Goal: Task Accomplishment & Management: Use online tool/utility

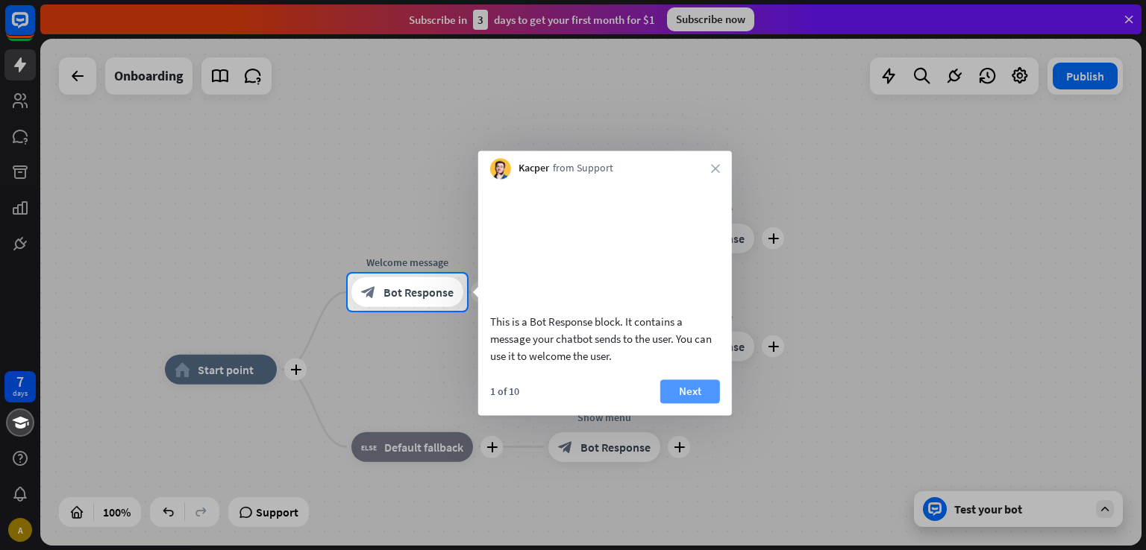
click at [688, 404] on button "Next" at bounding box center [690, 392] width 60 height 24
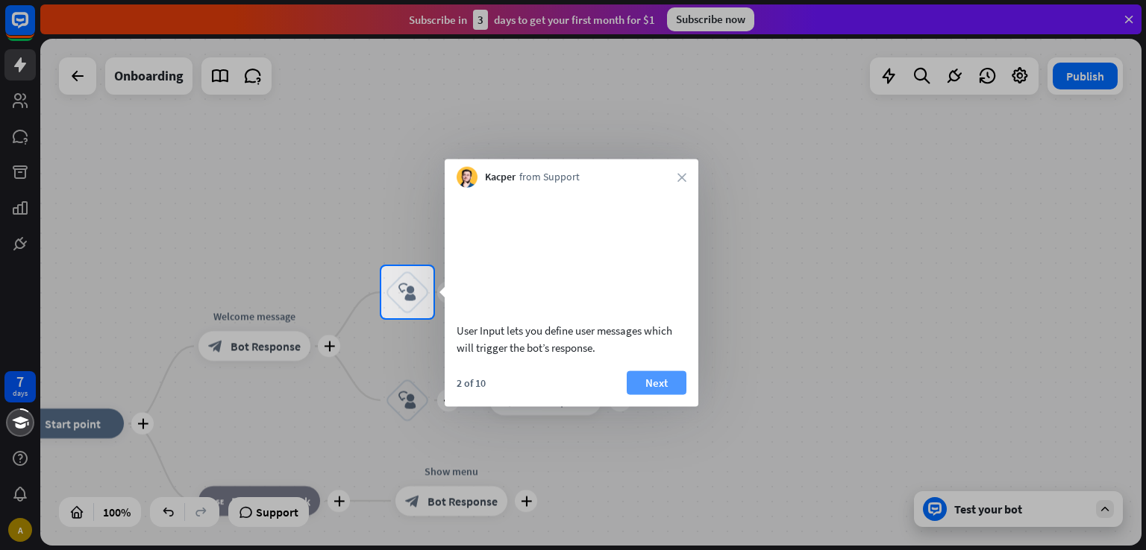
click at [659, 395] on button "Next" at bounding box center [657, 383] width 60 height 24
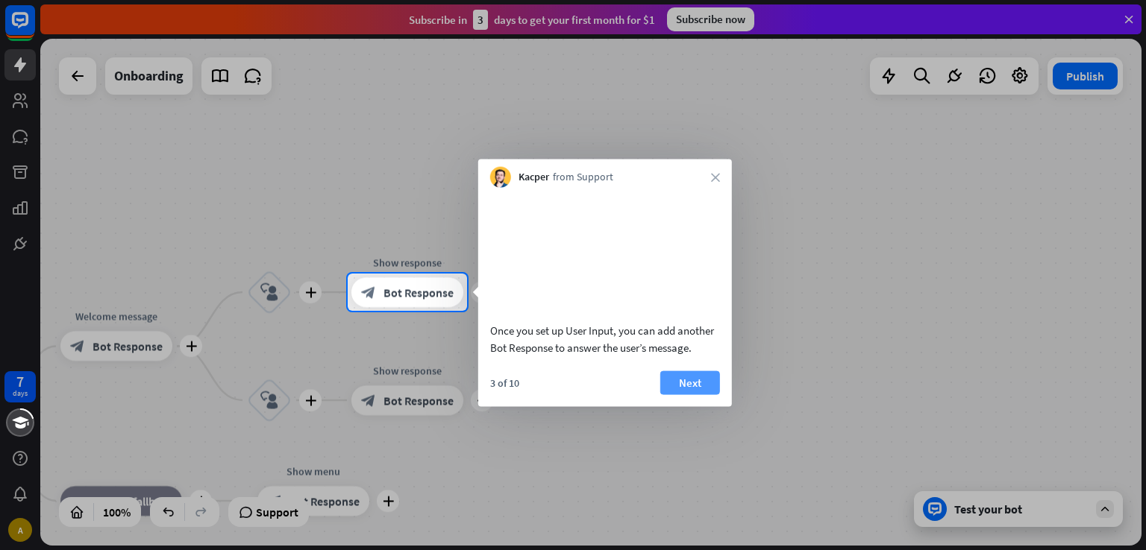
click at [689, 395] on button "Next" at bounding box center [690, 383] width 60 height 24
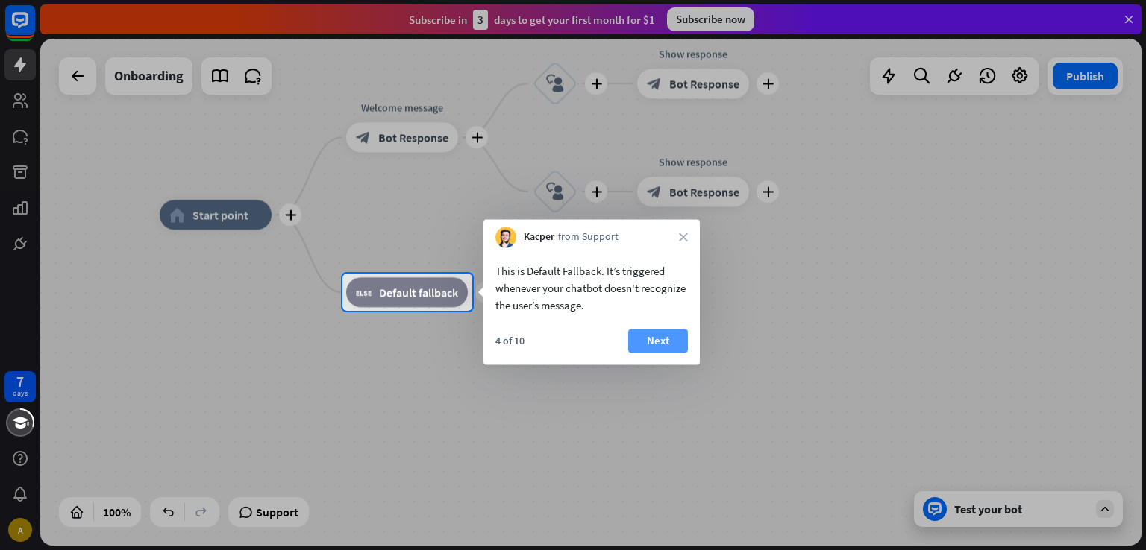
click at [669, 337] on button "Next" at bounding box center [658, 341] width 60 height 24
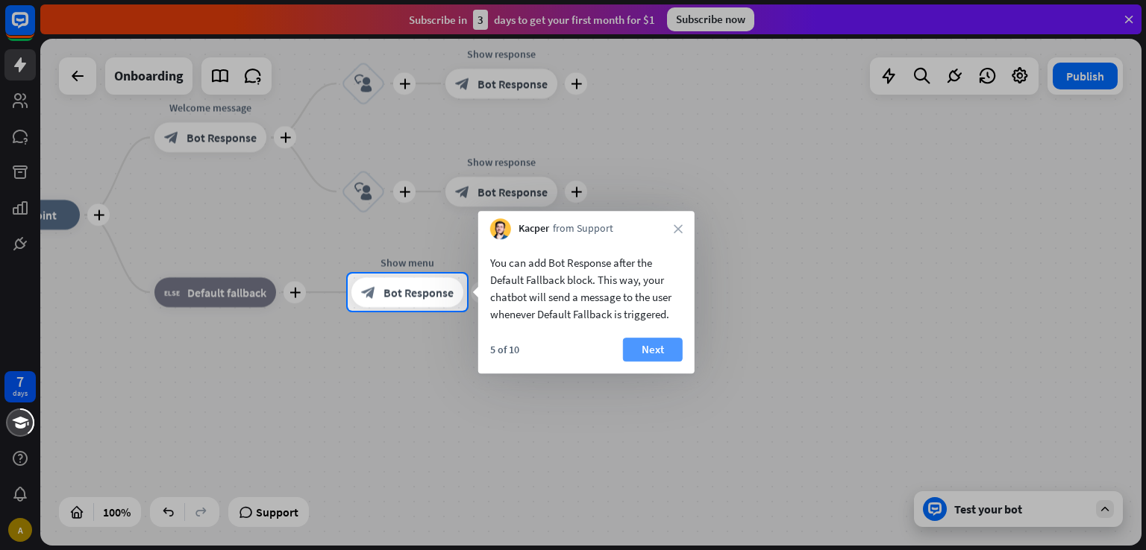
click at [639, 353] on button "Next" at bounding box center [653, 350] width 60 height 24
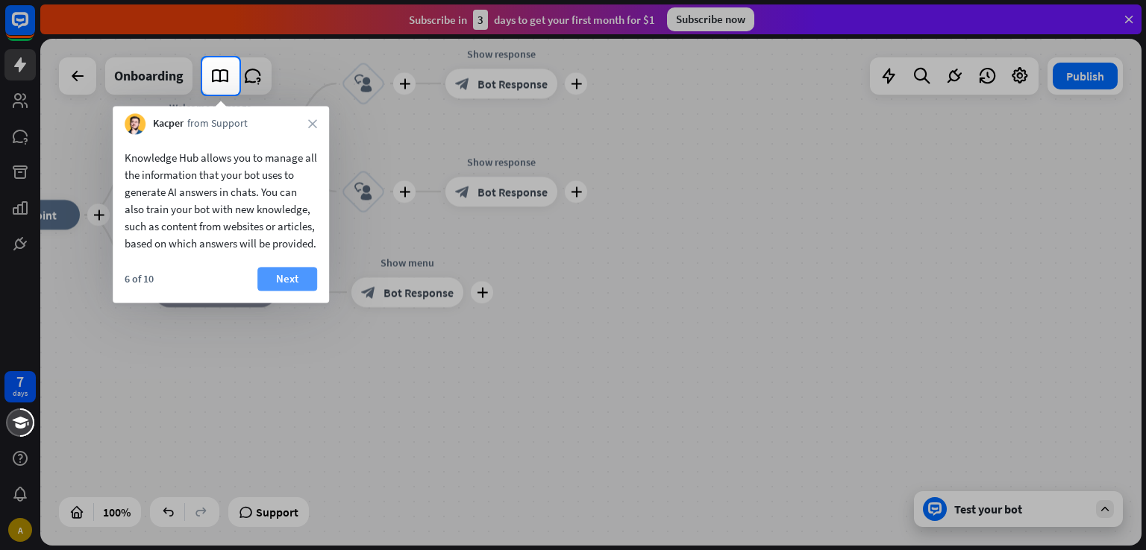
click at [295, 287] on button "Next" at bounding box center [287, 279] width 60 height 24
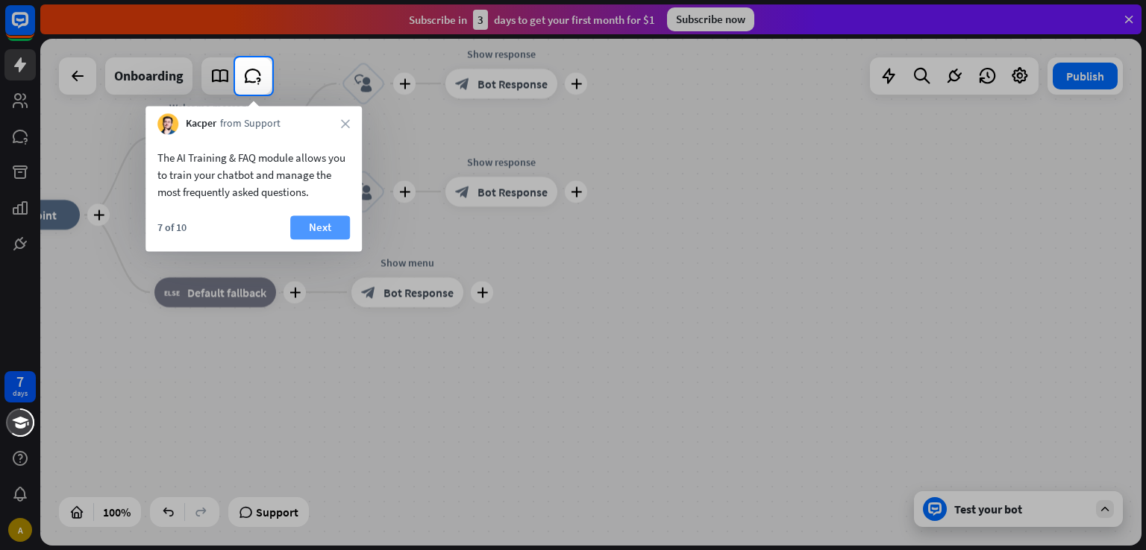
click at [334, 236] on button "Next" at bounding box center [320, 228] width 60 height 24
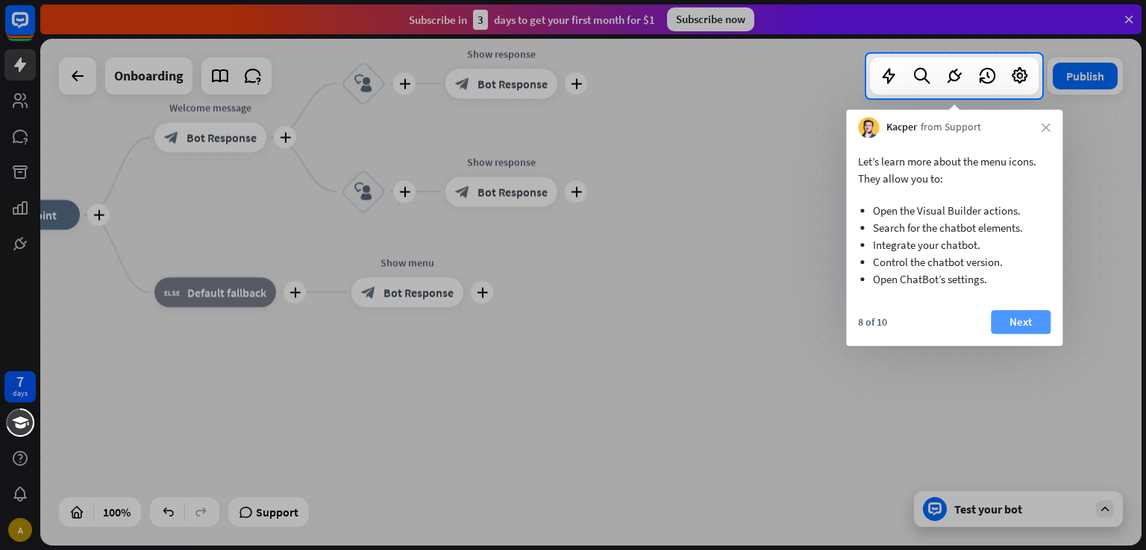
click at [1025, 321] on button "Next" at bounding box center [1021, 322] width 60 height 24
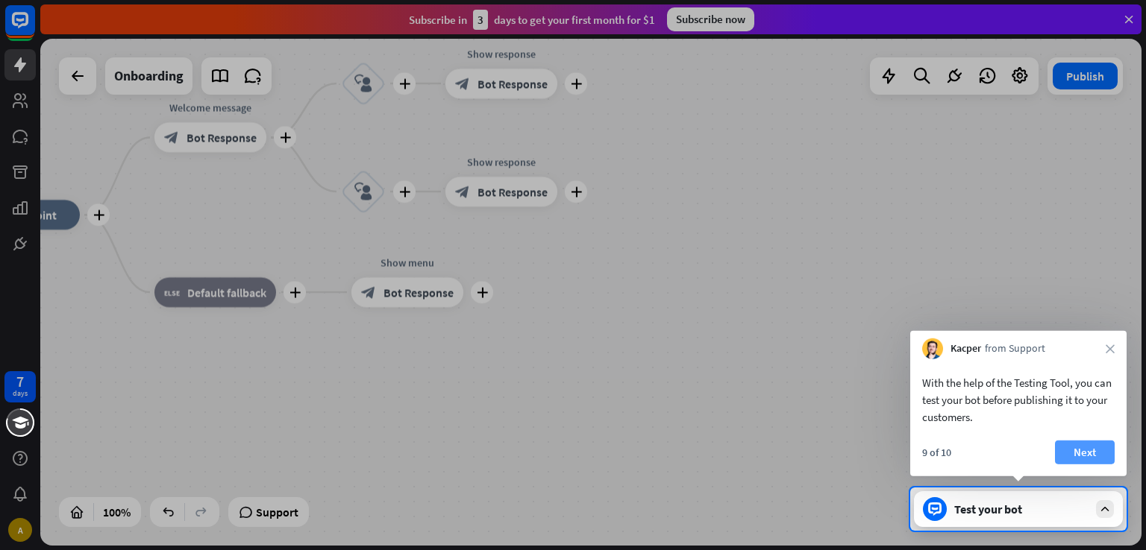
click at [1079, 451] on button "Next" at bounding box center [1085, 453] width 60 height 24
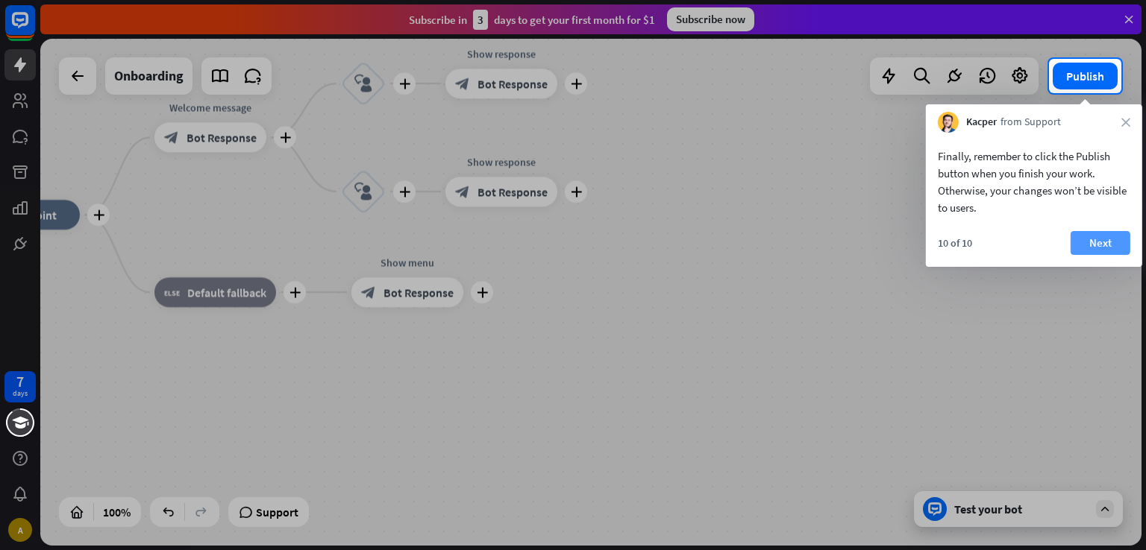
click at [1082, 247] on button "Next" at bounding box center [1100, 243] width 60 height 24
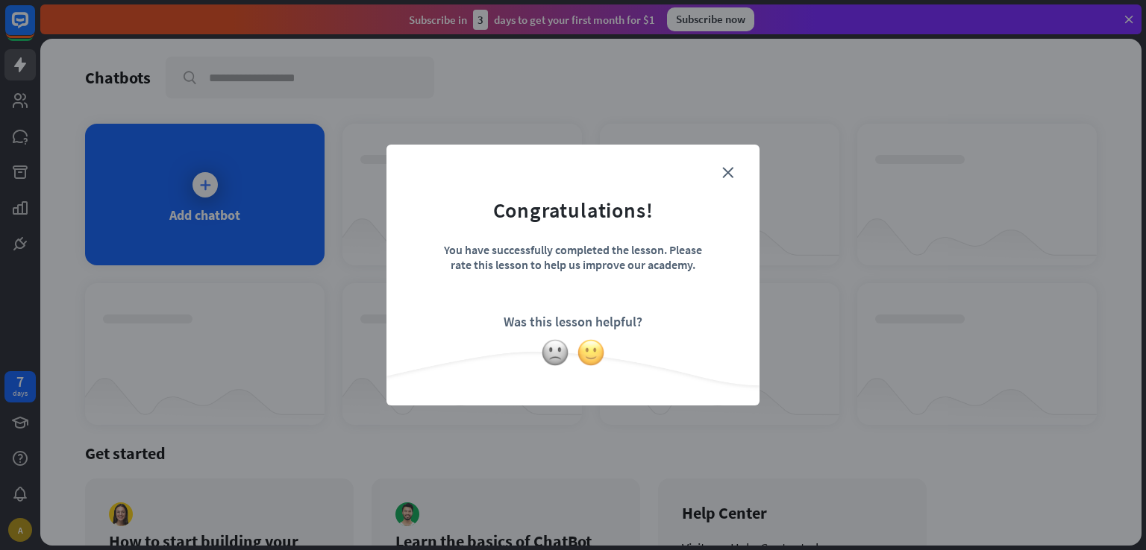
click at [591, 364] on img at bounding box center [591, 353] width 28 height 28
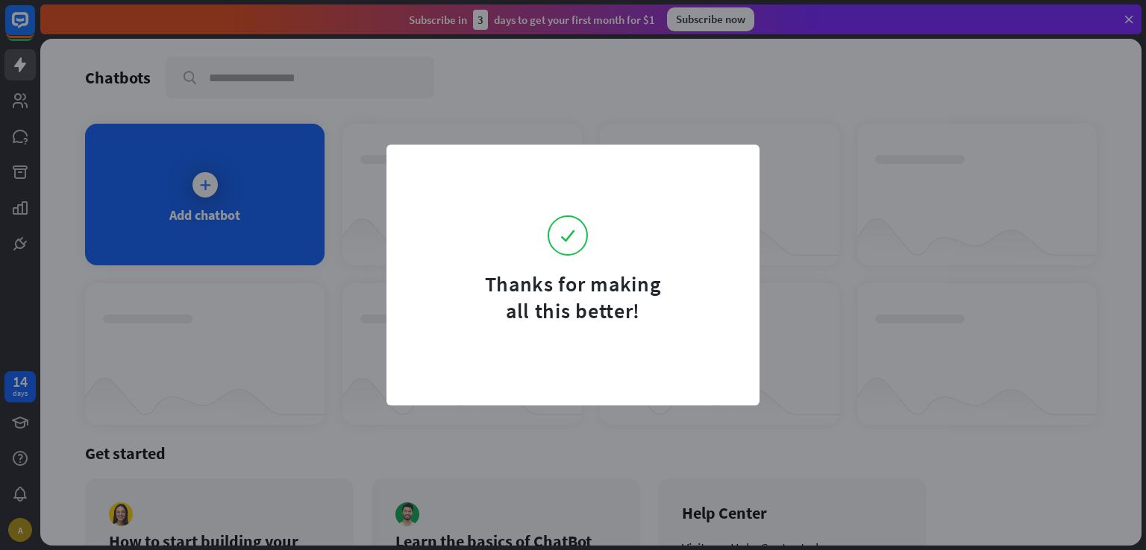
click at [729, 171] on form "Thanks for making all this better!" at bounding box center [573, 243] width 336 height 161
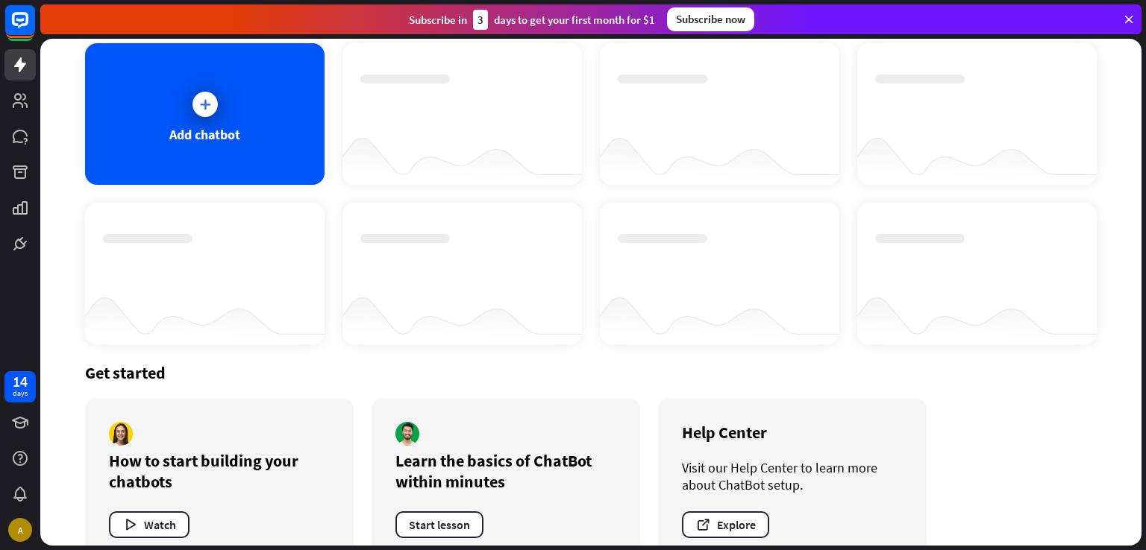
scroll to position [78, 0]
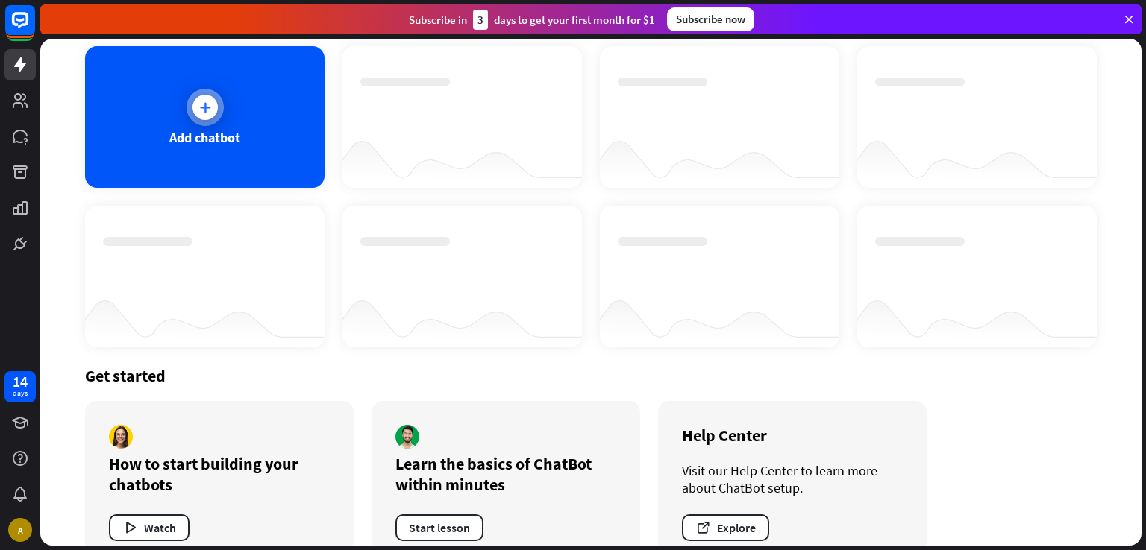
click at [198, 90] on div at bounding box center [204, 107] width 37 height 37
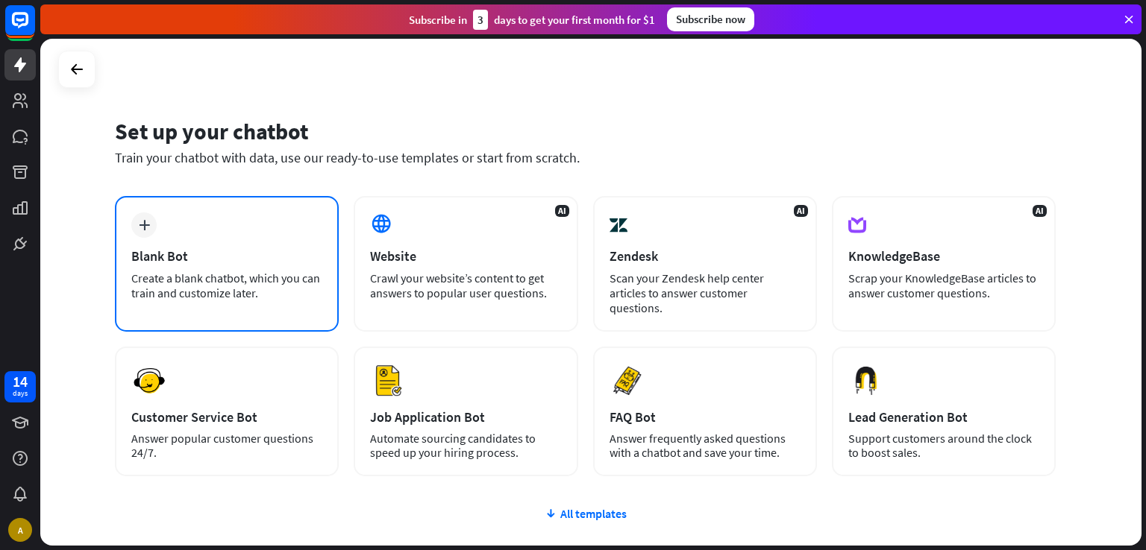
click at [324, 278] on div "plus Blank Bot Create a blank chatbot, which you can train and customize later." at bounding box center [227, 264] width 224 height 136
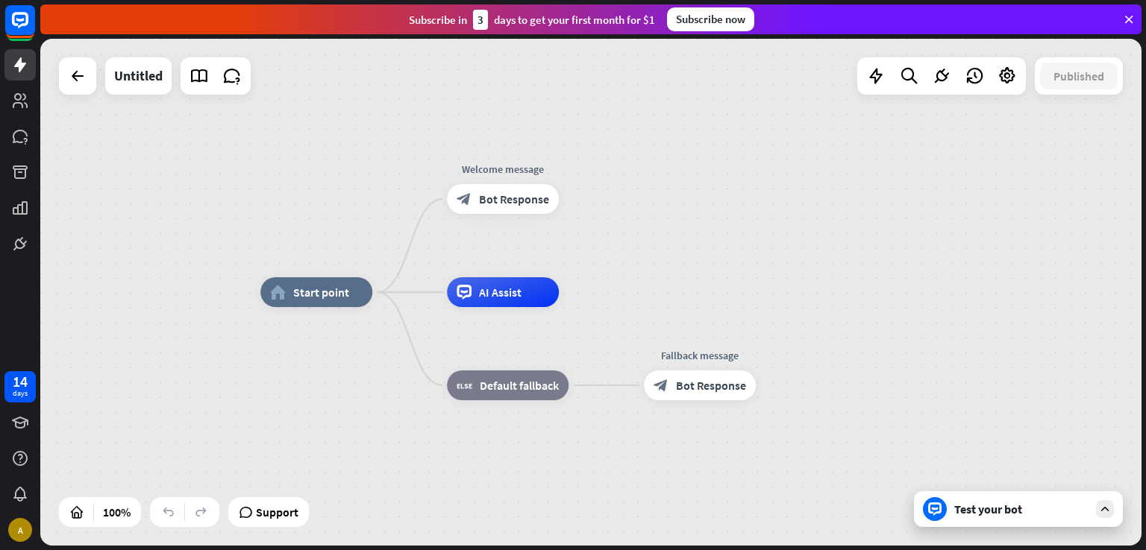
click at [970, 493] on div "Test your bot" at bounding box center [1018, 510] width 209 height 36
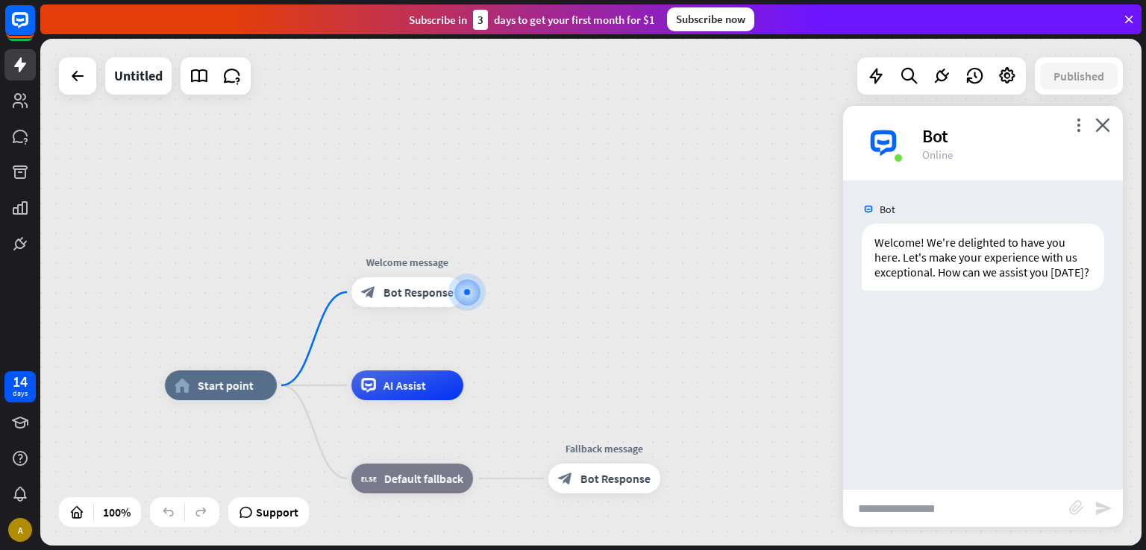
click at [933, 507] on input "text" at bounding box center [956, 508] width 226 height 37
type input "**********"
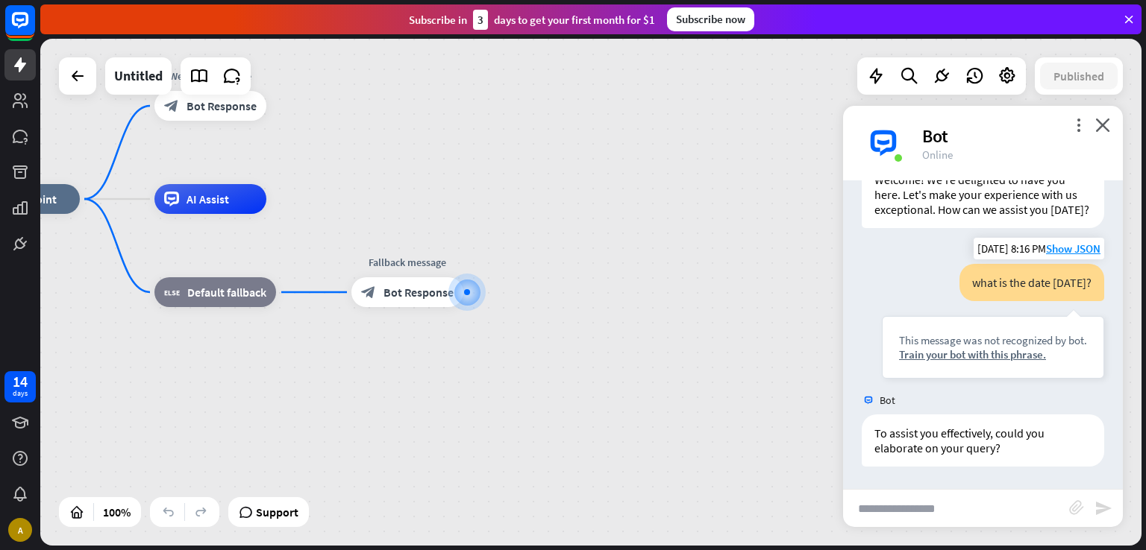
scroll to position [78, 0]
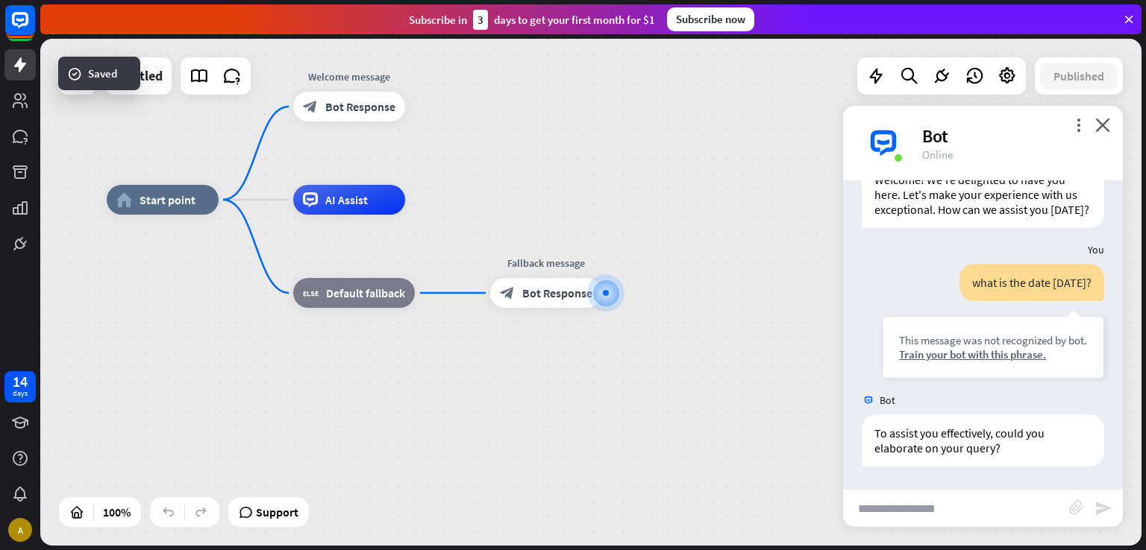
drag, startPoint x: 453, startPoint y: 382, endPoint x: 618, endPoint y: 386, distance: 165.6
click at [618, 386] on div "home_2 Start point Welcome message block_bot_response Bot Response AI Assist bl…" at bounding box center [657, 453] width 1101 height 507
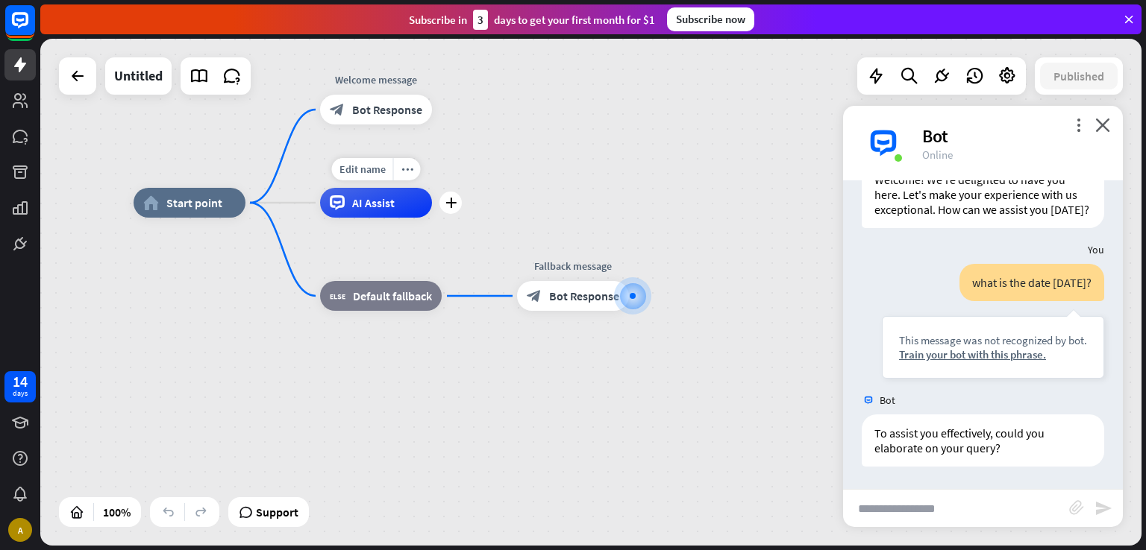
click at [348, 213] on div "AI Assist" at bounding box center [376, 203] width 112 height 30
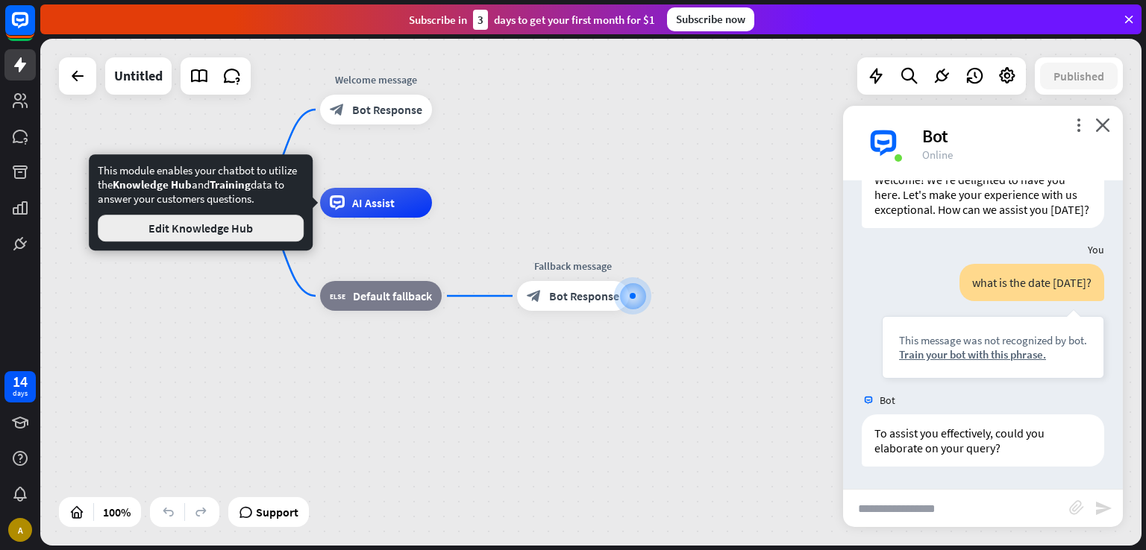
click at [269, 230] on button "Edit Knowledge Hub" at bounding box center [201, 228] width 206 height 27
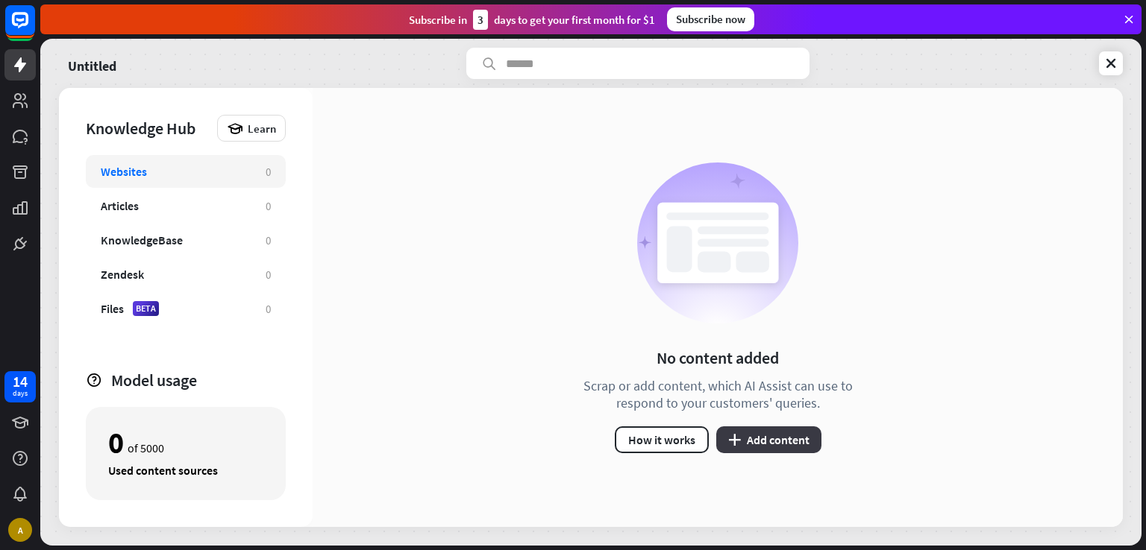
click at [747, 442] on button "plus Add content" at bounding box center [768, 440] width 105 height 27
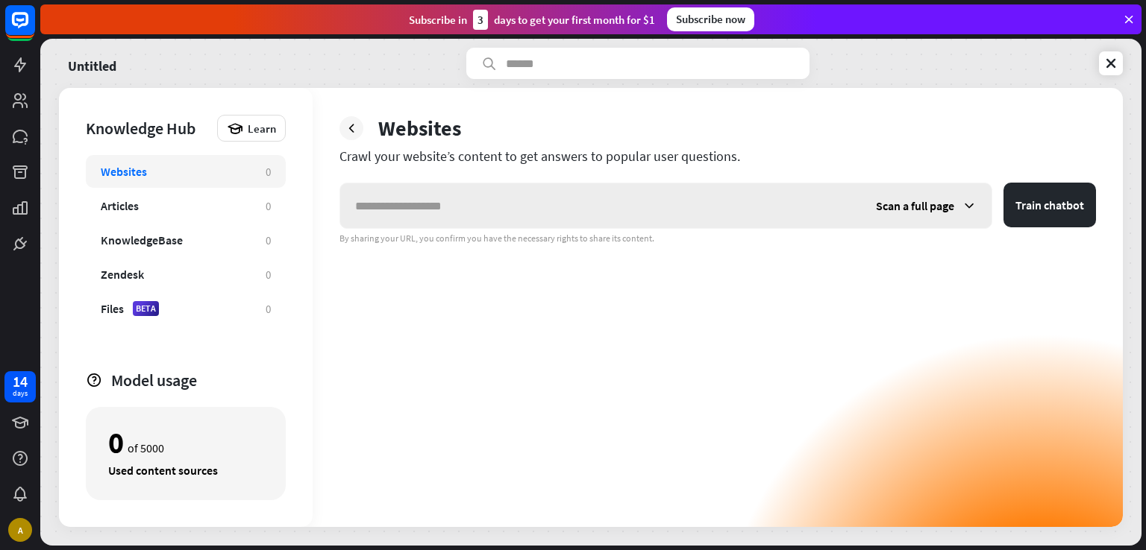
click at [562, 213] on input "text" at bounding box center [600, 205] width 521 height 45
paste input "**********"
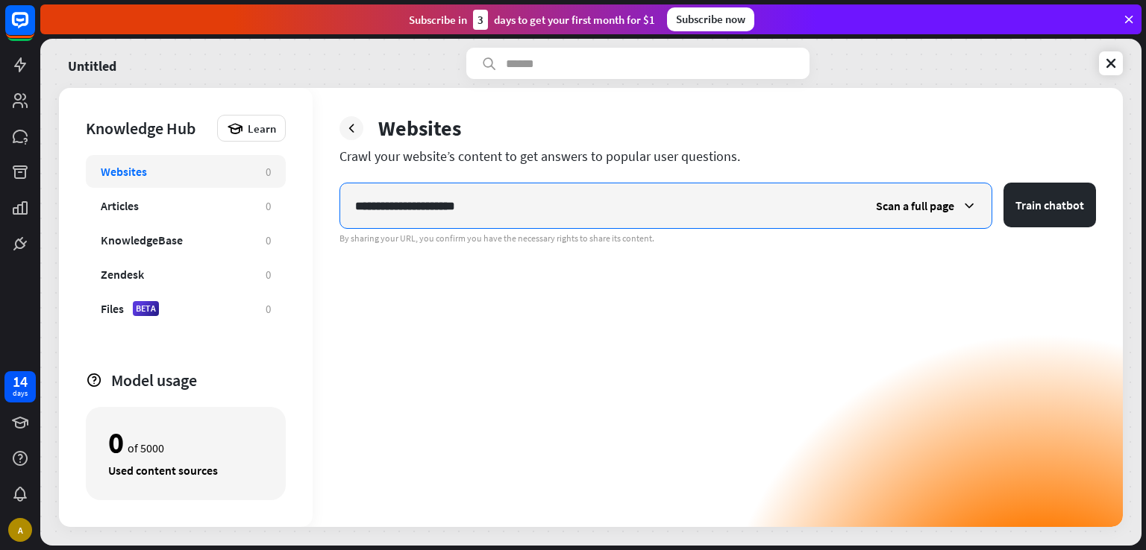
type input "**********"
click at [1003, 183] on button "Train chatbot" at bounding box center [1049, 205] width 92 height 45
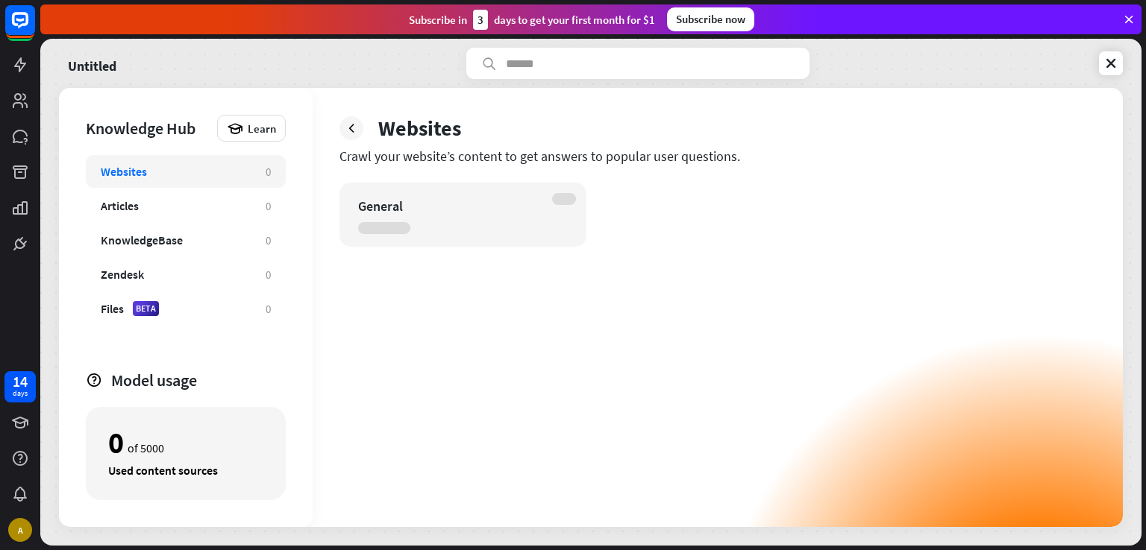
click at [670, 395] on div "General" at bounding box center [717, 355] width 756 height 345
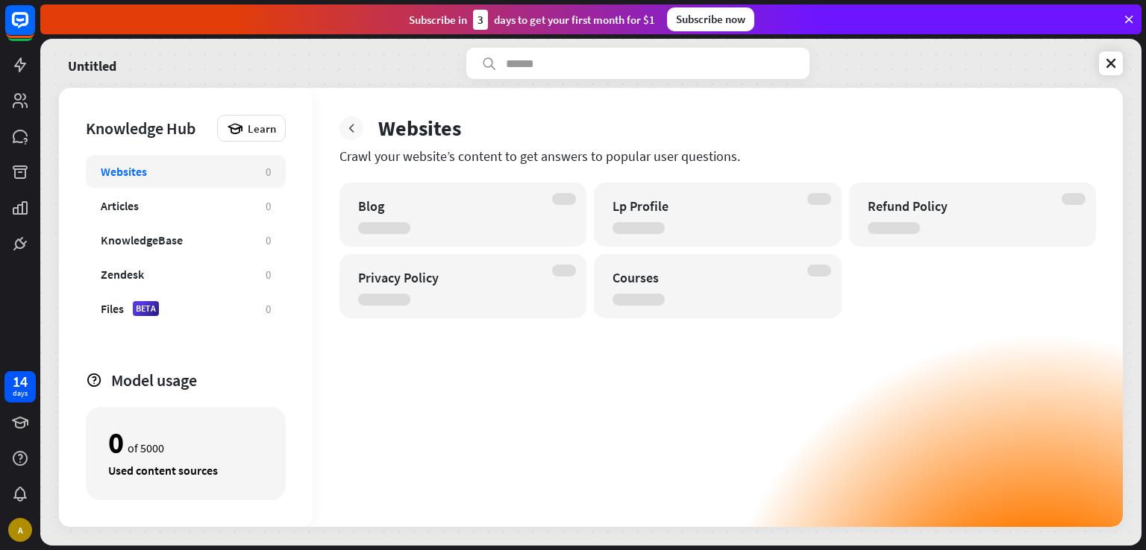
click at [349, 126] on icon at bounding box center [351, 128] width 15 height 15
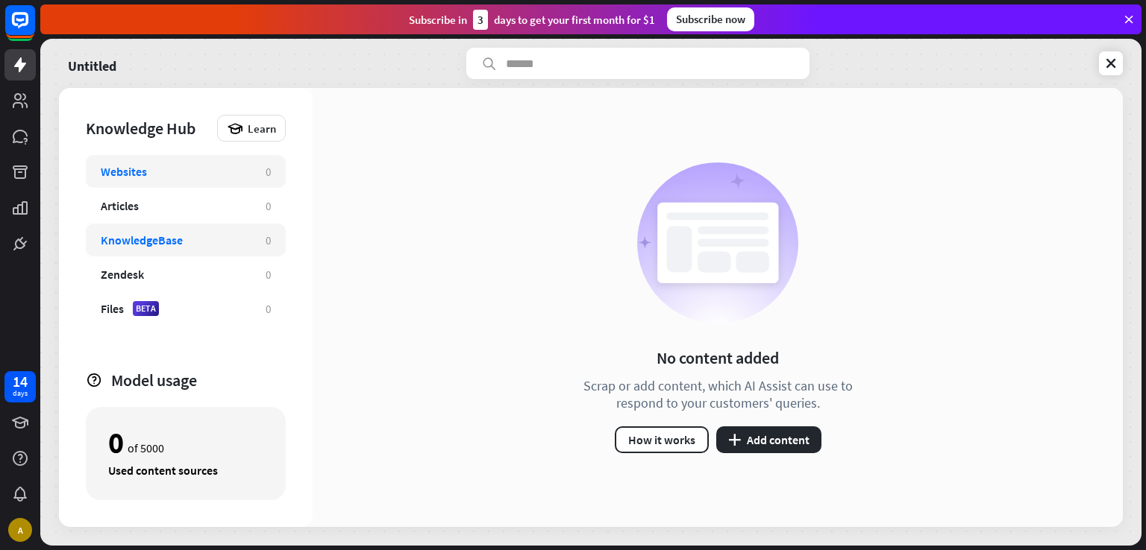
click at [212, 234] on div "KnowledgeBase" at bounding box center [176, 240] width 150 height 15
click at [782, 448] on button "plus Add content" at bounding box center [768, 440] width 105 height 27
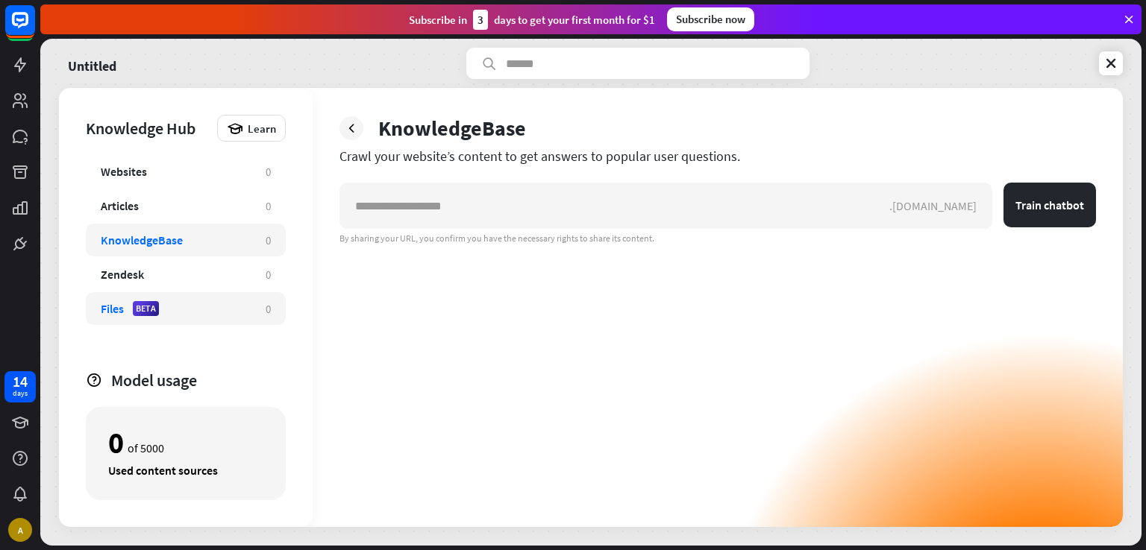
click at [181, 306] on div "Files BETA" at bounding box center [176, 308] width 150 height 15
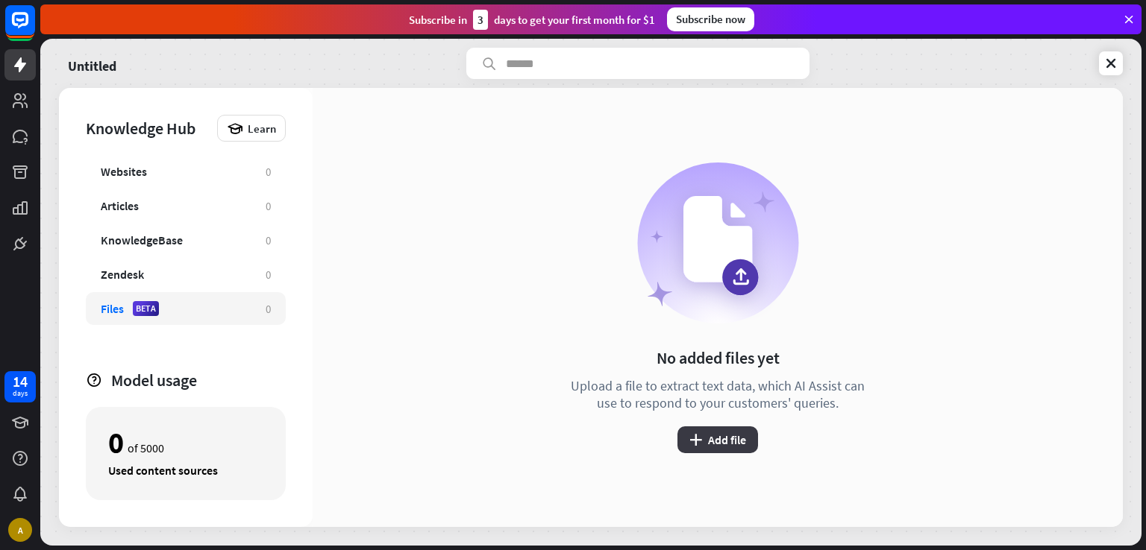
click at [721, 448] on button "plus Add file" at bounding box center [717, 440] width 81 height 27
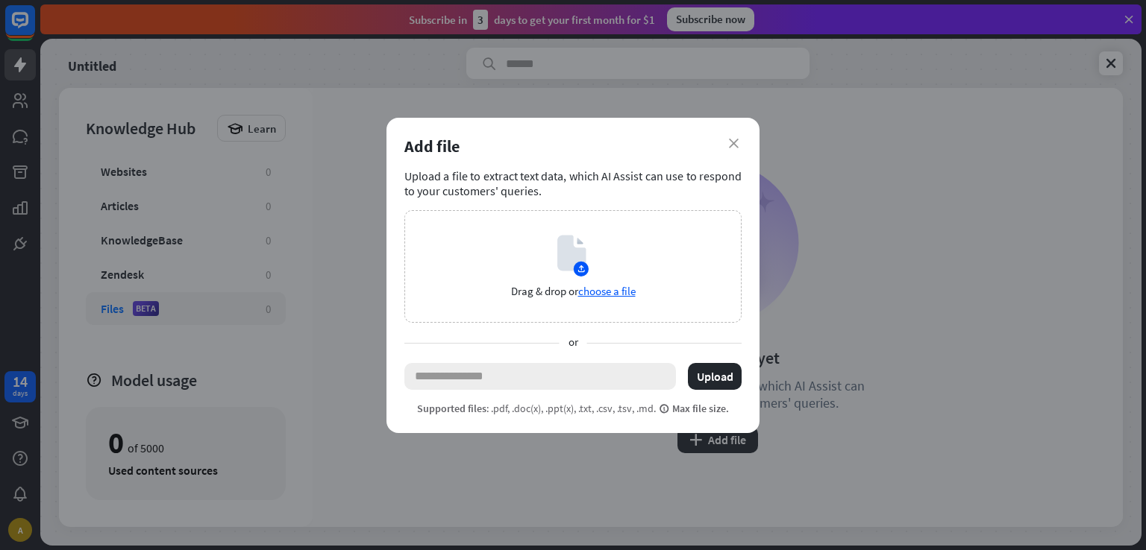
click at [563, 363] on input "text" at bounding box center [540, 376] width 272 height 27
click at [699, 377] on button "Upload" at bounding box center [715, 376] width 54 height 27
click at [577, 242] on icon at bounding box center [580, 241] width 6 height 6
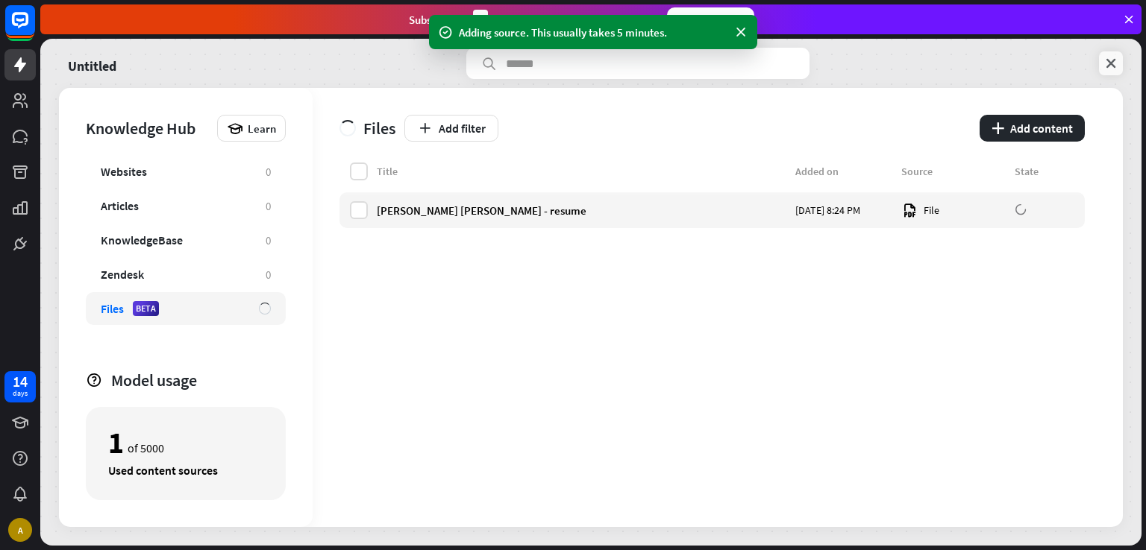
click at [1103, 68] on icon at bounding box center [1110, 63] width 15 height 15
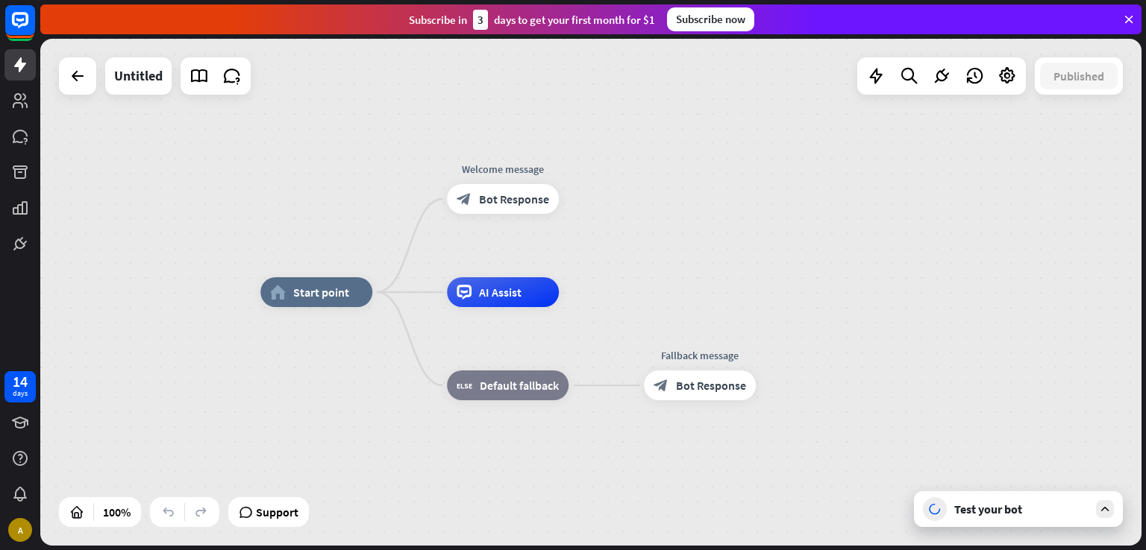
click at [1097, 511] on div at bounding box center [1105, 509] width 18 height 18
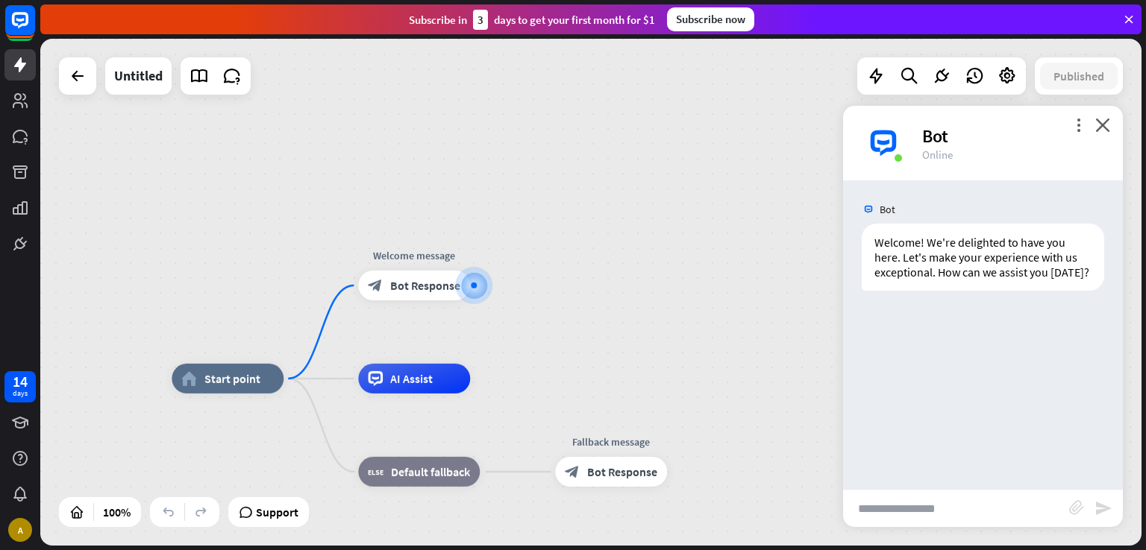
click at [893, 514] on input "text" at bounding box center [956, 508] width 226 height 37
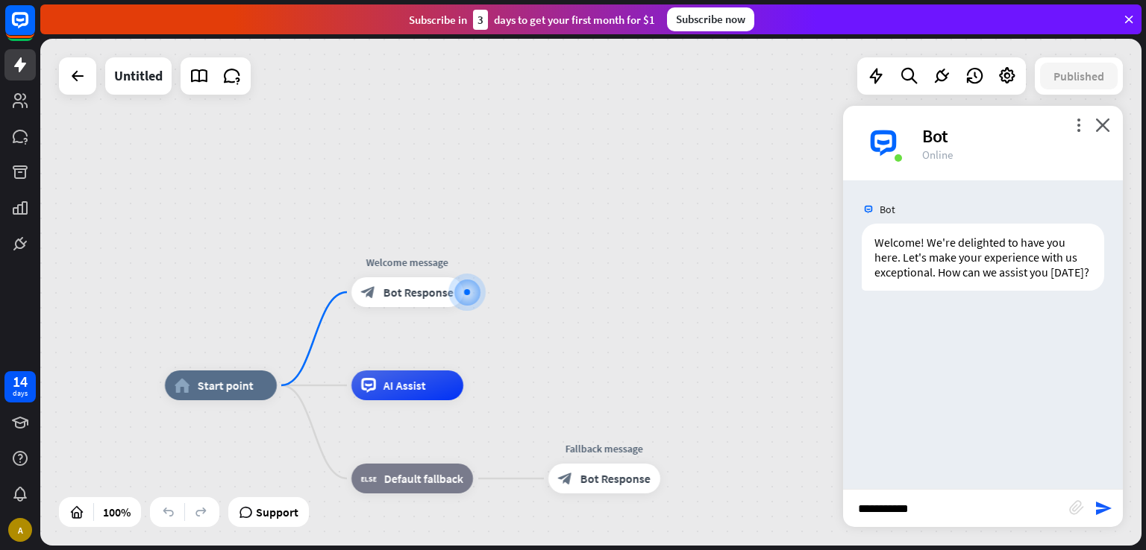
type input "**********"
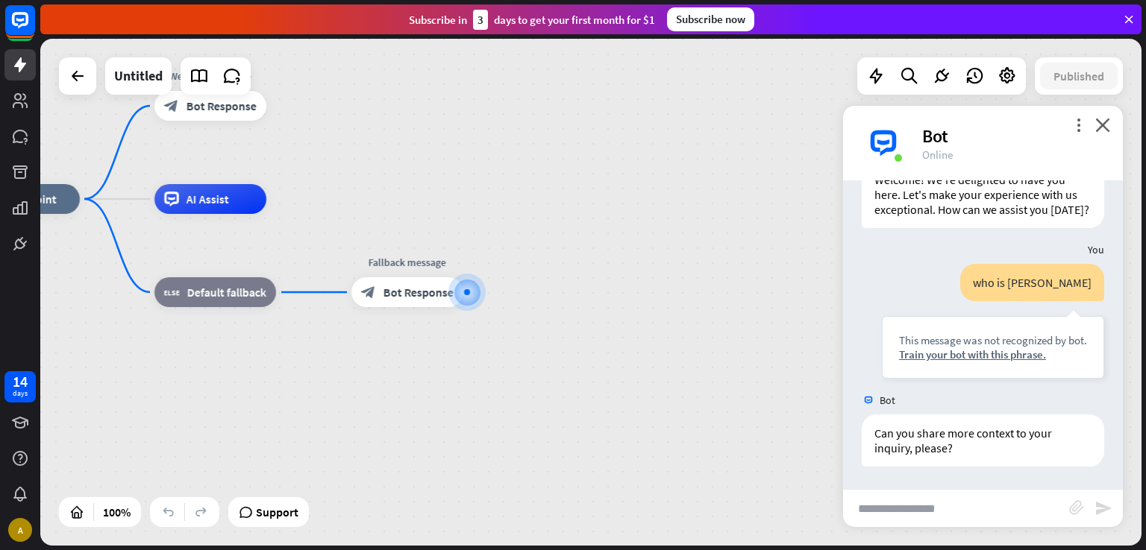
scroll to position [78, 0]
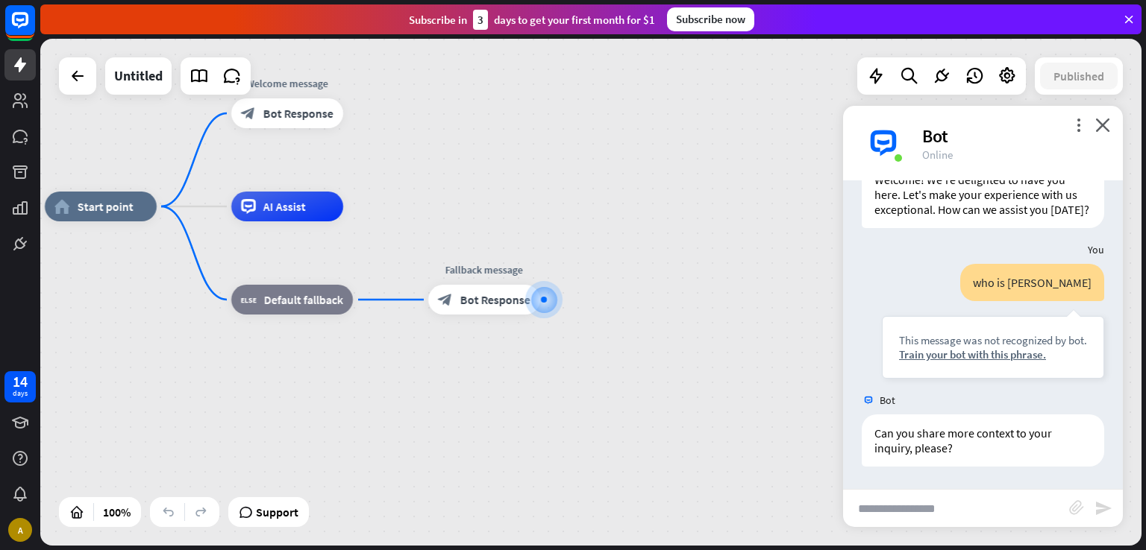
drag, startPoint x: 597, startPoint y: 327, endPoint x: 710, endPoint y: 344, distance: 113.8
click at [710, 344] on div "home_2 Start point Welcome message block_bot_response Bot Response AI Assist bl…" at bounding box center [595, 460] width 1101 height 507
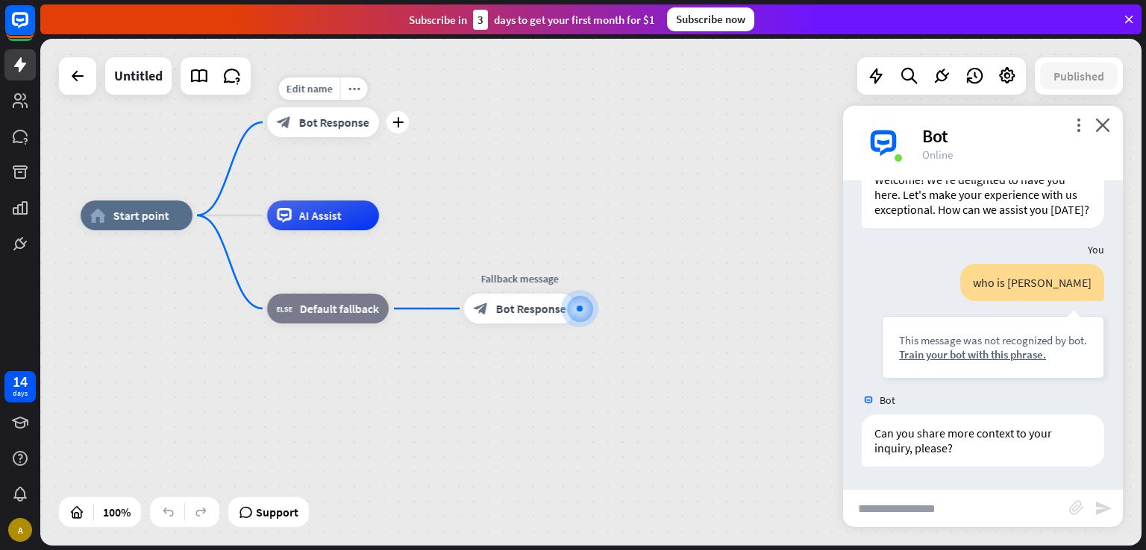
click at [307, 123] on span "Bot Response" at bounding box center [334, 122] width 70 height 15
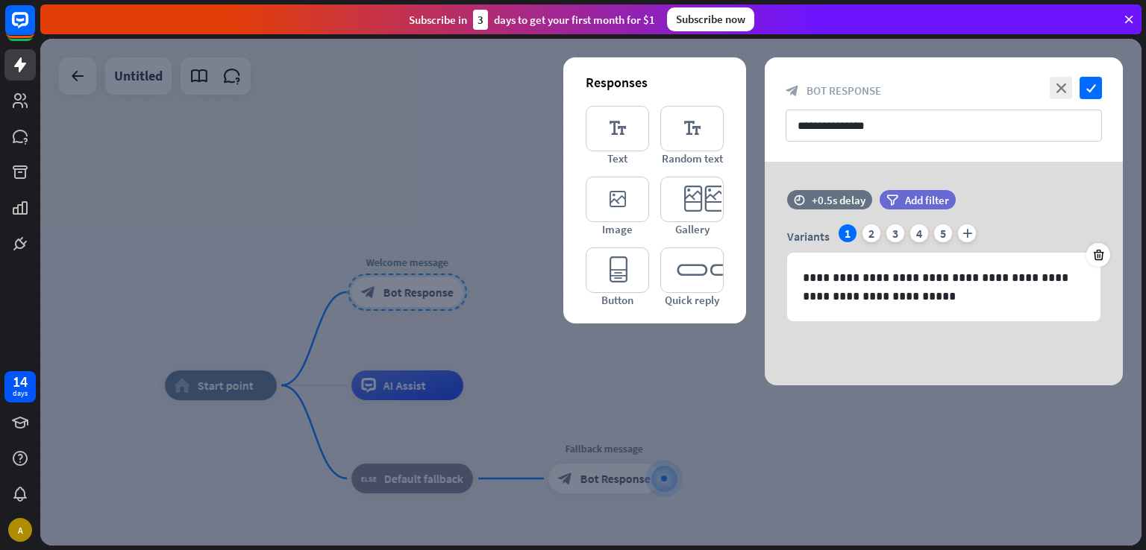
click at [600, 410] on div at bounding box center [590, 292] width 1101 height 507
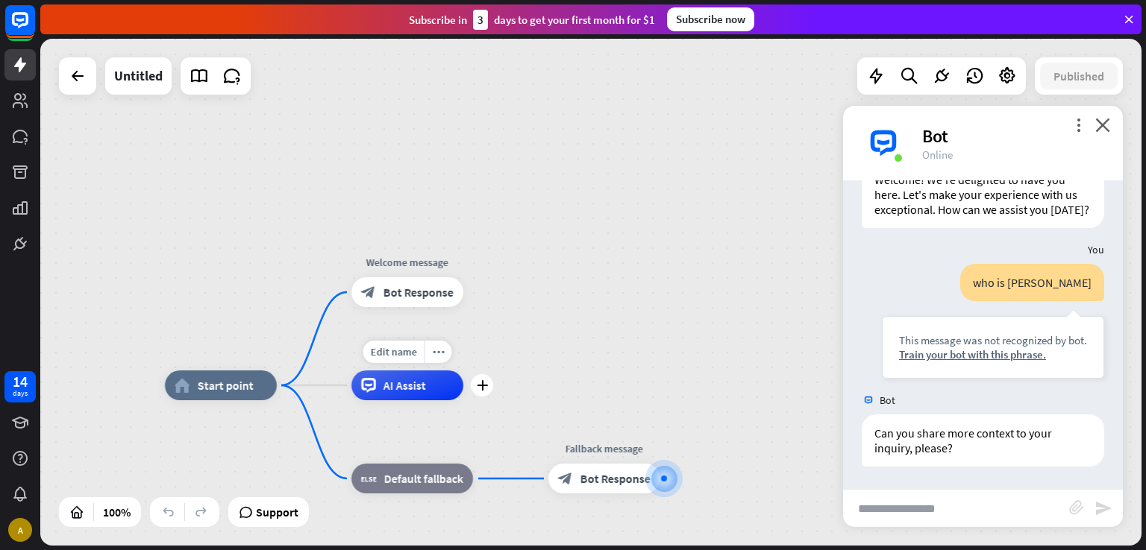
click at [400, 401] on div "Edit name more_horiz plus AI Assist" at bounding box center [407, 386] width 112 height 30
click at [407, 401] on div "Edit name more_horiz plus AI Assist" at bounding box center [407, 386] width 112 height 30
click at [414, 371] on div "Edit name more_horiz plus AI Assist" at bounding box center [407, 386] width 112 height 30
click at [401, 344] on div "Edit name" at bounding box center [393, 352] width 61 height 22
click at [415, 380] on span "AI Assist" at bounding box center [404, 385] width 43 height 15
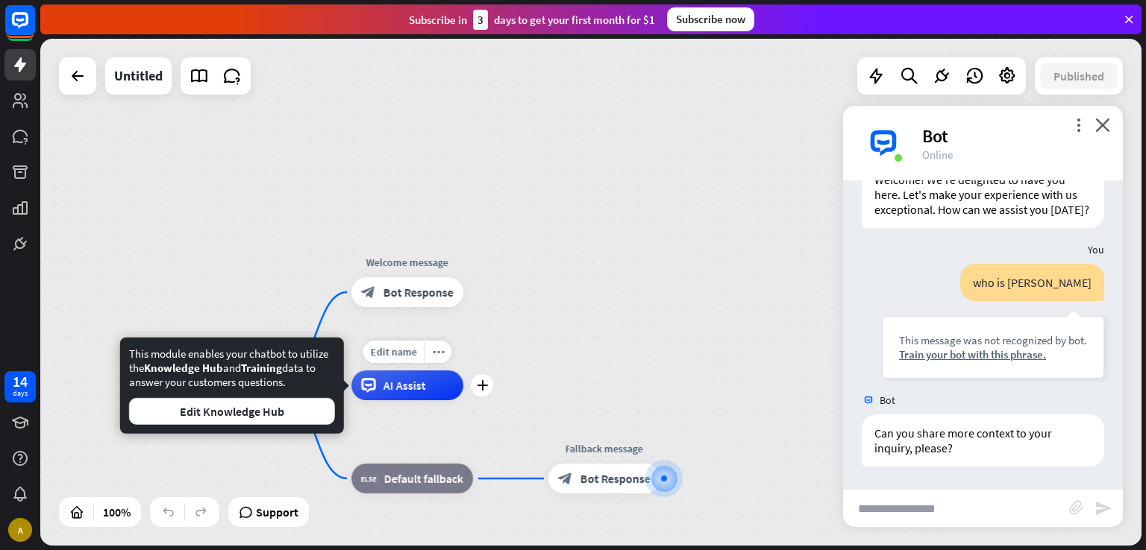
click at [415, 380] on span "AI Assist" at bounding box center [404, 385] width 43 height 15
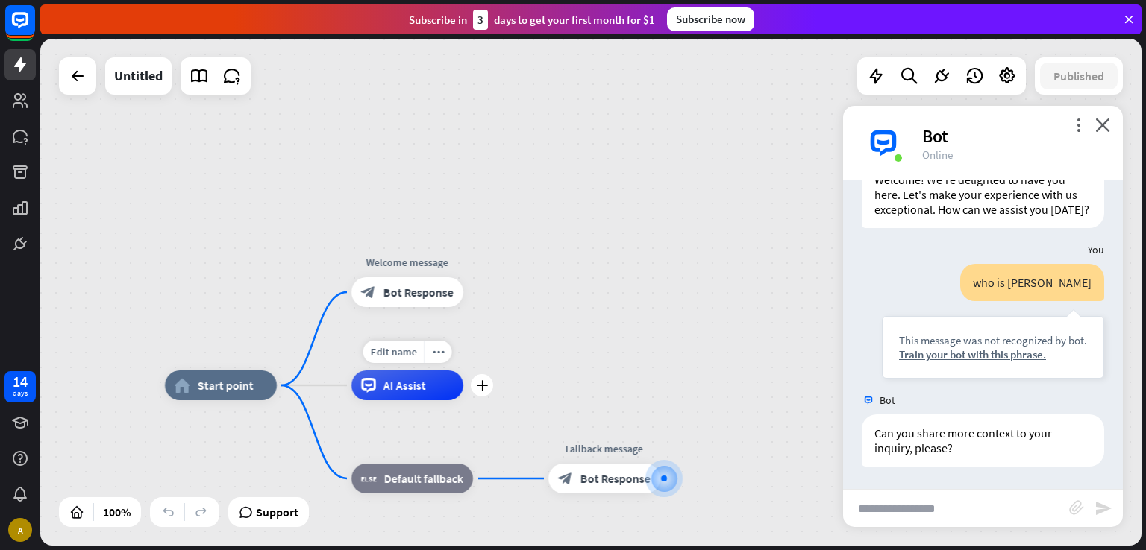
click at [415, 380] on span "AI Assist" at bounding box center [404, 385] width 43 height 15
click at [681, 296] on div "home_2 Start point Welcome message block_bot_response Bot Response AI Assist bl…" at bounding box center [590, 292] width 1101 height 507
click at [1012, 348] on div "Train your bot with this phrase." at bounding box center [993, 355] width 188 height 14
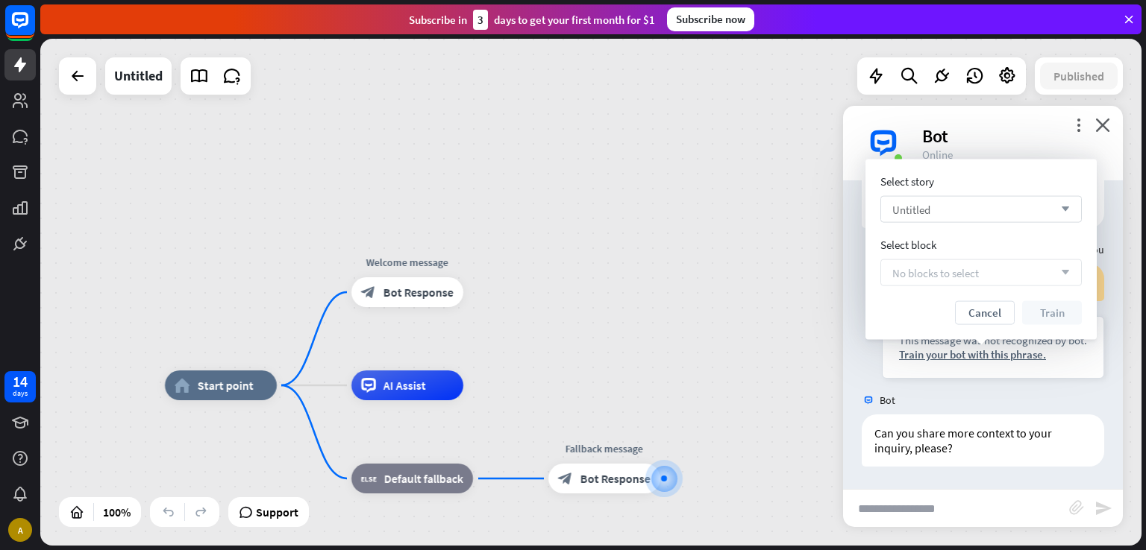
click at [1049, 211] on div "Untitled arrow_down" at bounding box center [980, 209] width 201 height 27
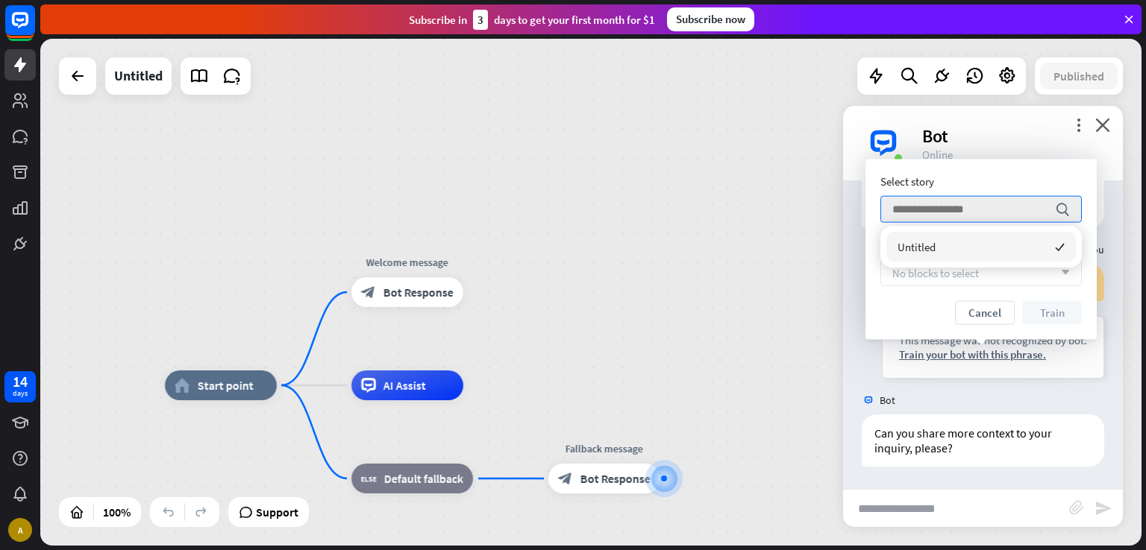
click at [1025, 248] on div "Untitled checked" at bounding box center [980, 247] width 189 height 30
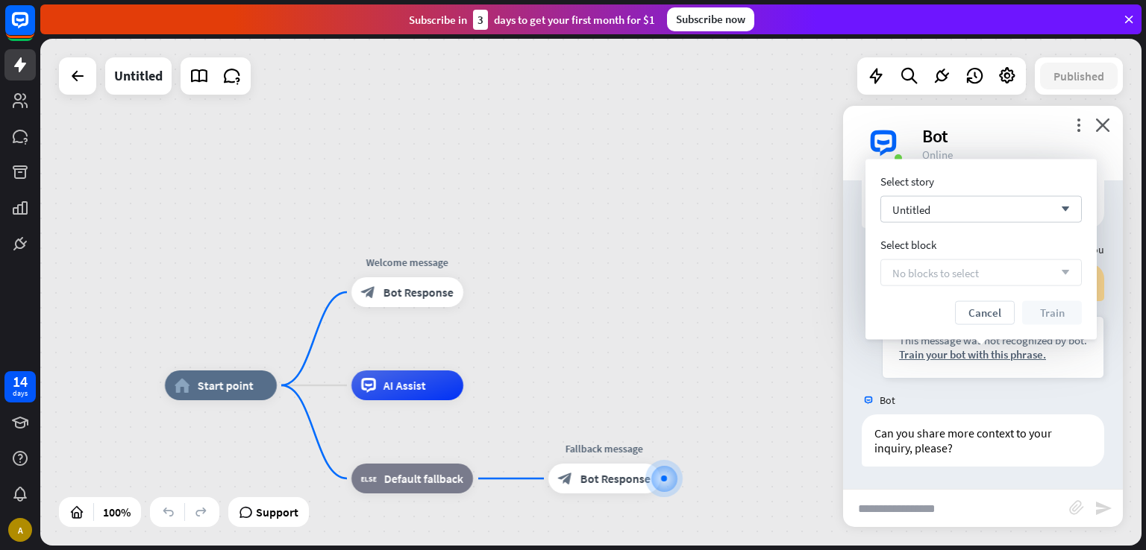
click at [983, 272] on div "No blocks to select arrow_down" at bounding box center [980, 273] width 201 height 27
click at [978, 304] on button "Cancel" at bounding box center [985, 313] width 60 height 24
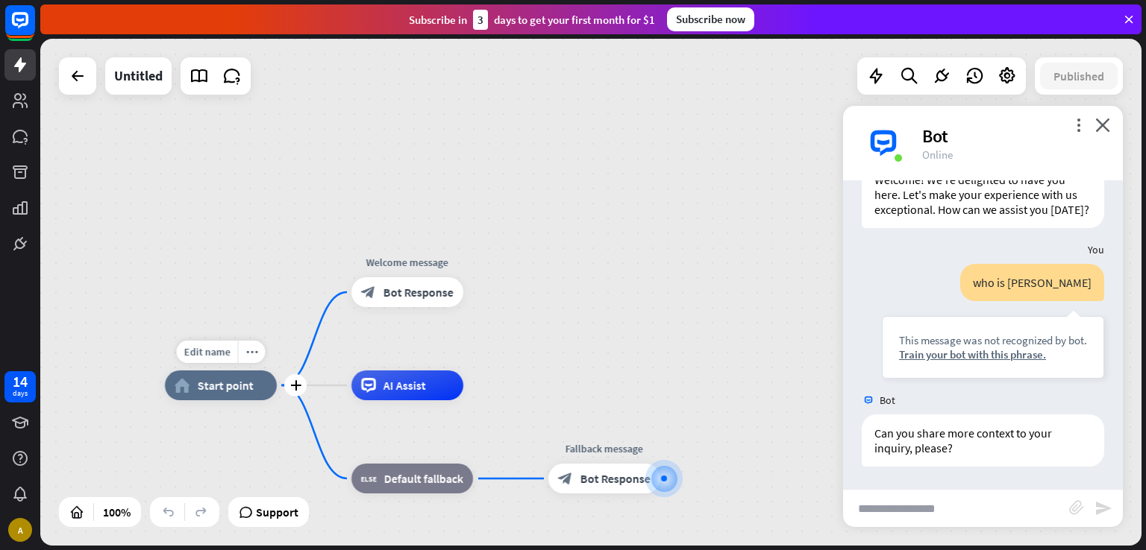
click at [269, 381] on div "home_2 Start point" at bounding box center [221, 386] width 112 height 30
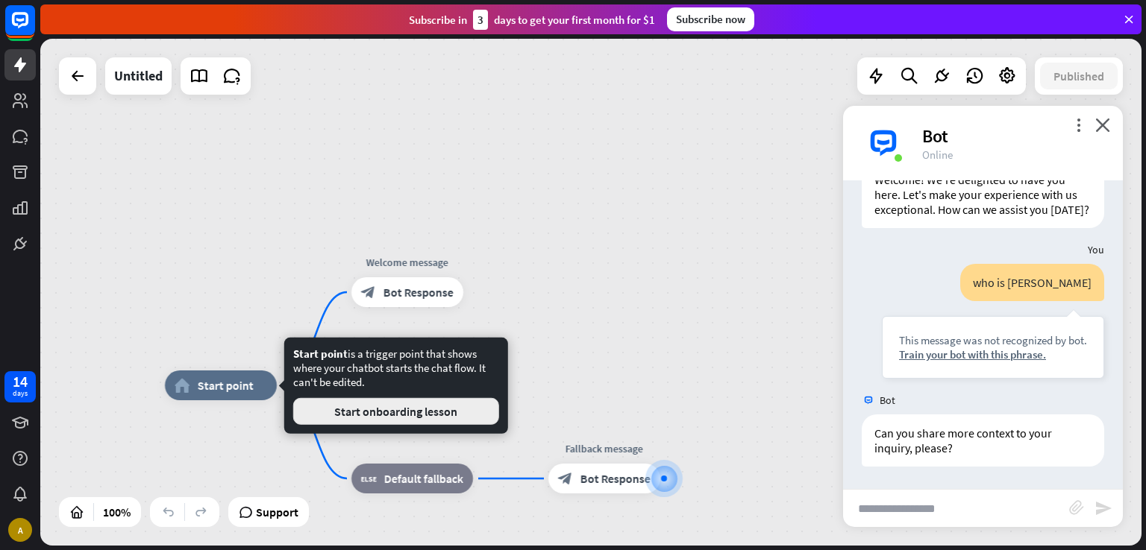
click at [338, 398] on button "Start onboarding lesson" at bounding box center [396, 411] width 206 height 27
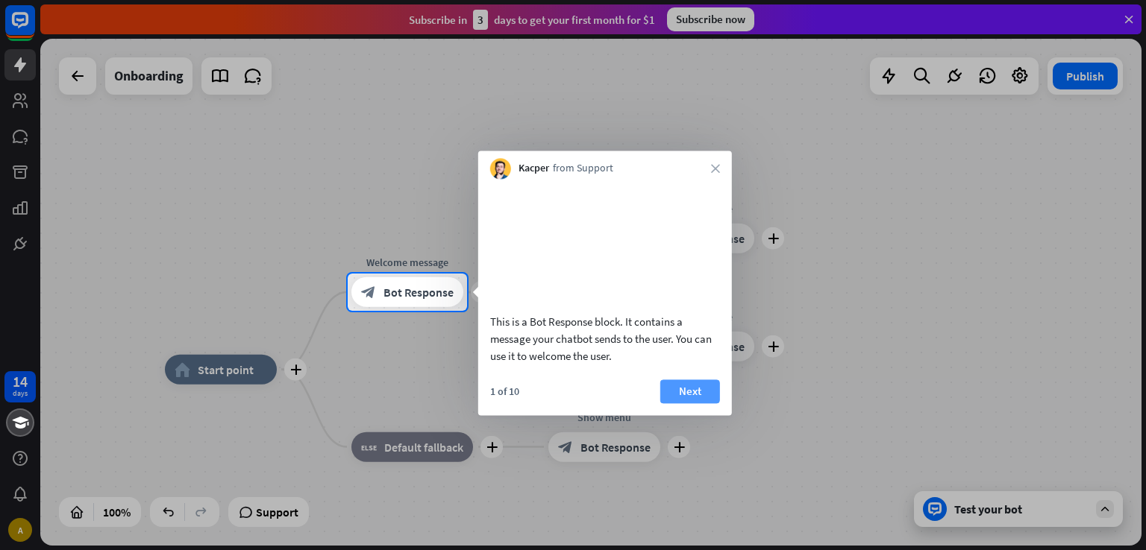
click at [688, 399] on button "Next" at bounding box center [690, 392] width 60 height 24
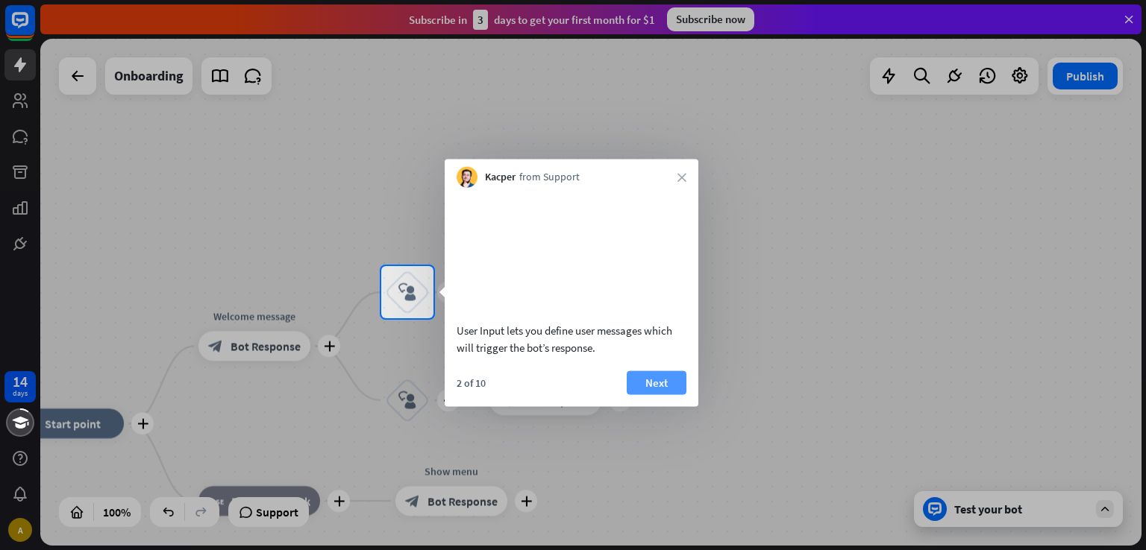
click at [644, 395] on button "Next" at bounding box center [657, 383] width 60 height 24
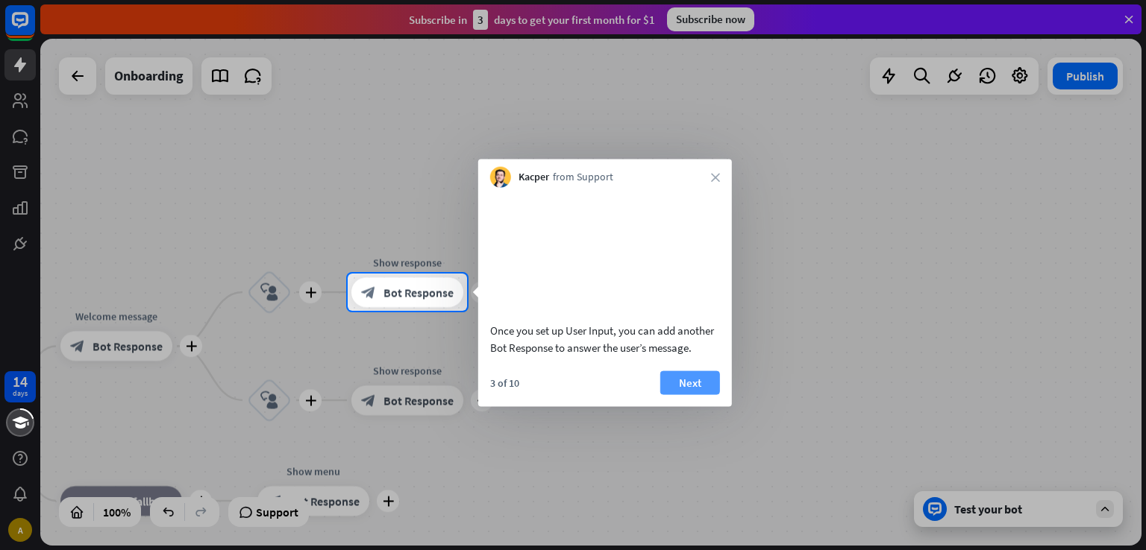
click at [677, 395] on button "Next" at bounding box center [690, 383] width 60 height 24
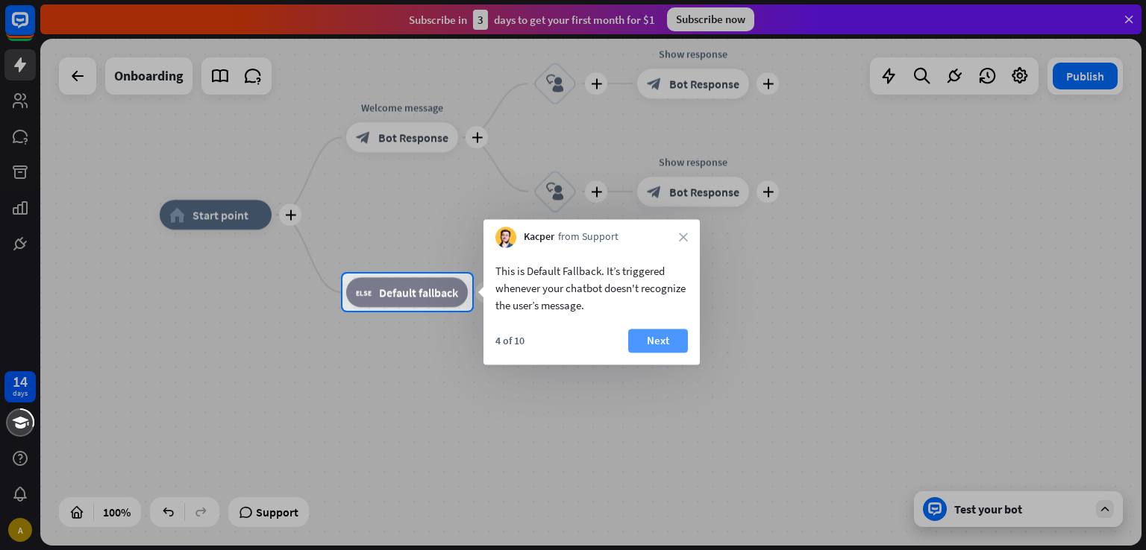
click at [644, 344] on button "Next" at bounding box center [658, 341] width 60 height 24
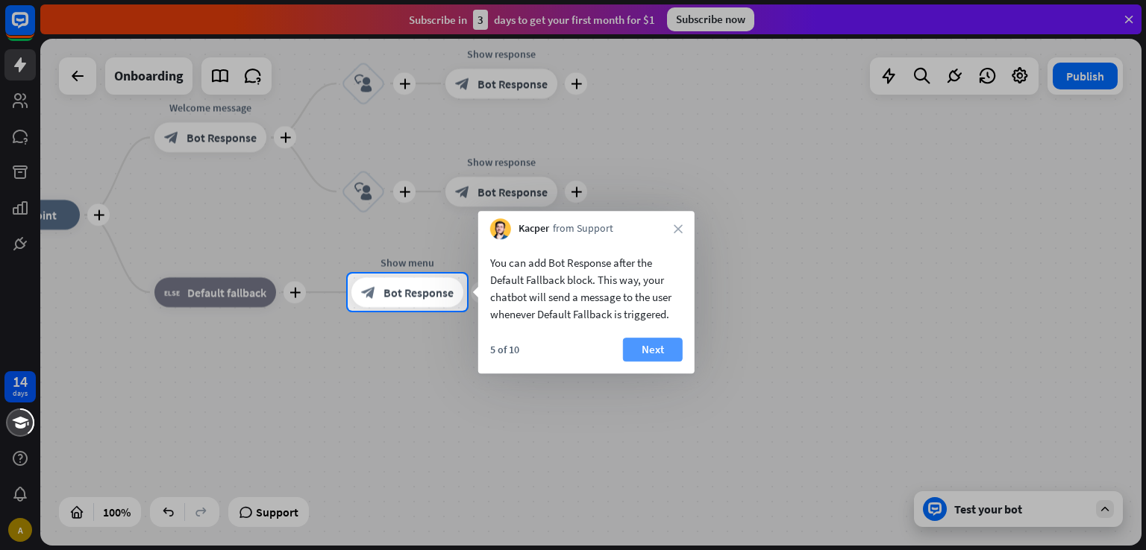
click at [652, 350] on button "Next" at bounding box center [653, 350] width 60 height 24
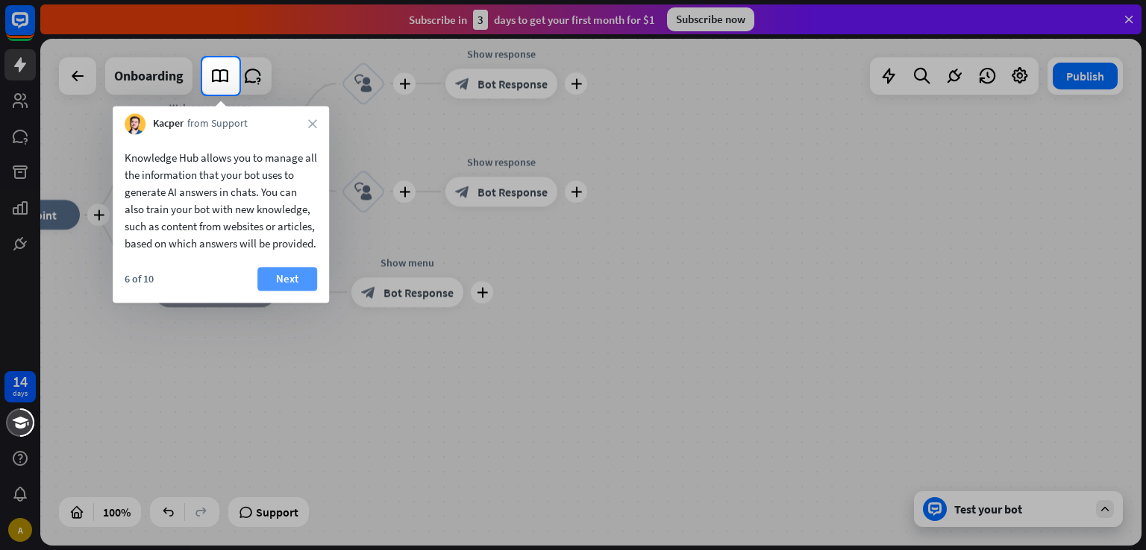
click at [283, 291] on button "Next" at bounding box center [287, 279] width 60 height 24
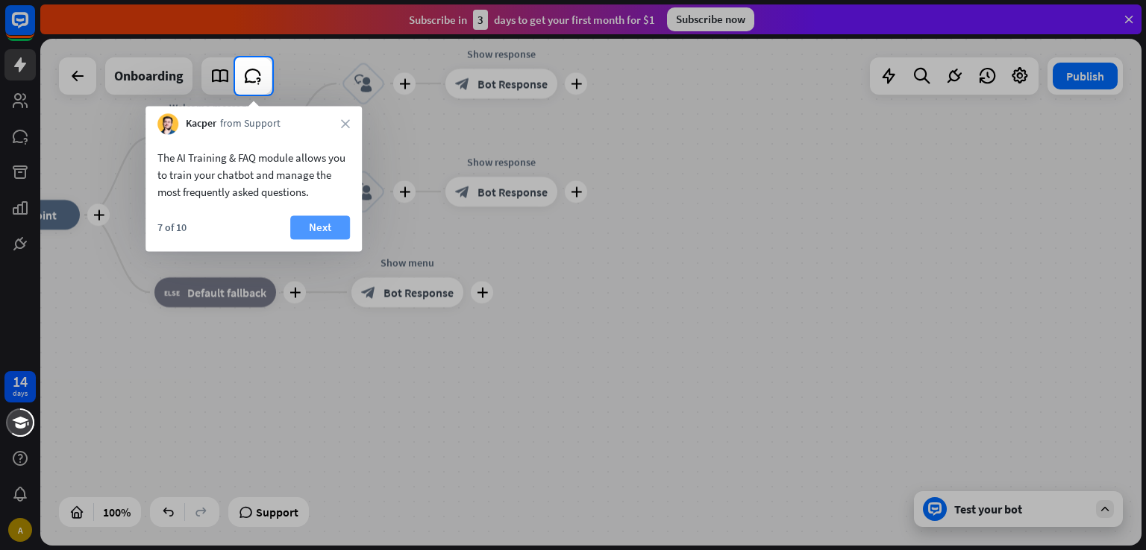
click at [322, 233] on button "Next" at bounding box center [320, 228] width 60 height 24
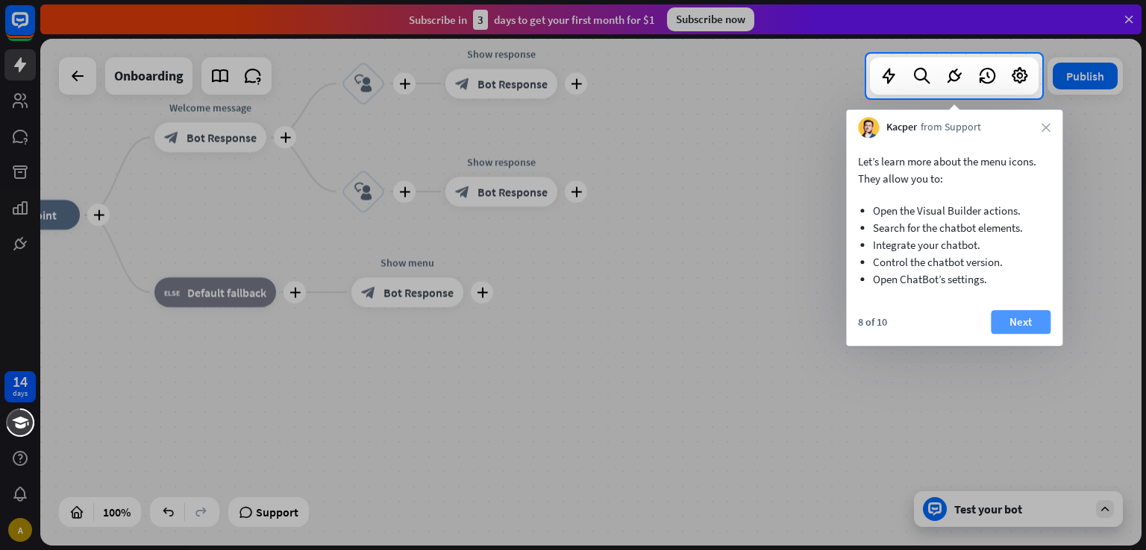
click at [1019, 327] on button "Next" at bounding box center [1021, 322] width 60 height 24
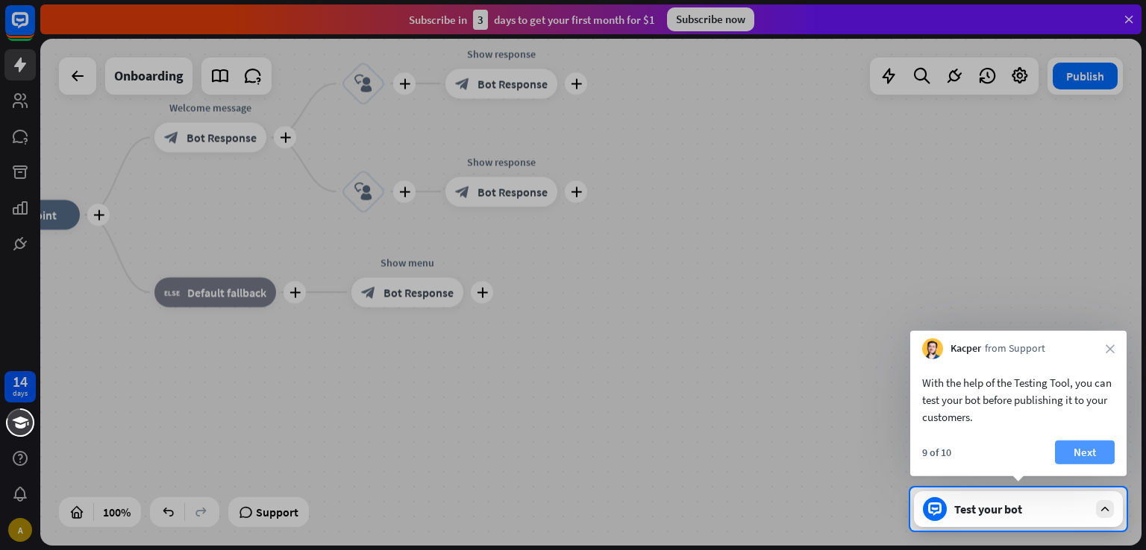
click at [1104, 452] on button "Next" at bounding box center [1085, 453] width 60 height 24
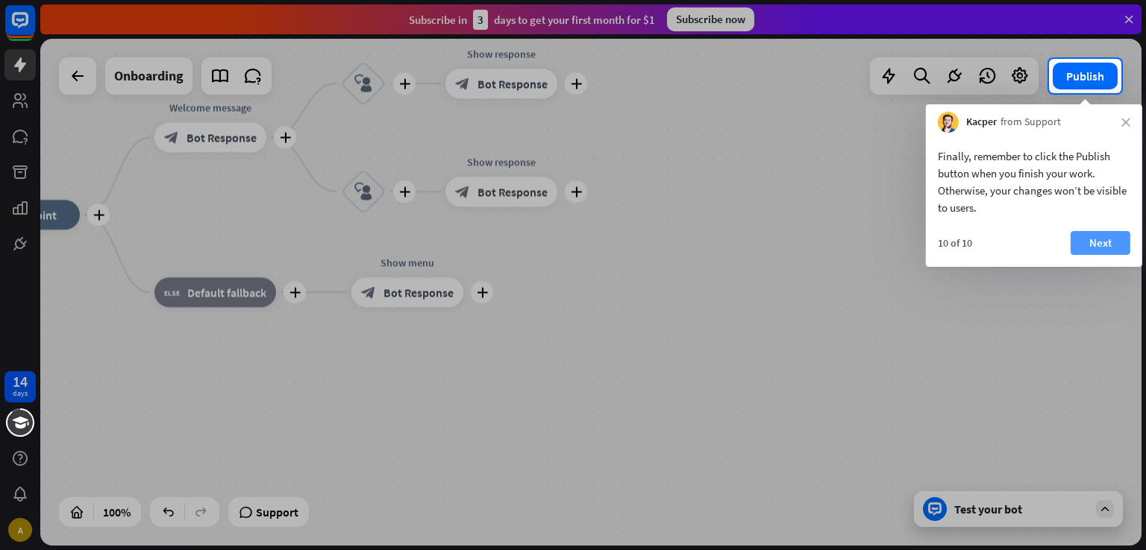
click at [1100, 249] on button "Next" at bounding box center [1100, 243] width 60 height 24
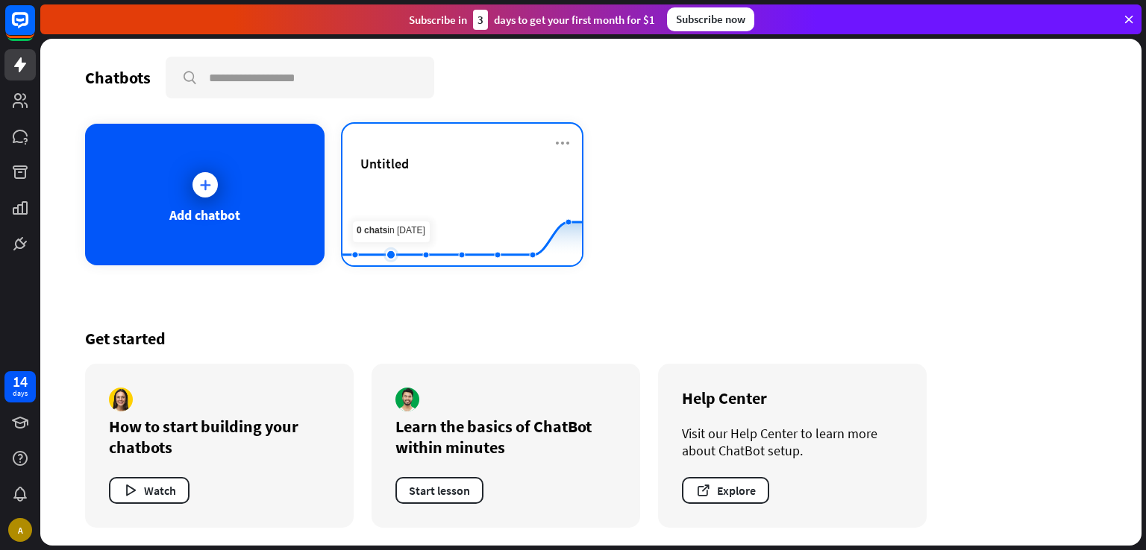
click at [388, 213] on rect at bounding box center [461, 228] width 239 height 93
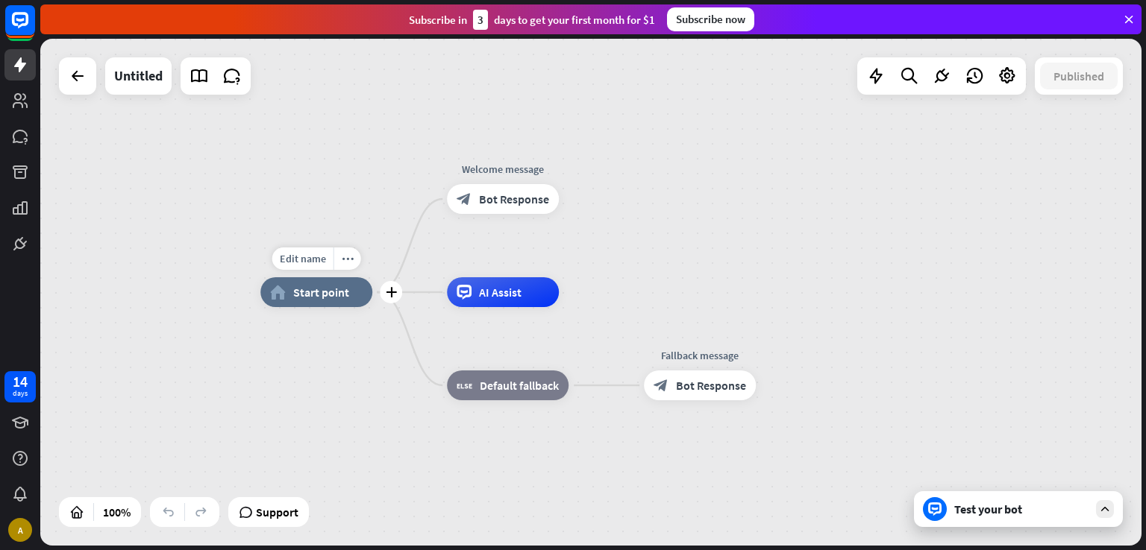
click at [321, 294] on span "Start point" at bounding box center [321, 292] width 56 height 15
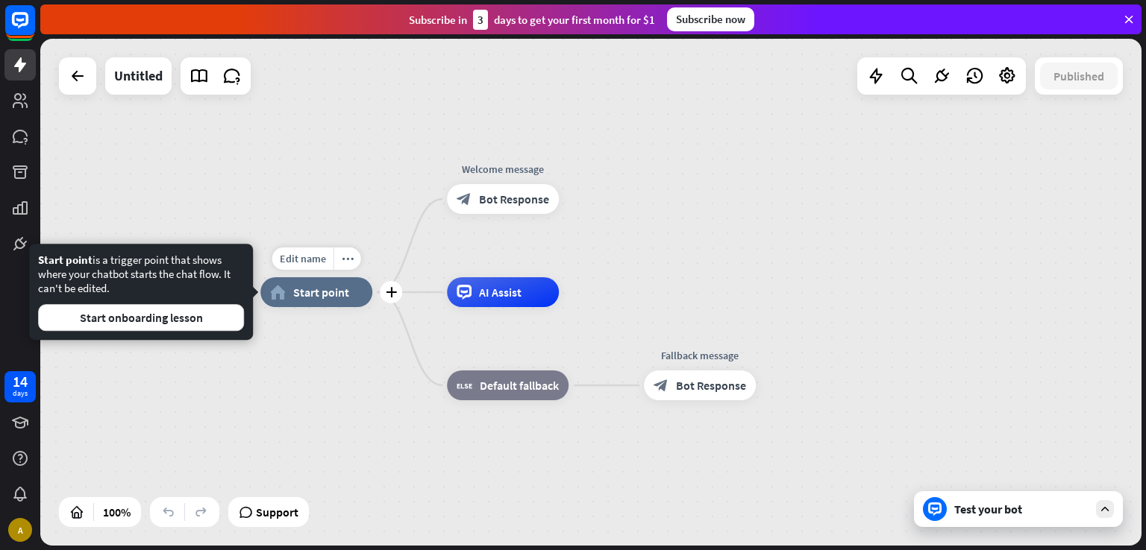
drag, startPoint x: 355, startPoint y: 299, endPoint x: 274, endPoint y: 289, distance: 81.1
click at [274, 289] on div "home_2 Start point" at bounding box center [316, 292] width 112 height 30
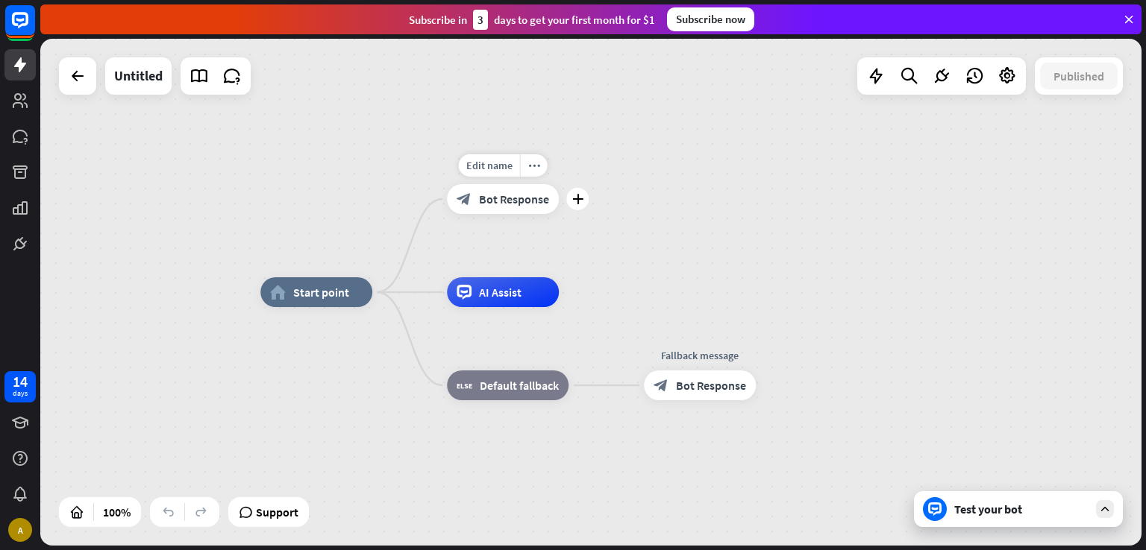
drag, startPoint x: 485, startPoint y: 186, endPoint x: 480, endPoint y: 199, distance: 13.4
click at [480, 199] on div "block_bot_response Bot Response" at bounding box center [503, 199] width 112 height 30
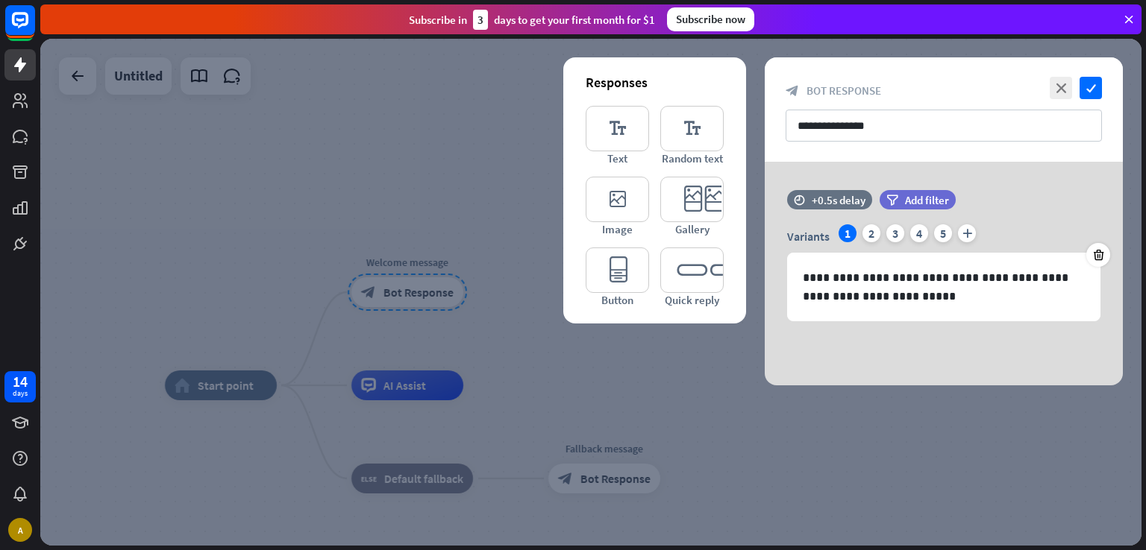
click at [530, 371] on div at bounding box center [590, 292] width 1101 height 507
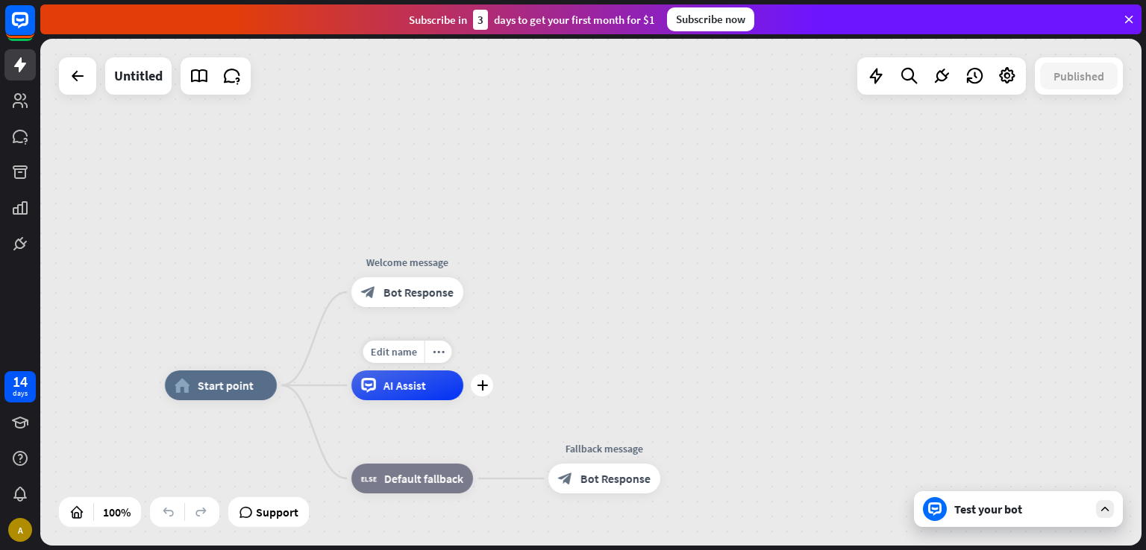
click at [415, 401] on div "Edit name more_horiz plus AI Assist" at bounding box center [407, 386] width 112 height 30
click at [436, 357] on icon "more_horiz" at bounding box center [439, 352] width 12 height 11
click at [460, 401] on div "plus AI Assist" at bounding box center [407, 386] width 112 height 30
click at [412, 482] on span "Default fallback" at bounding box center [423, 478] width 79 height 15
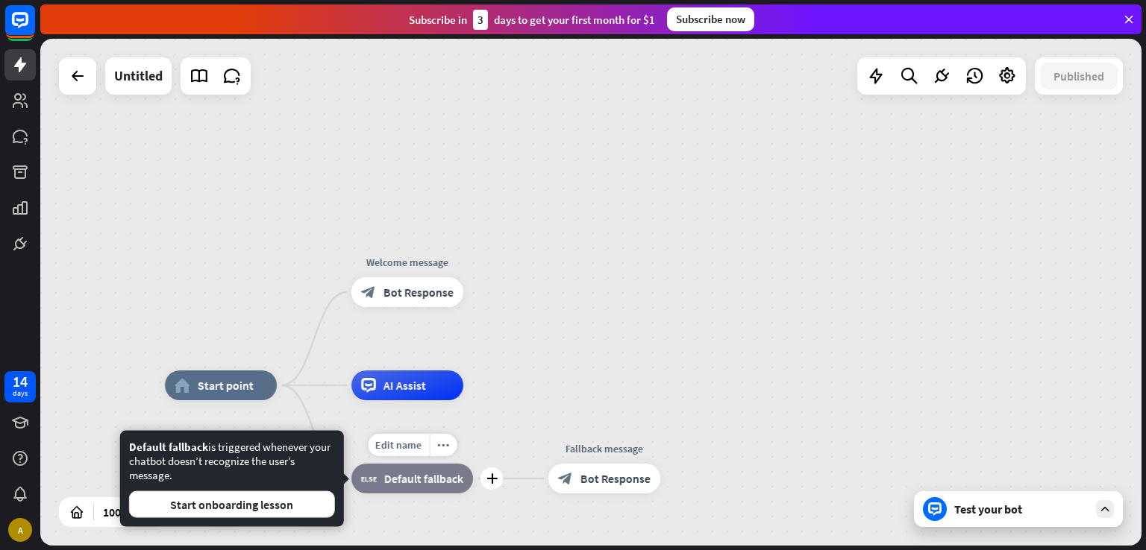
click at [412, 482] on span "Default fallback" at bounding box center [423, 478] width 79 height 15
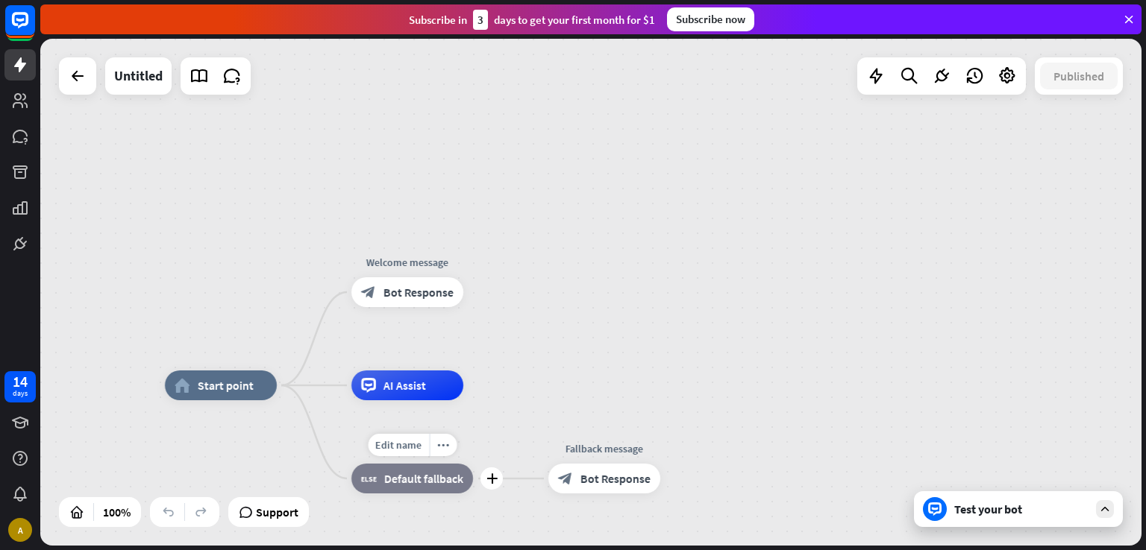
click at [412, 482] on span "Default fallback" at bounding box center [423, 478] width 79 height 15
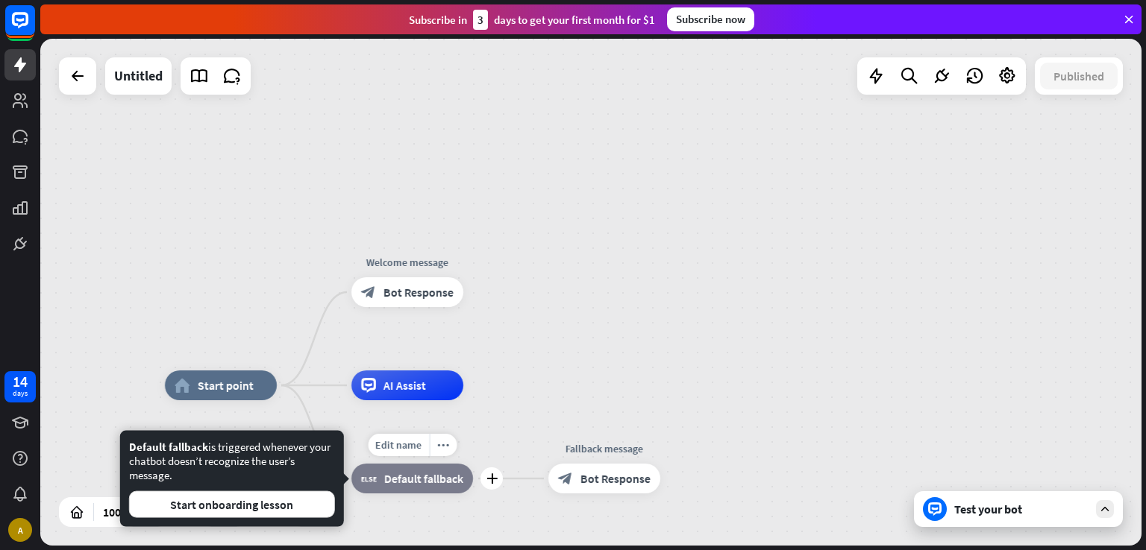
click at [412, 482] on span "Default fallback" at bounding box center [423, 478] width 79 height 15
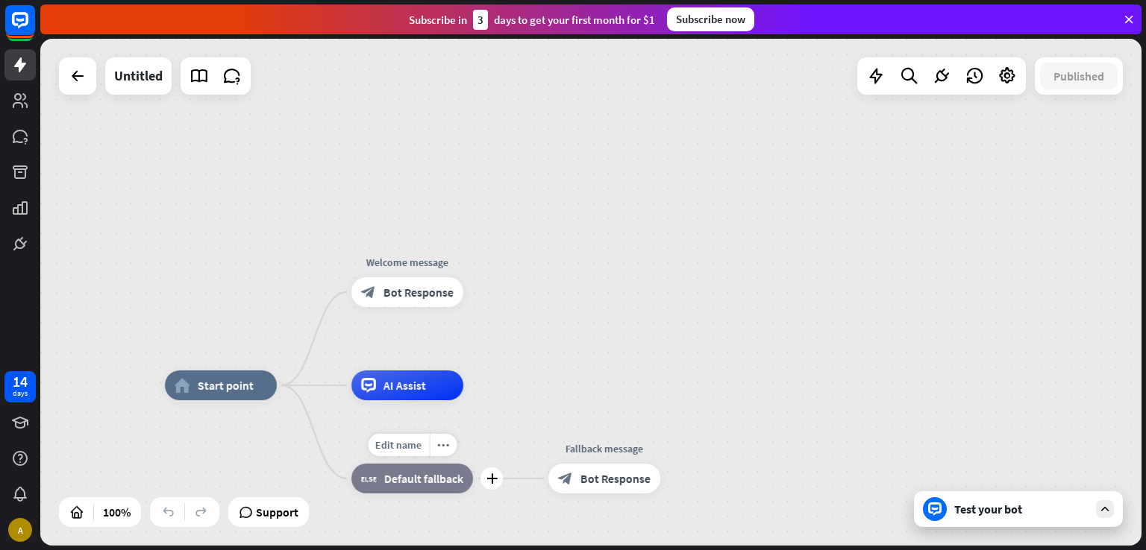
click at [412, 482] on span "Default fallback" at bounding box center [423, 478] width 79 height 15
click at [677, 296] on div "home_2 Start point Welcome message block_bot_response Bot Response AI Assist bl…" at bounding box center [590, 292] width 1101 height 507
click at [874, 84] on icon at bounding box center [875, 75] width 19 height 19
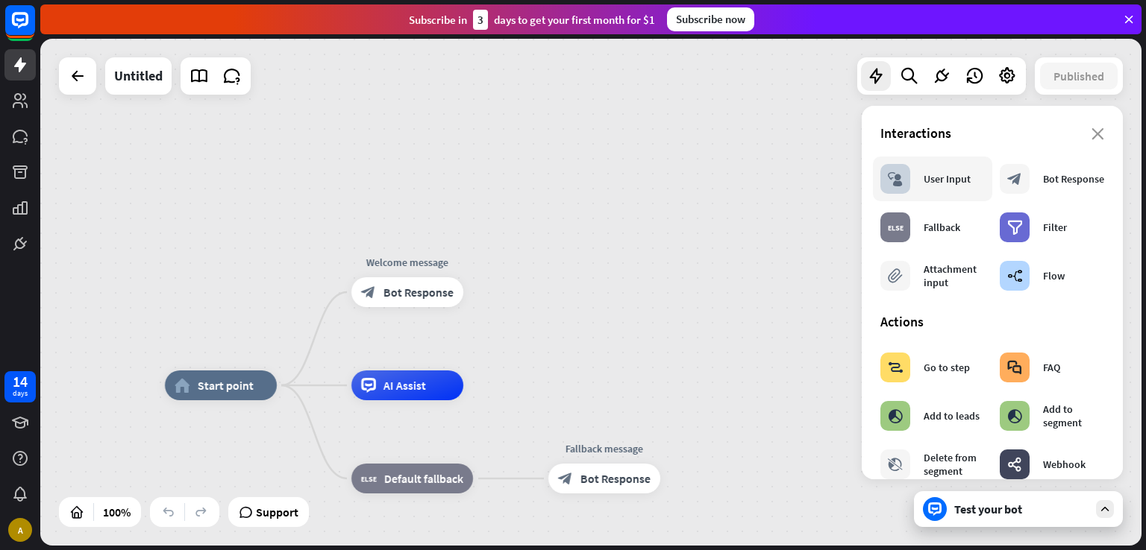
click at [925, 167] on div "block_user_input User Input" at bounding box center [925, 179] width 90 height 30
click at [915, 69] on icon at bounding box center [909, 75] width 20 height 19
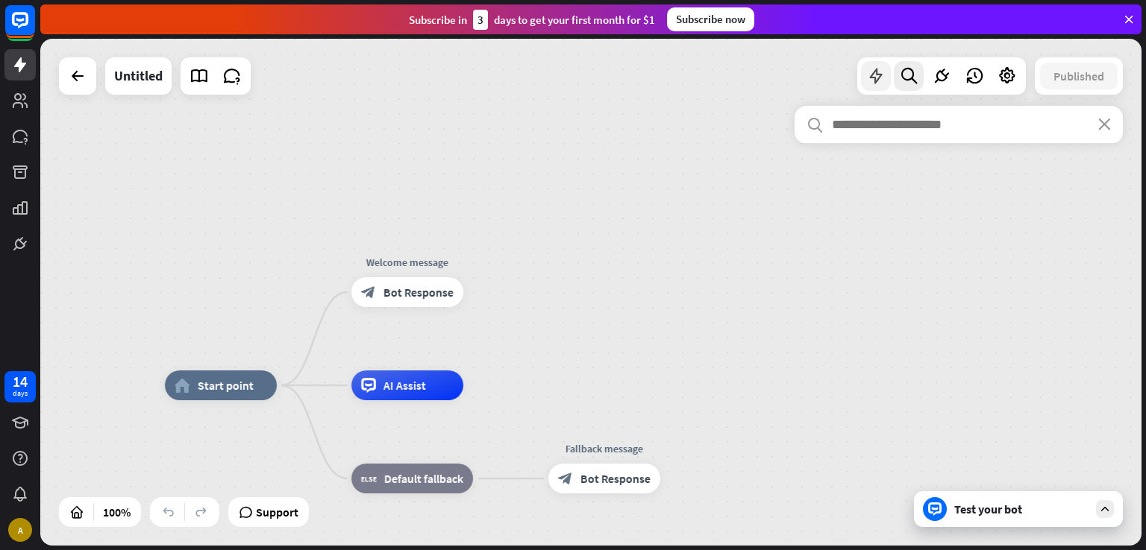
click at [886, 69] on div at bounding box center [876, 76] width 30 height 30
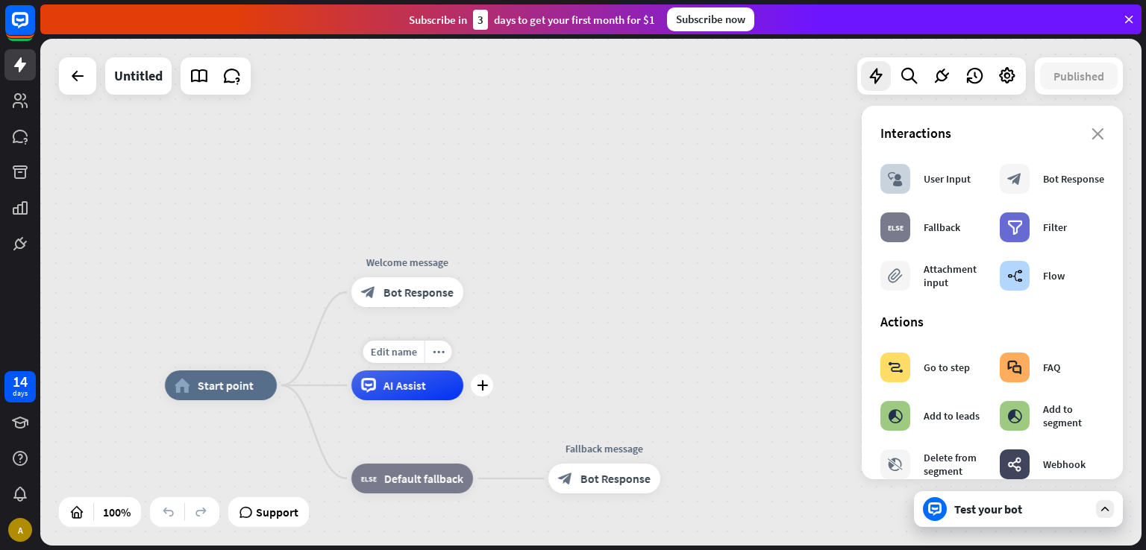
drag, startPoint x: 394, startPoint y: 387, endPoint x: 462, endPoint y: 389, distance: 68.6
click at [462, 389] on div "AI Assist" at bounding box center [407, 386] width 112 height 30
click at [382, 474] on div "block_fallback Default fallback" at bounding box center [412, 479] width 122 height 30
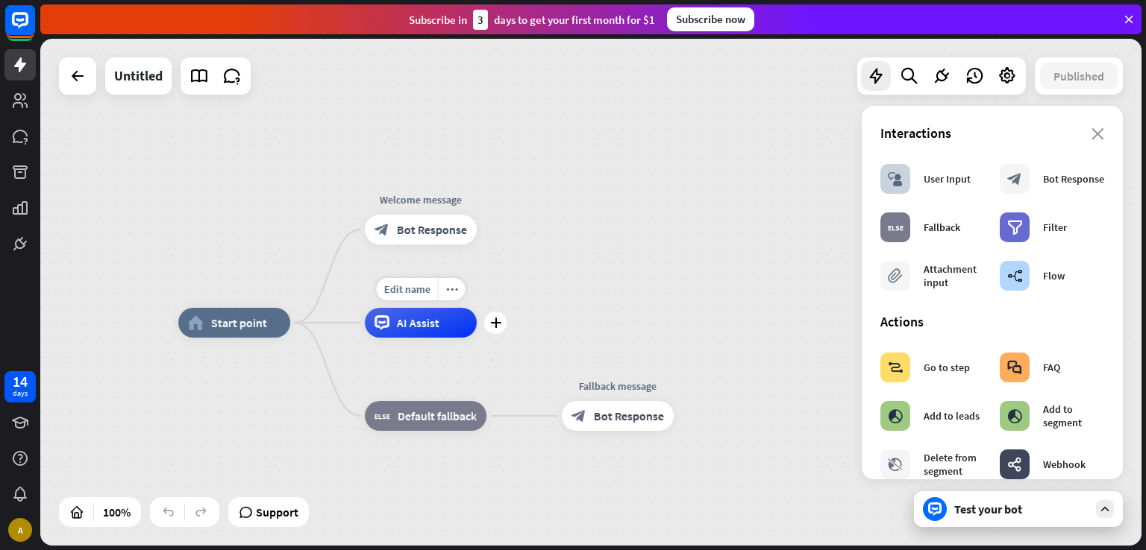
click at [412, 335] on div "AI Assist" at bounding box center [421, 323] width 112 height 30
click at [227, 78] on icon at bounding box center [231, 75] width 19 height 19
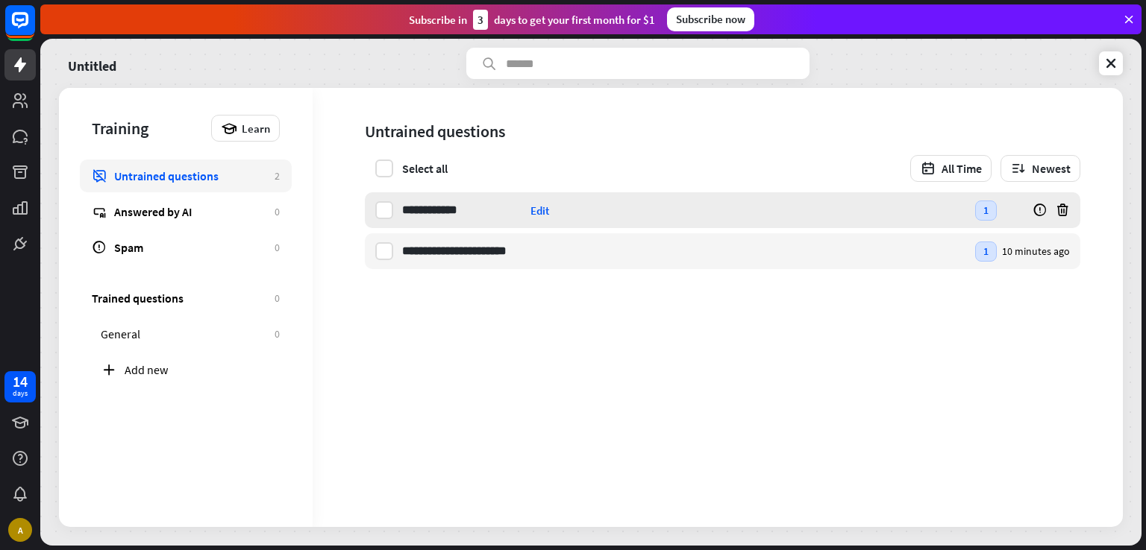
click at [438, 216] on input "**********" at bounding box center [463, 210] width 122 height 36
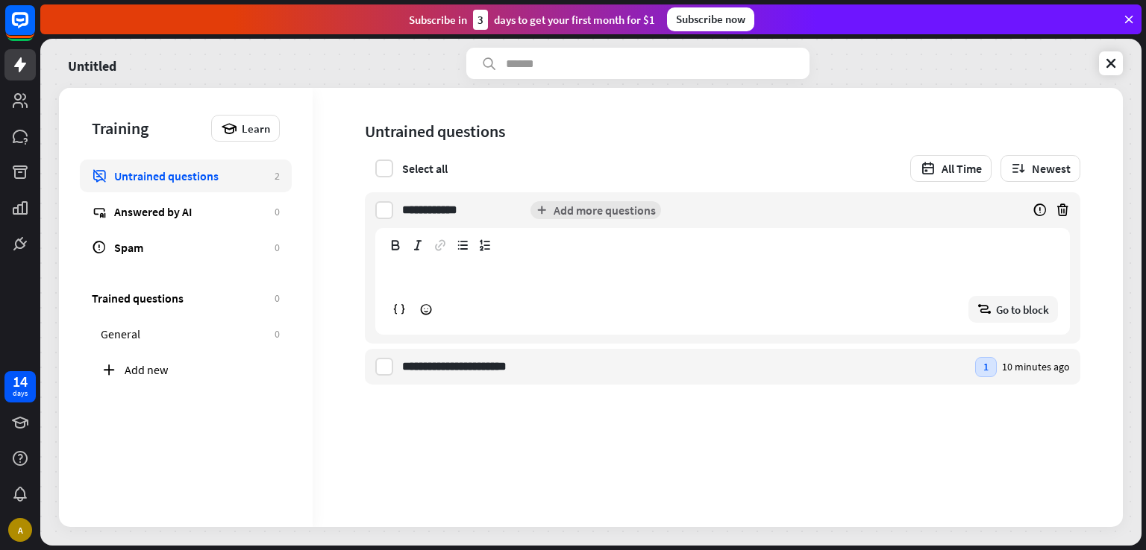
click at [445, 269] on p "**********" at bounding box center [722, 274] width 669 height 19
click at [119, 207] on div "Answered by AI" at bounding box center [190, 211] width 153 height 15
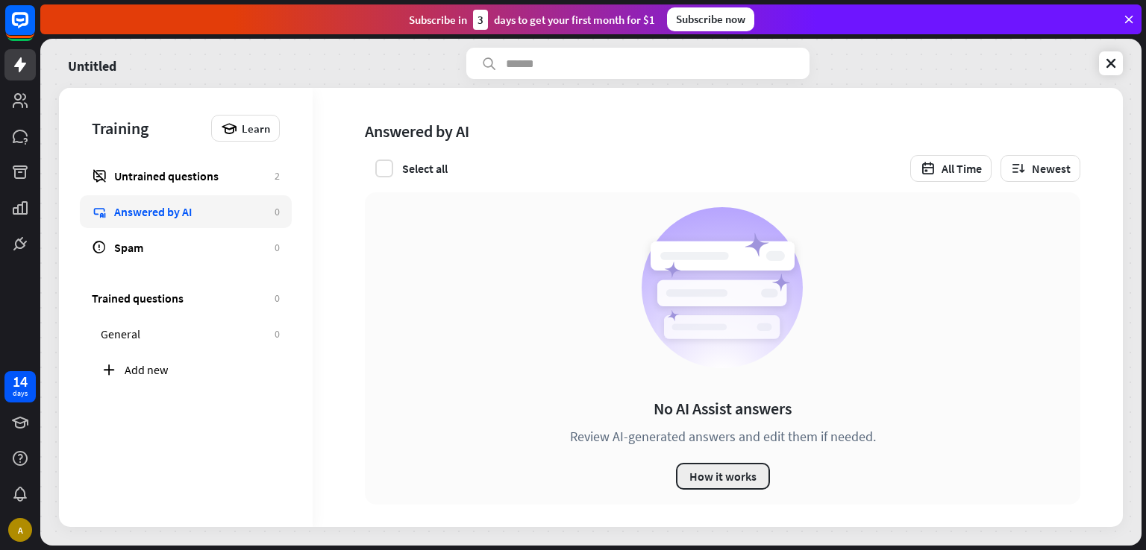
click at [704, 478] on button "How it works" at bounding box center [723, 476] width 94 height 27
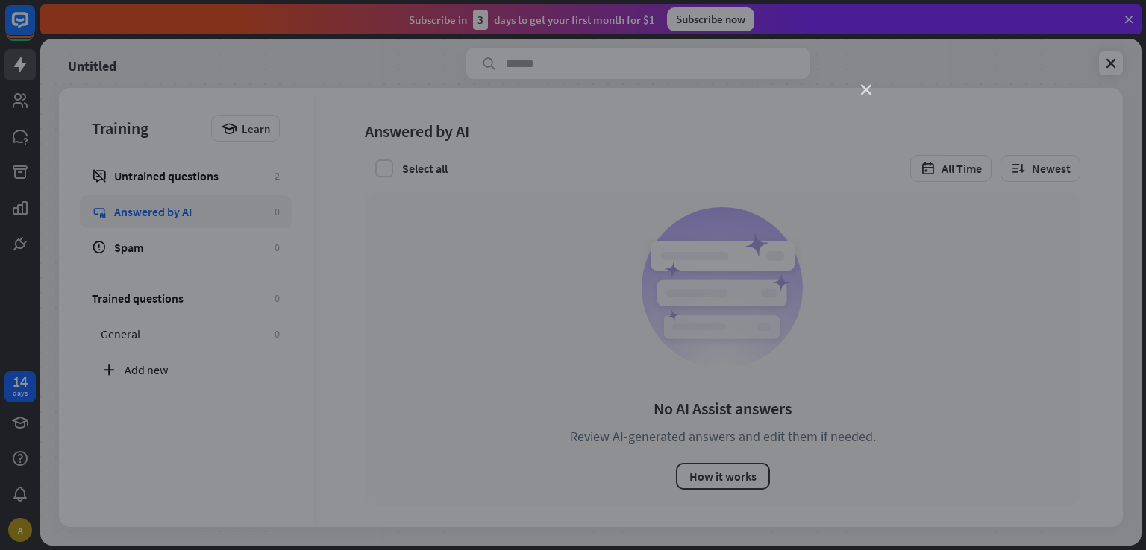
click at [865, 93] on icon "close" at bounding box center [866, 90] width 10 height 10
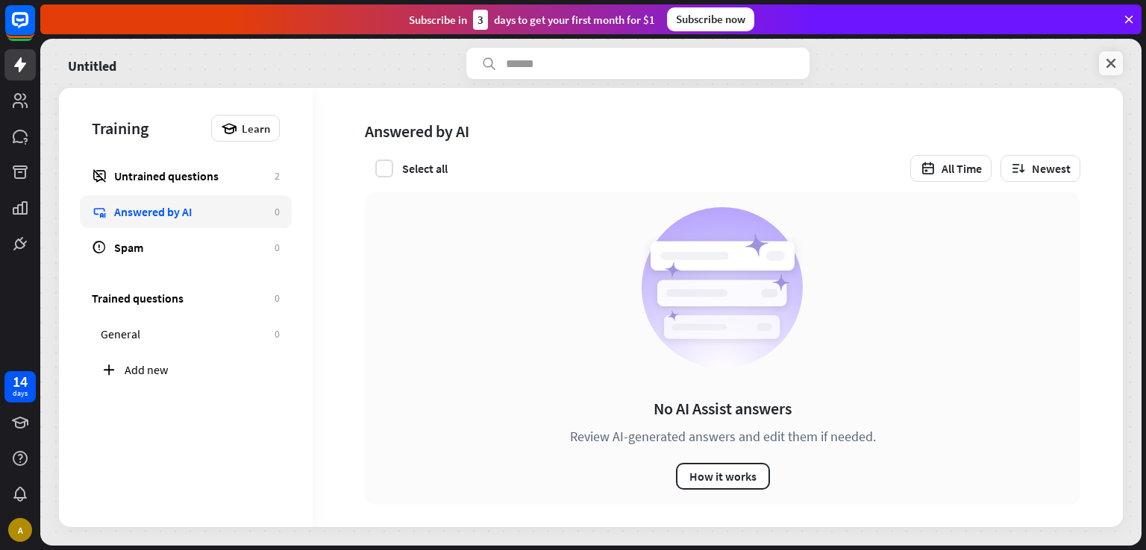
click at [1101, 58] on link at bounding box center [1111, 63] width 24 height 24
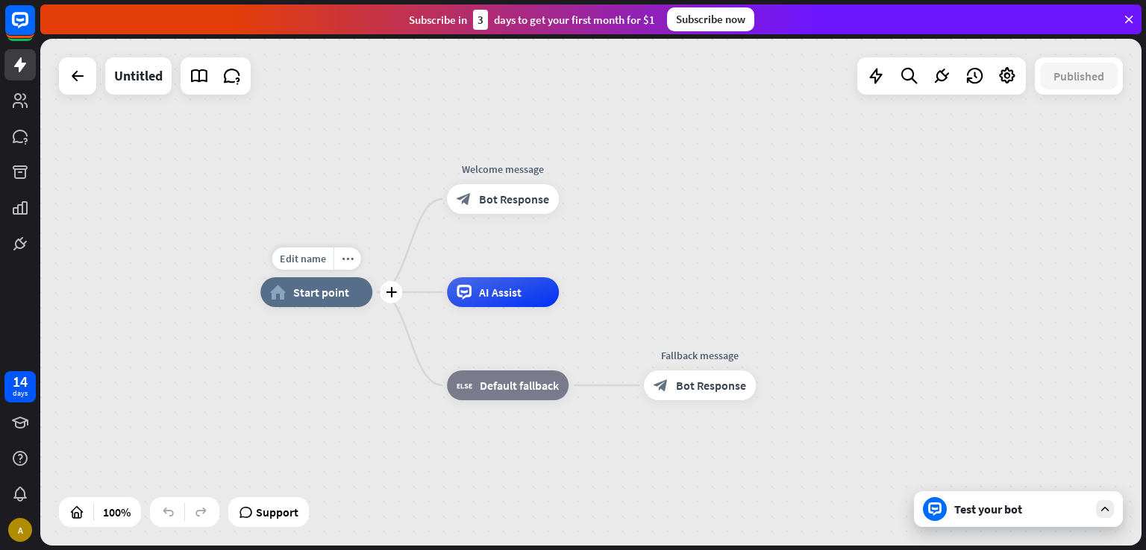
click at [319, 297] on span "Start point" at bounding box center [321, 292] width 56 height 15
click at [508, 298] on span "AI Assist" at bounding box center [500, 292] width 43 height 15
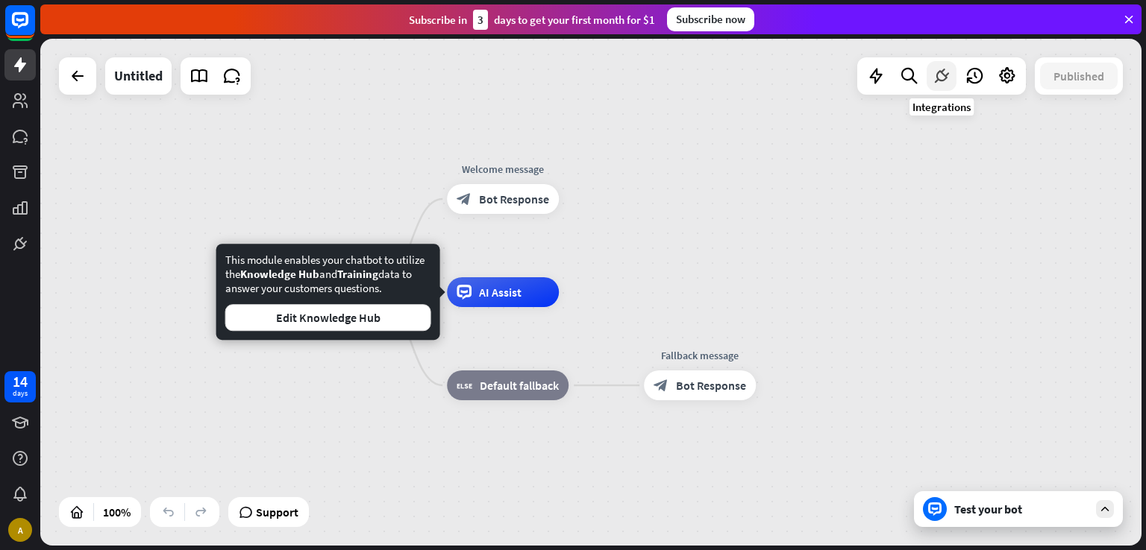
click at [946, 73] on icon at bounding box center [941, 75] width 19 height 19
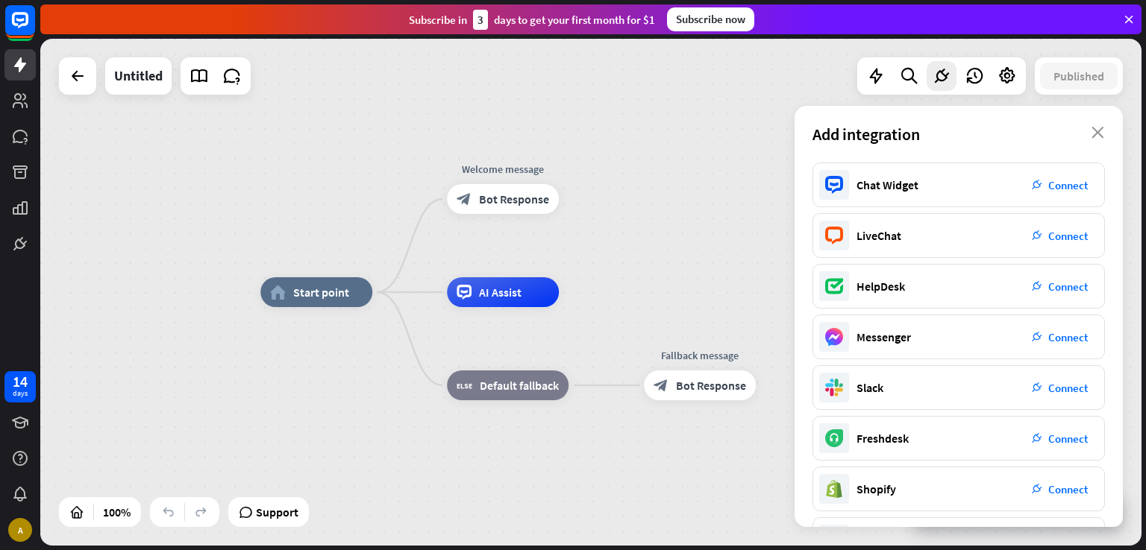
click at [1102, 125] on div "Add integration close" at bounding box center [958, 134] width 328 height 57
click at [1101, 136] on icon "close" at bounding box center [1097, 133] width 13 height 12
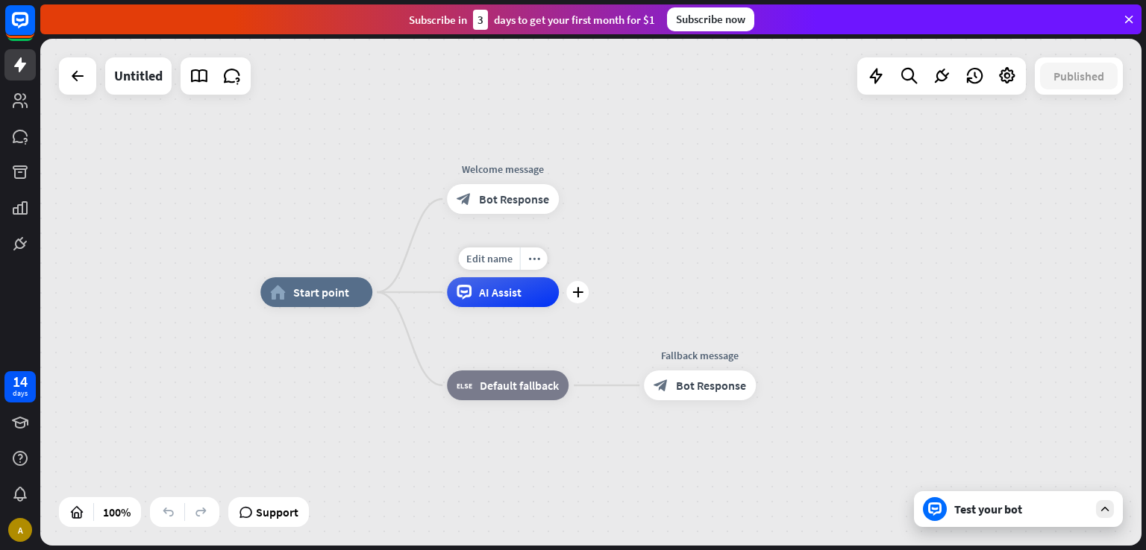
drag, startPoint x: 543, startPoint y: 298, endPoint x: 526, endPoint y: 292, distance: 17.9
click at [526, 292] on div "AI Assist" at bounding box center [503, 292] width 112 height 30
click at [486, 307] on div "Edit name more_horiz plus AI Assist" at bounding box center [503, 292] width 112 height 30
drag, startPoint x: 510, startPoint y: 296, endPoint x: 498, endPoint y: 313, distance: 20.9
click at [498, 307] on div "Edit name more_horiz plus AI Assist" at bounding box center [503, 292] width 112 height 30
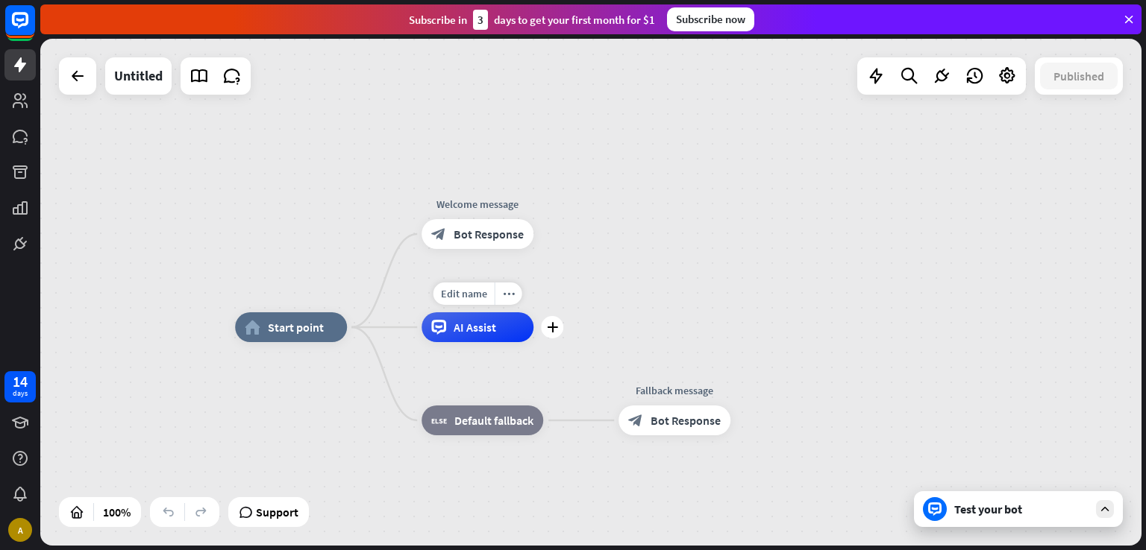
drag, startPoint x: 498, startPoint y: 313, endPoint x: 473, endPoint y: 348, distance: 43.3
click at [473, 342] on div "Edit name more_horiz plus AI Assist" at bounding box center [477, 328] width 112 height 30
click at [500, 319] on div "AI Assist" at bounding box center [477, 328] width 112 height 30
click at [547, 332] on icon "plus" at bounding box center [552, 327] width 11 height 10
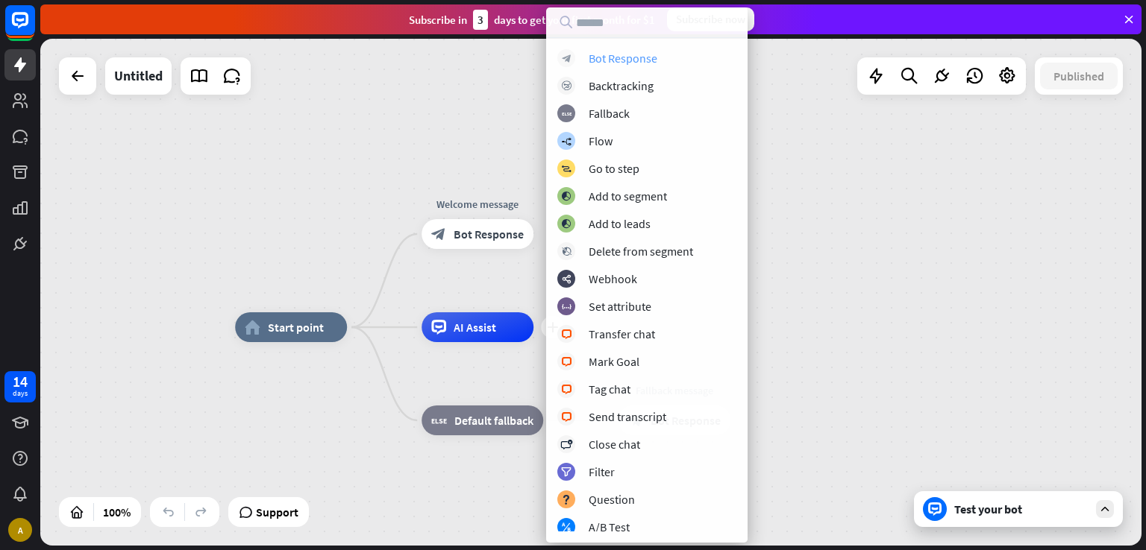
click at [668, 50] on div "block_bot_response Bot Response" at bounding box center [646, 58] width 179 height 18
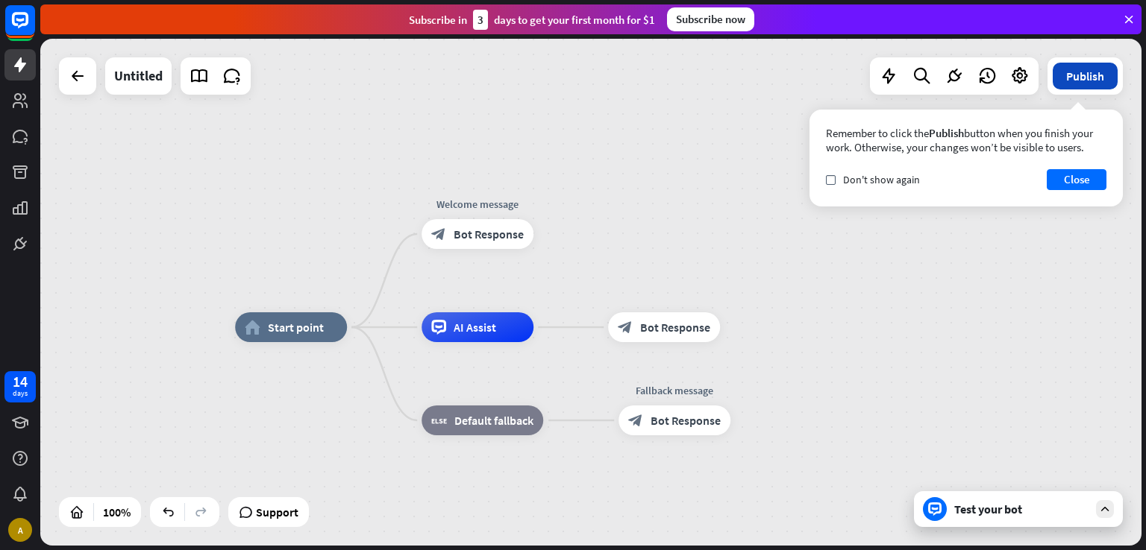
click at [1099, 63] on button "Publish" at bounding box center [1084, 76] width 65 height 27
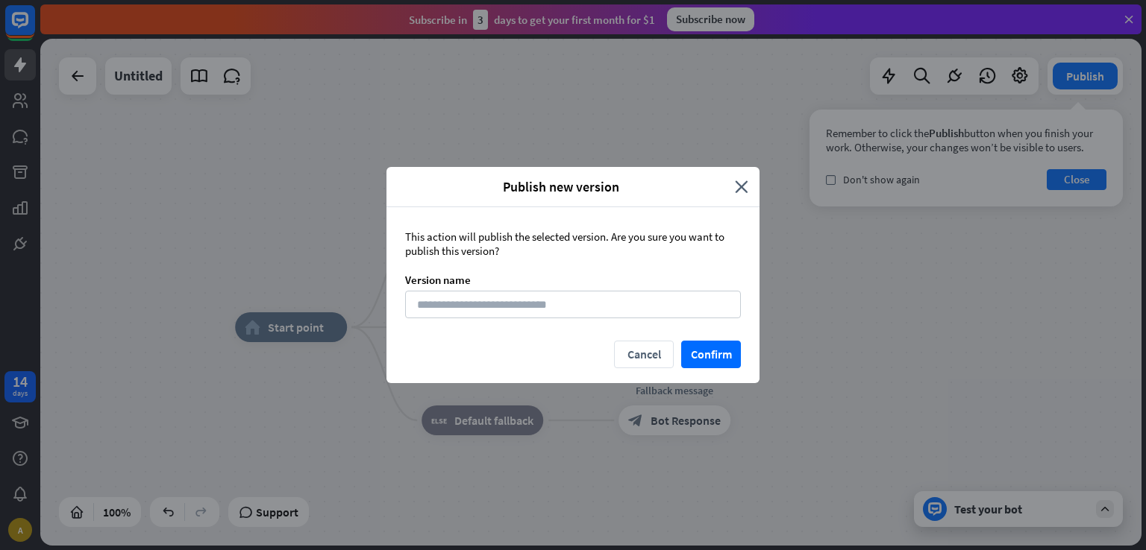
click at [661, 318] on div "This action will publish the selected version. Are you sure you want to publish…" at bounding box center [572, 274] width 373 height 134
click at [685, 306] on input at bounding box center [573, 305] width 336 height 28
type input "*"
click at [710, 351] on button "Confirm" at bounding box center [711, 355] width 60 height 28
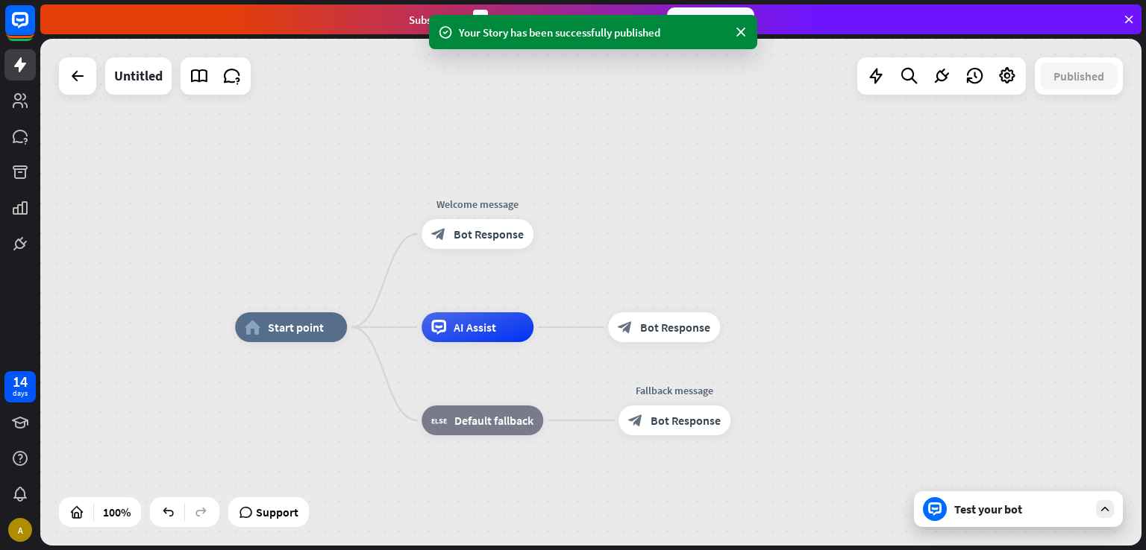
click at [959, 503] on div "Test your bot" at bounding box center [1021, 509] width 134 height 15
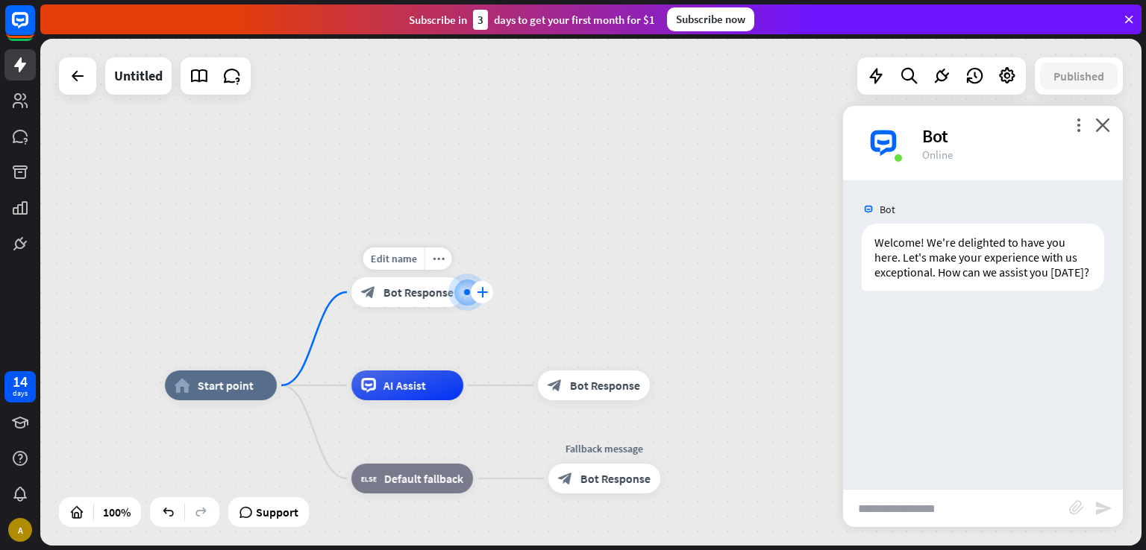
click at [486, 293] on icon "plus" at bounding box center [482, 292] width 11 height 10
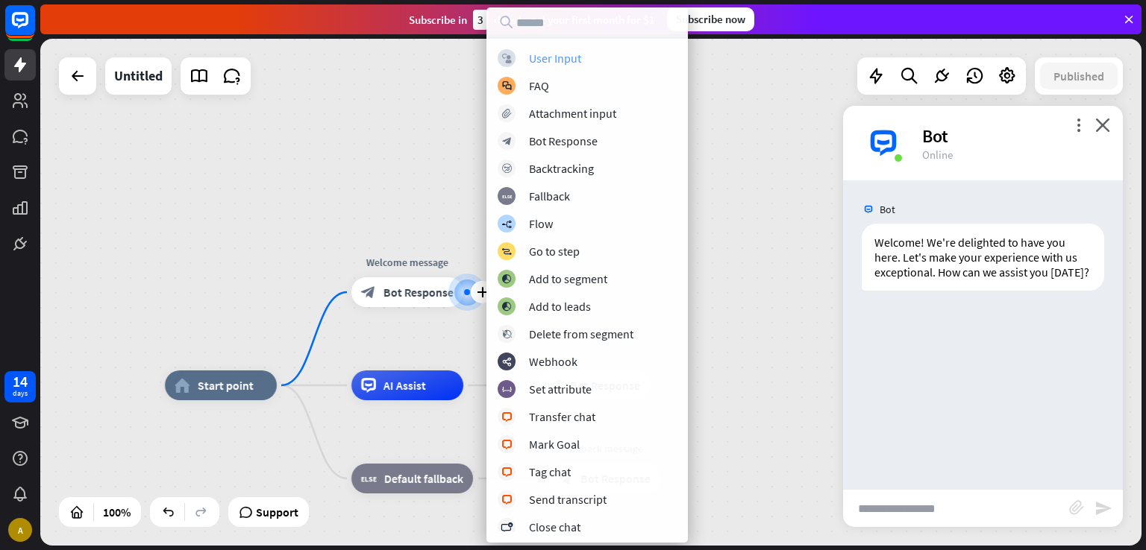
click at [573, 64] on div "User Input" at bounding box center [555, 58] width 52 height 15
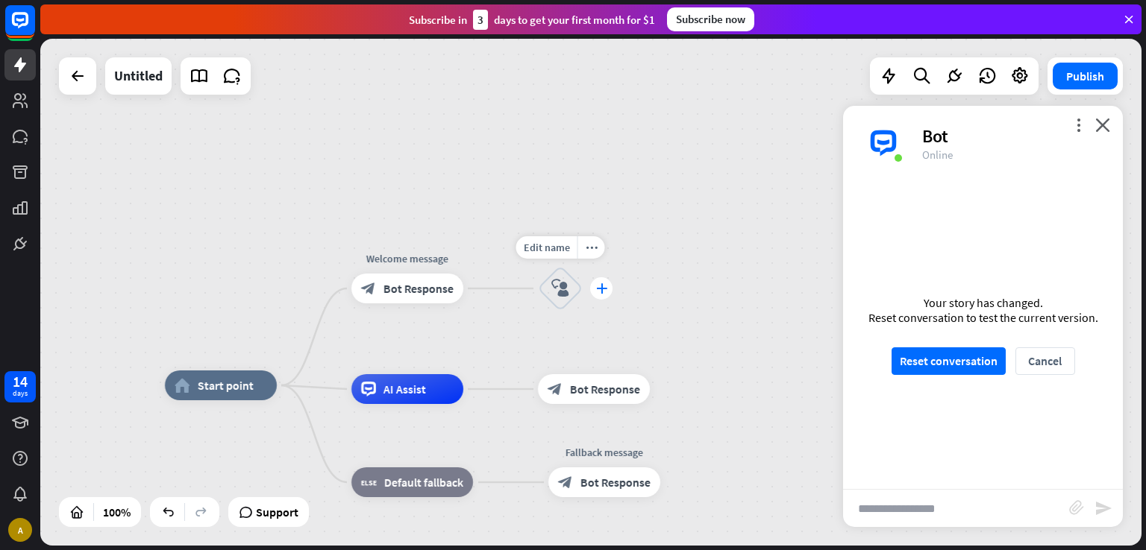
click at [603, 288] on icon "plus" at bounding box center [601, 288] width 11 height 10
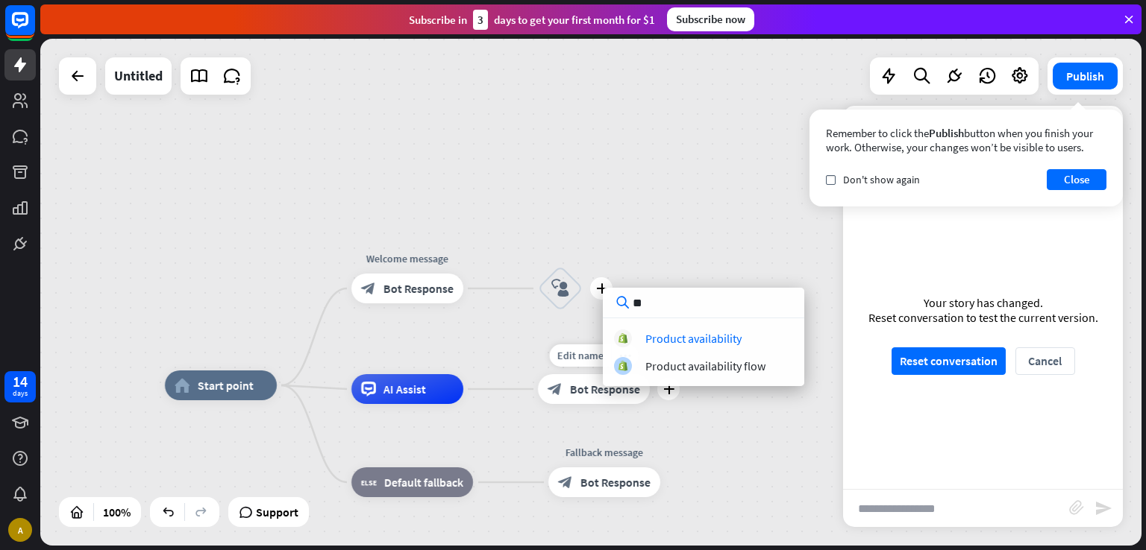
type input "*"
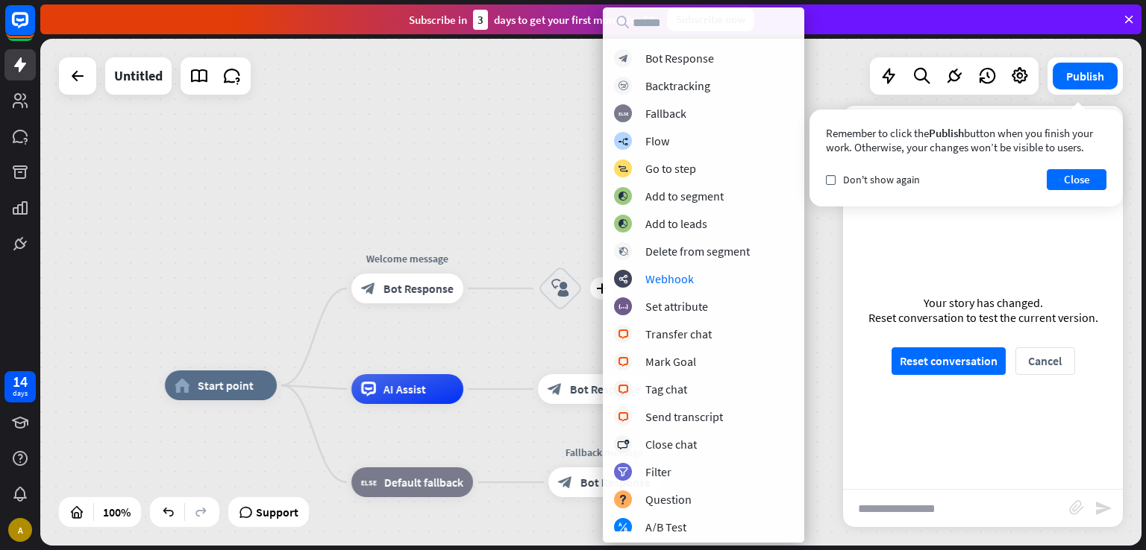
click at [566, 203] on div "home_2 Start point Welcome message block_bot_response Bot Response plus block_u…" at bounding box center [590, 292] width 1101 height 507
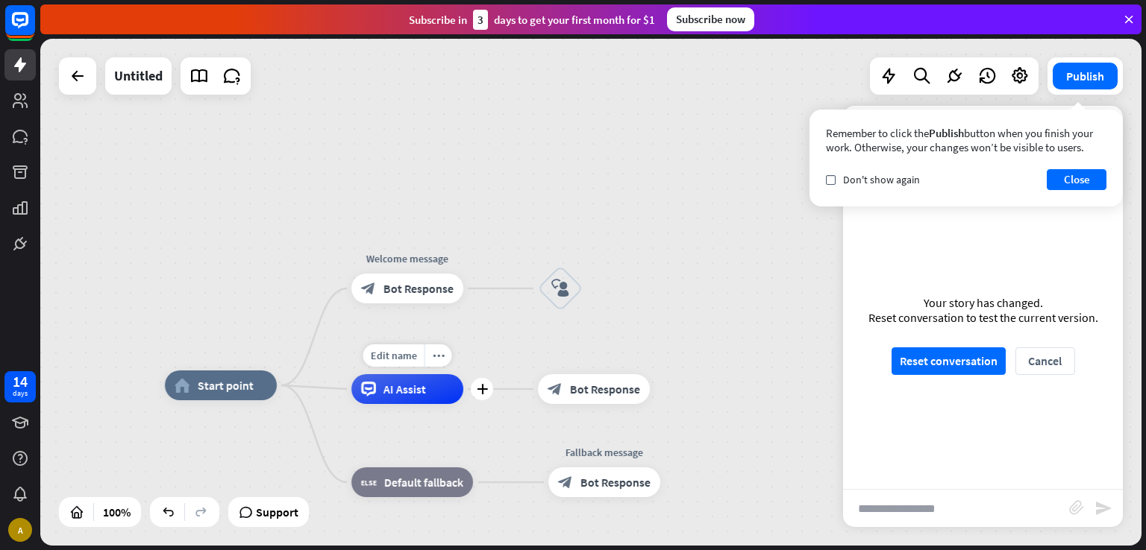
drag, startPoint x: 575, startPoint y: 292, endPoint x: 415, endPoint y: 379, distance: 182.6
drag, startPoint x: 415, startPoint y: 379, endPoint x: 387, endPoint y: 411, distance: 42.3
click at [387, 404] on div "Edit name more_horiz plus AI Assist" at bounding box center [407, 389] width 112 height 30
drag, startPoint x: 421, startPoint y: 401, endPoint x: 618, endPoint y: 283, distance: 229.7
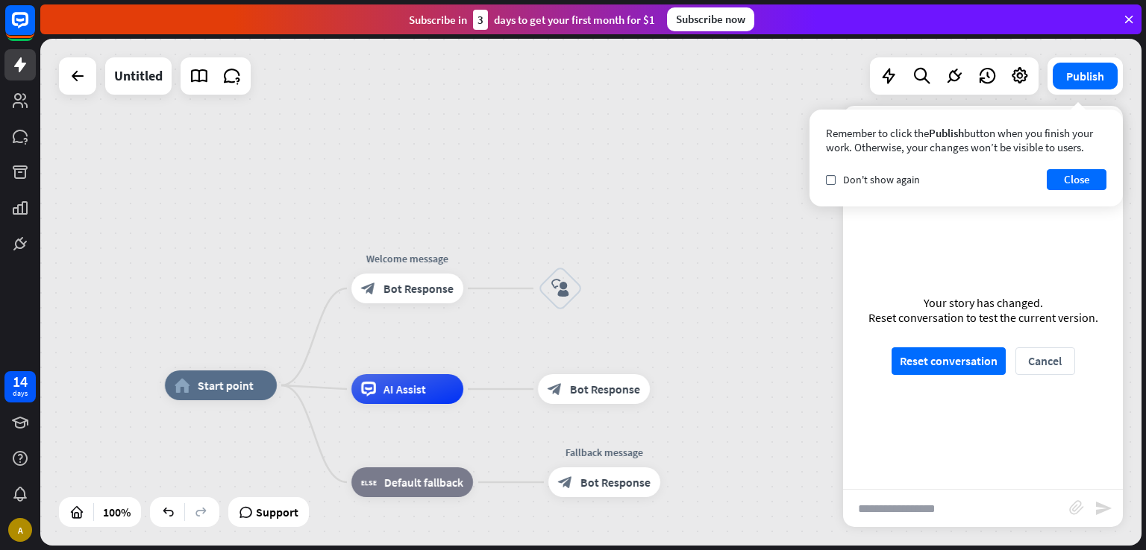
click at [618, 283] on div "home_2 Start point Welcome message block_bot_response Bot Response Edit name mo…" at bounding box center [590, 292] width 1101 height 507
click at [600, 288] on icon "plus" at bounding box center [601, 288] width 11 height 10
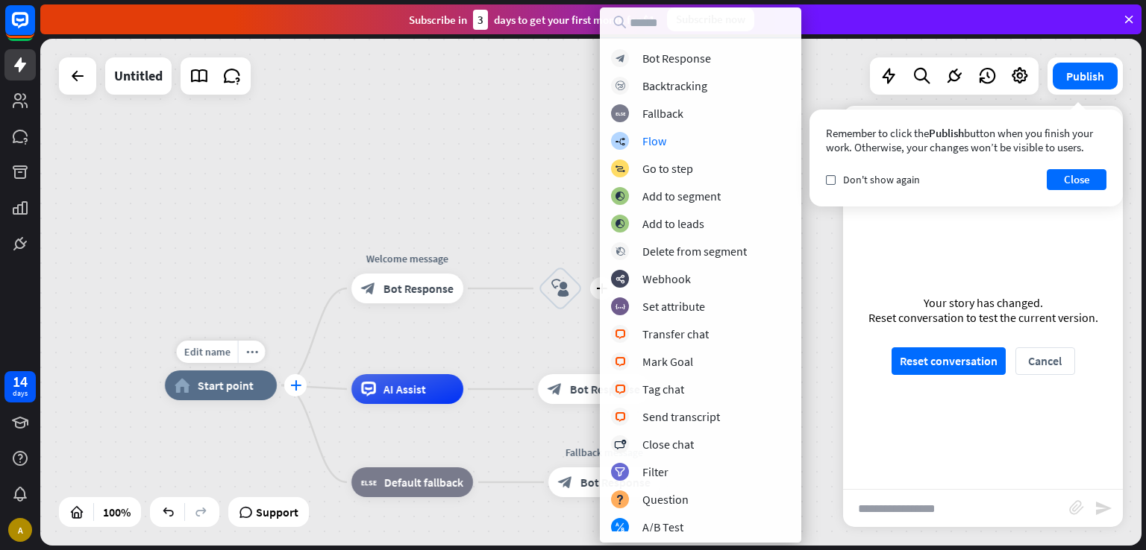
click at [302, 392] on div "plus" at bounding box center [295, 385] width 22 height 22
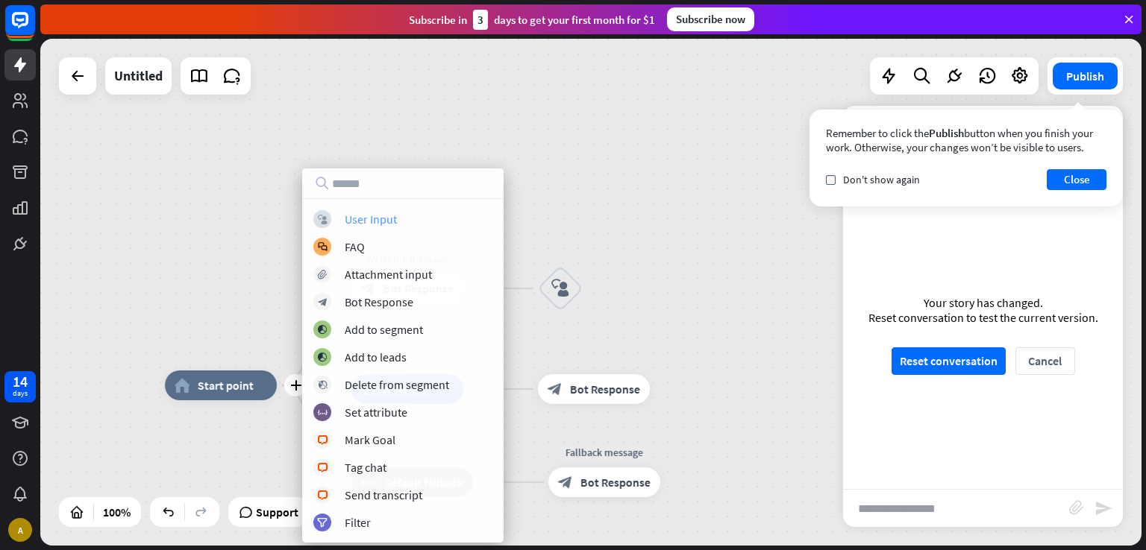
click at [423, 224] on div "block_user_input User Input" at bounding box center [402, 219] width 179 height 18
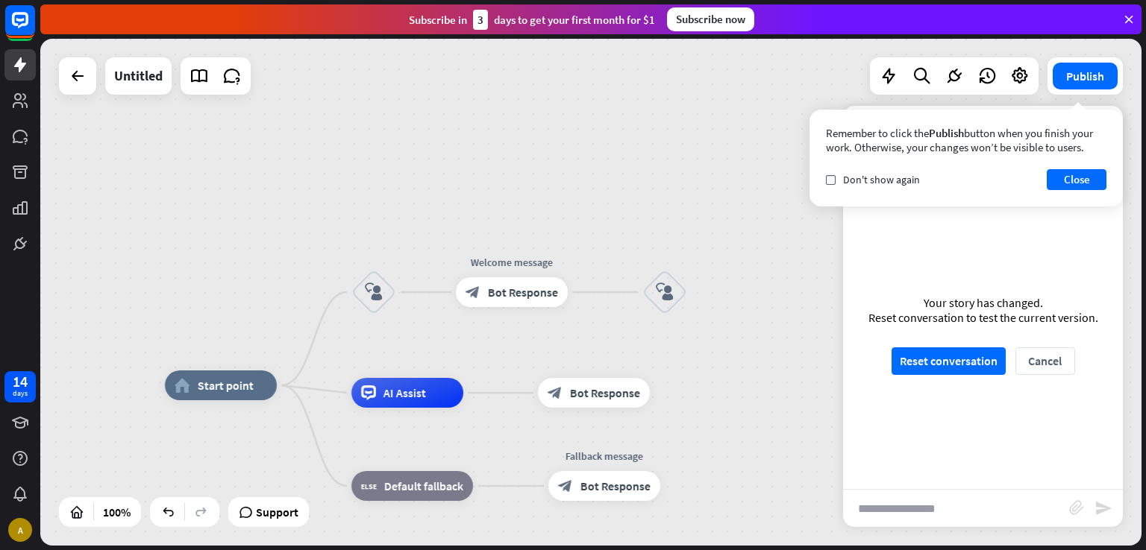
click at [1092, 90] on div "Publish Remember to click the Publish button when you finish your work. Otherwi…" at bounding box center [1084, 75] width 75 height 37
click at [921, 368] on button "Reset conversation" at bounding box center [948, 362] width 114 height 28
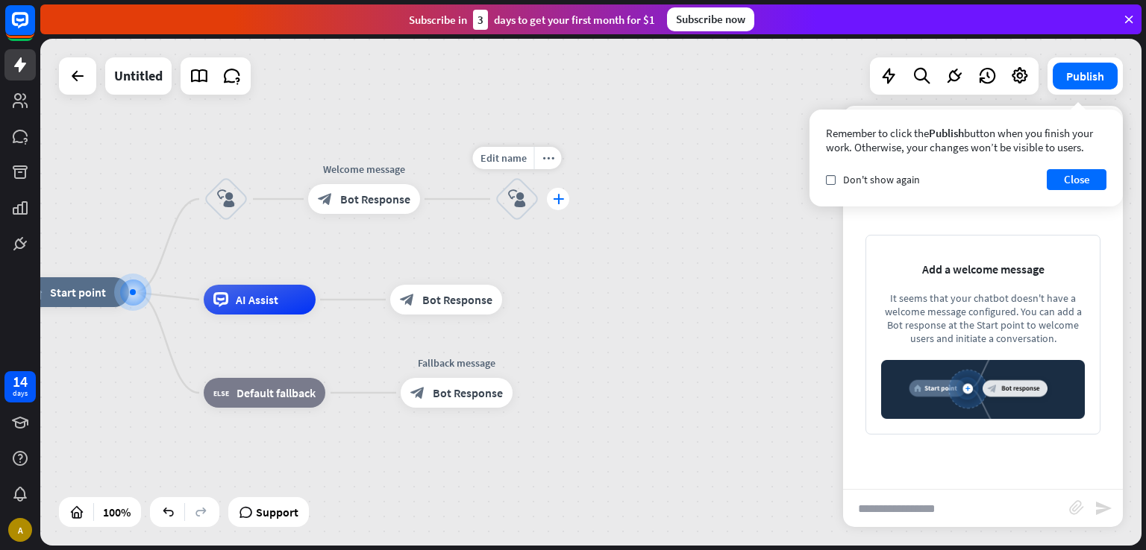
click at [557, 201] on icon "plus" at bounding box center [558, 199] width 11 height 10
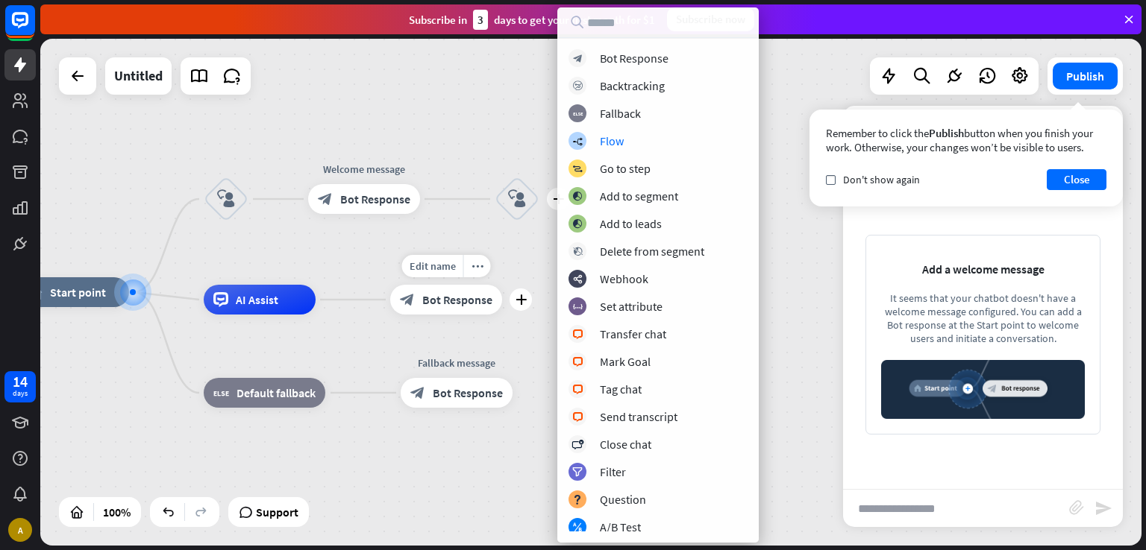
click at [403, 257] on div "Edit name" at bounding box center [432, 266] width 61 height 22
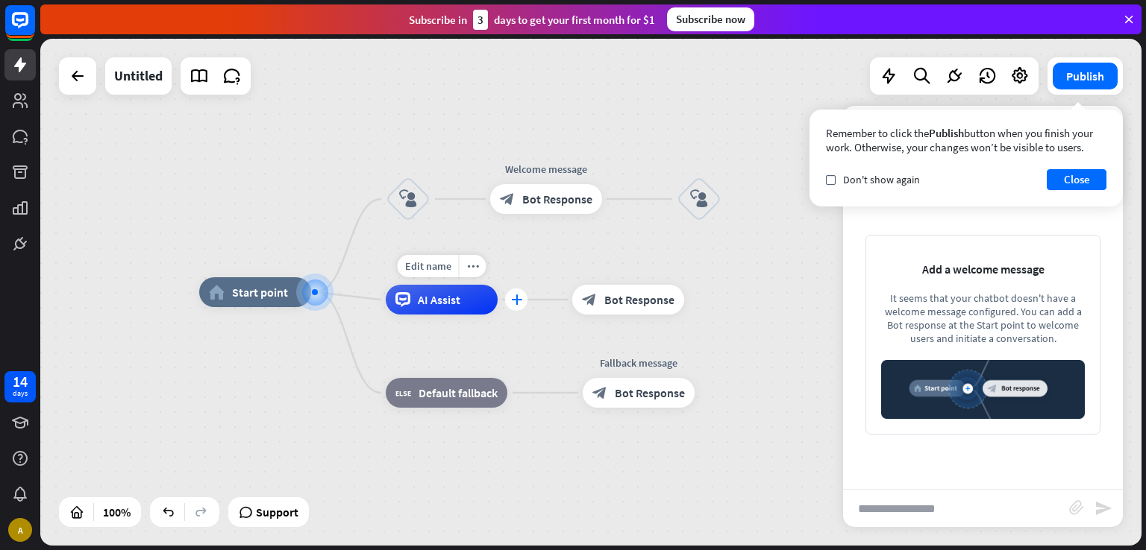
drag, startPoint x: 330, startPoint y: 290, endPoint x: 509, endPoint y: 301, distance: 180.1
click at [509, 301] on div "plus" at bounding box center [516, 300] width 22 height 22
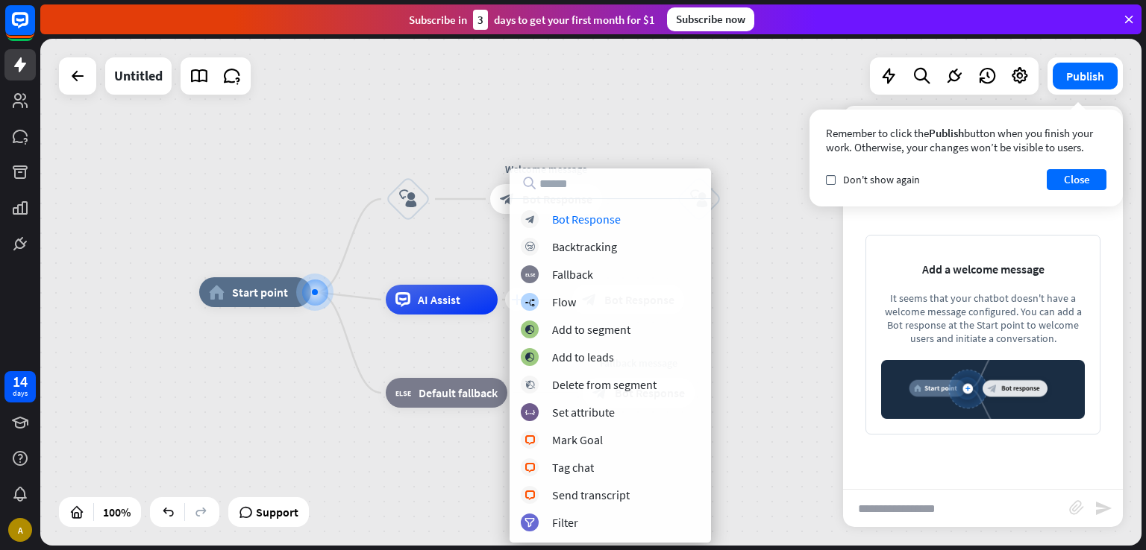
click at [509, 301] on div "block_bot_response Bot Response block_backtracking Backtracking block_fallback …" at bounding box center [609, 370] width 201 height 321
click at [589, 189] on input "text" at bounding box center [609, 184] width 201 height 30
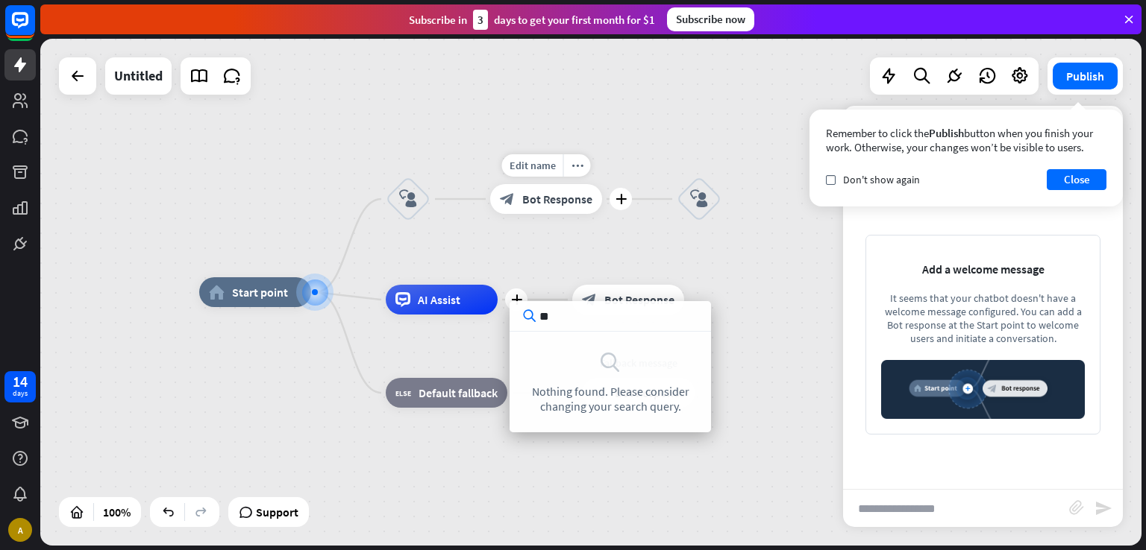
type input "*"
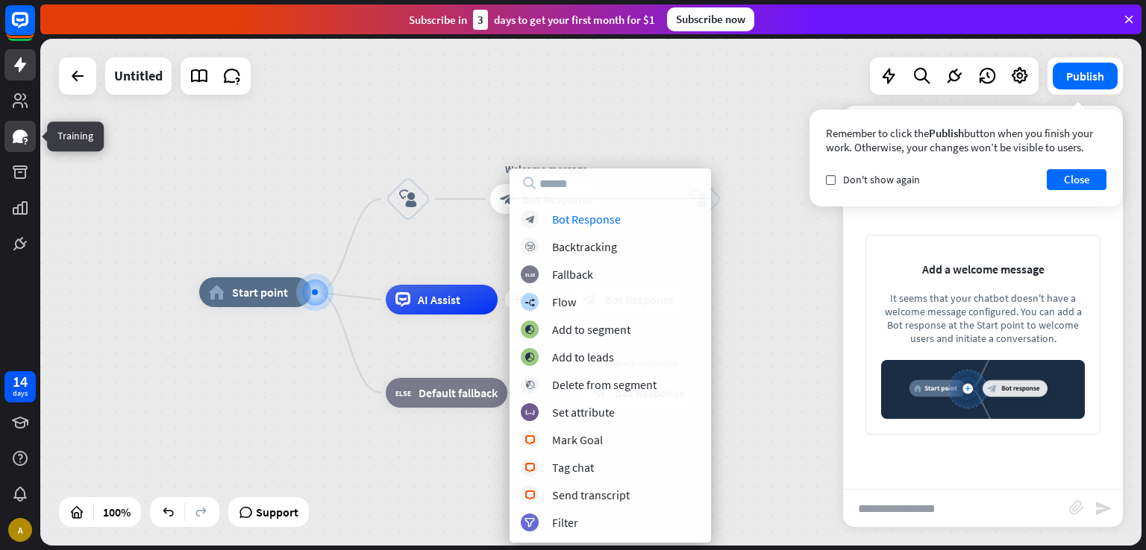
click at [18, 145] on icon at bounding box center [20, 137] width 18 height 18
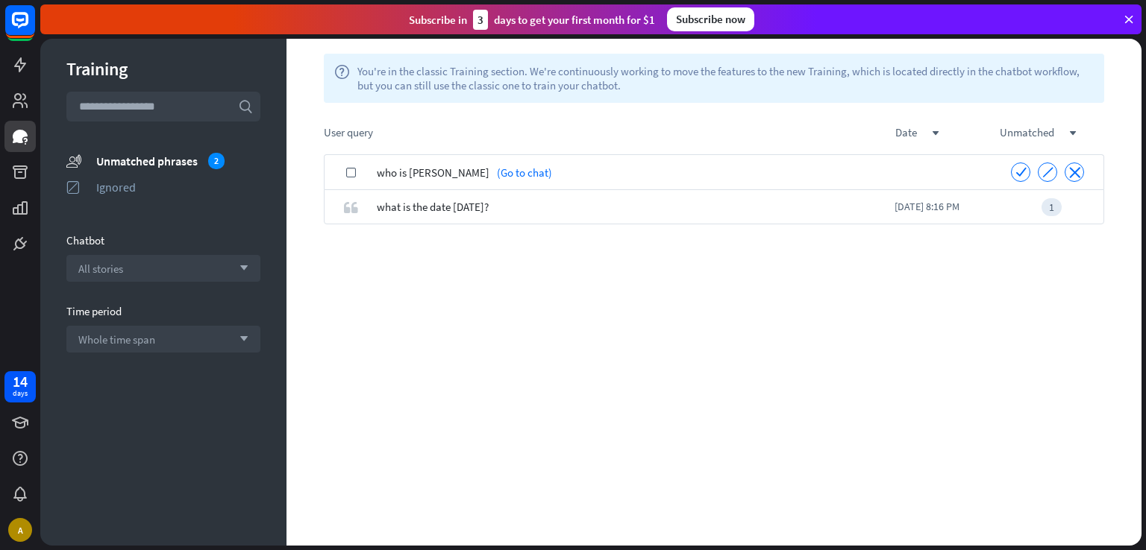
click at [489, 189] on link "(Go to chat)" at bounding box center [520, 172] width 63 height 35
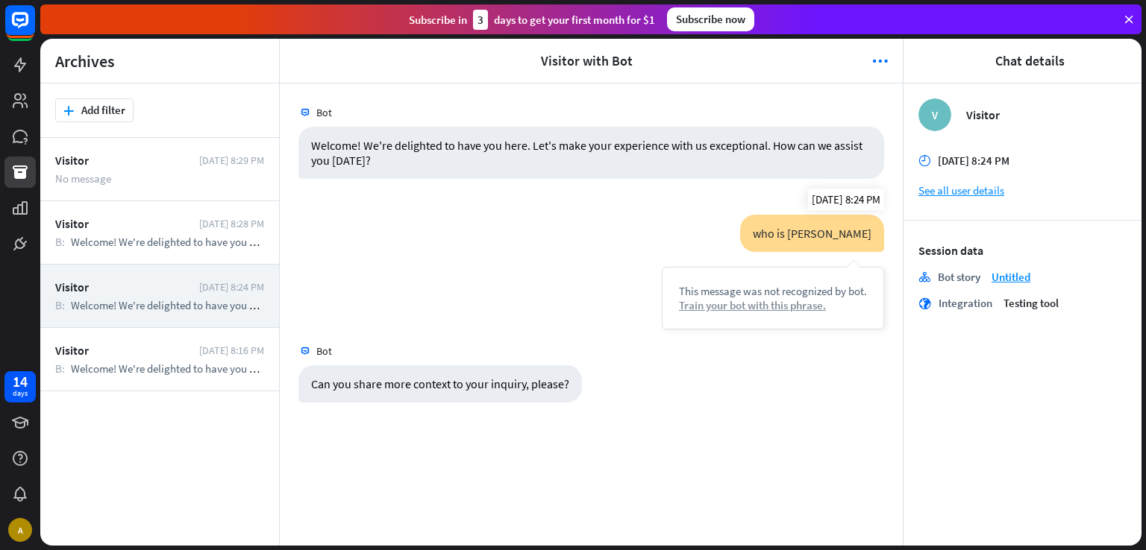
click at [763, 303] on div "Train your bot with this phrase." at bounding box center [773, 305] width 188 height 14
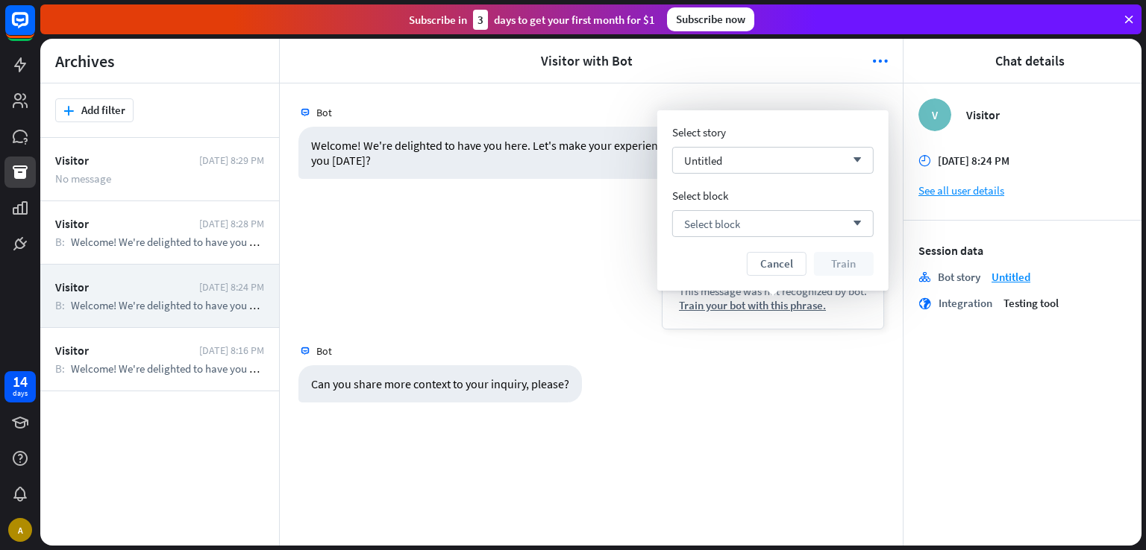
click at [796, 179] on div "Select story Untitled arrow_down Select block Select block arrow_down Cancel Tr…" at bounding box center [772, 200] width 201 height 151
click at [809, 158] on div "Untitled arrow_down" at bounding box center [772, 160] width 201 height 27
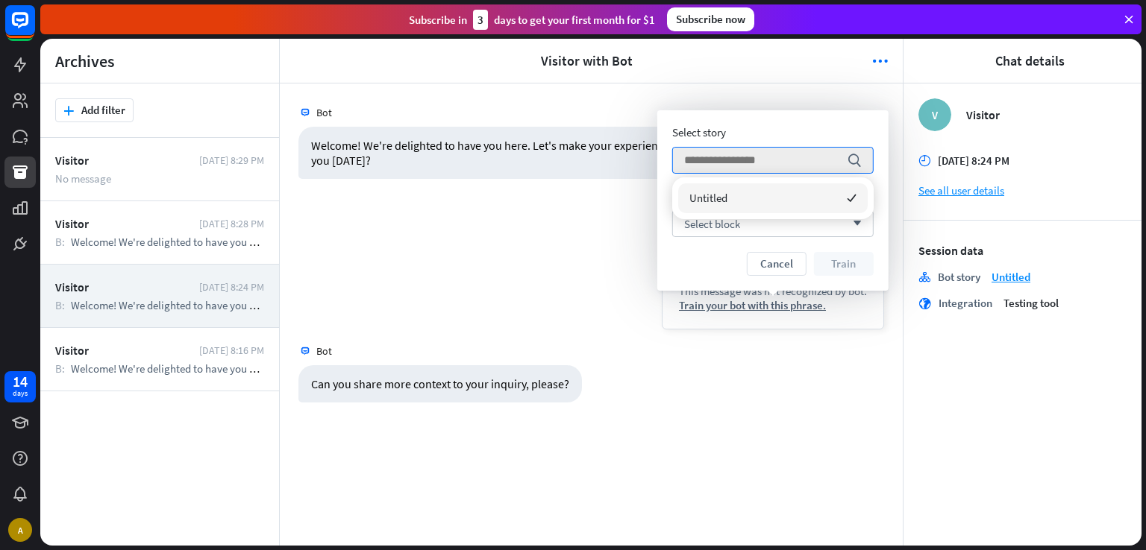
click at [788, 203] on div "Untitled checked" at bounding box center [772, 198] width 189 height 30
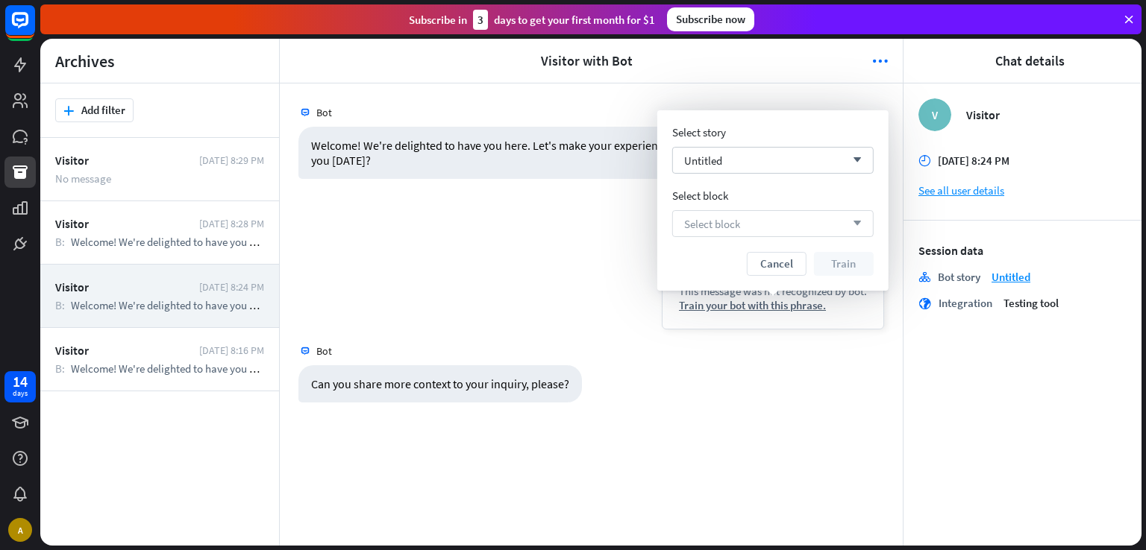
click at [813, 222] on div "Select block arrow_down" at bounding box center [772, 223] width 201 height 27
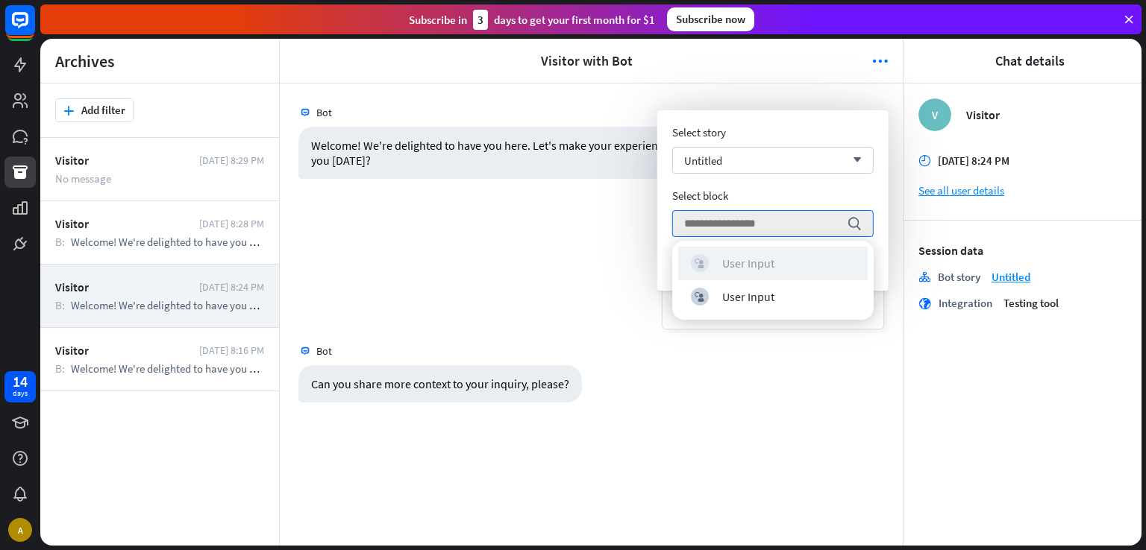
click at [794, 266] on div "block_user_input User Input" at bounding box center [773, 263] width 164 height 18
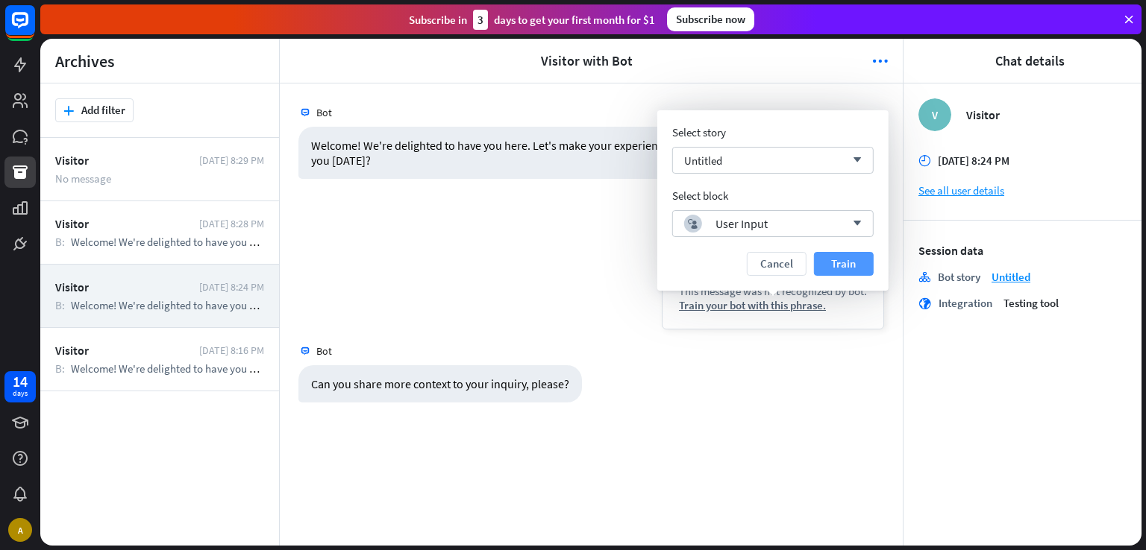
click at [837, 267] on button "Train" at bounding box center [844, 264] width 60 height 24
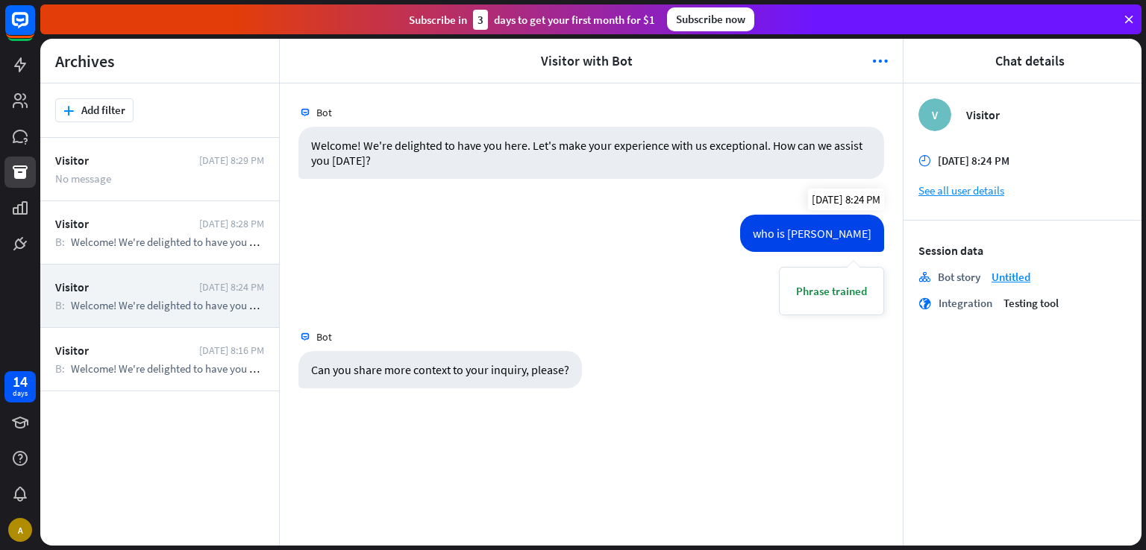
click at [783, 233] on div "who is [PERSON_NAME] trained" at bounding box center [787, 265] width 194 height 101
click at [850, 267] on div "Phrase trained" at bounding box center [831, 291] width 105 height 48
click at [850, 294] on div "Phrase trained" at bounding box center [831, 291] width 71 height 14
click at [744, 364] on div "Can you share more context to your inquiry, please? [DATE] 8:24 PM" at bounding box center [591, 373] width 623 height 45
click at [1124, 23] on icon at bounding box center [1128, 19] width 13 height 13
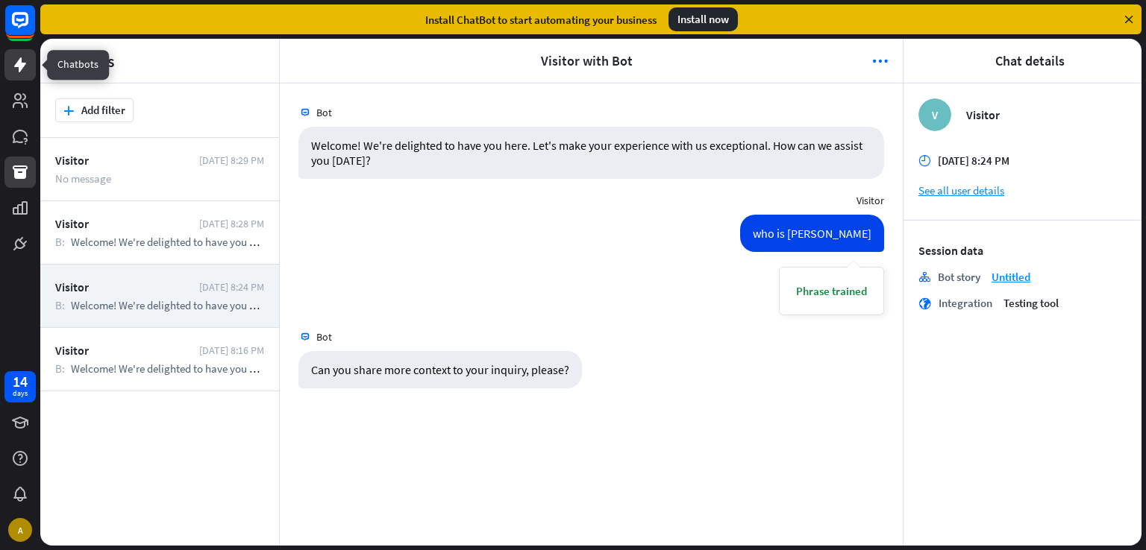
click at [19, 63] on icon at bounding box center [20, 64] width 12 height 15
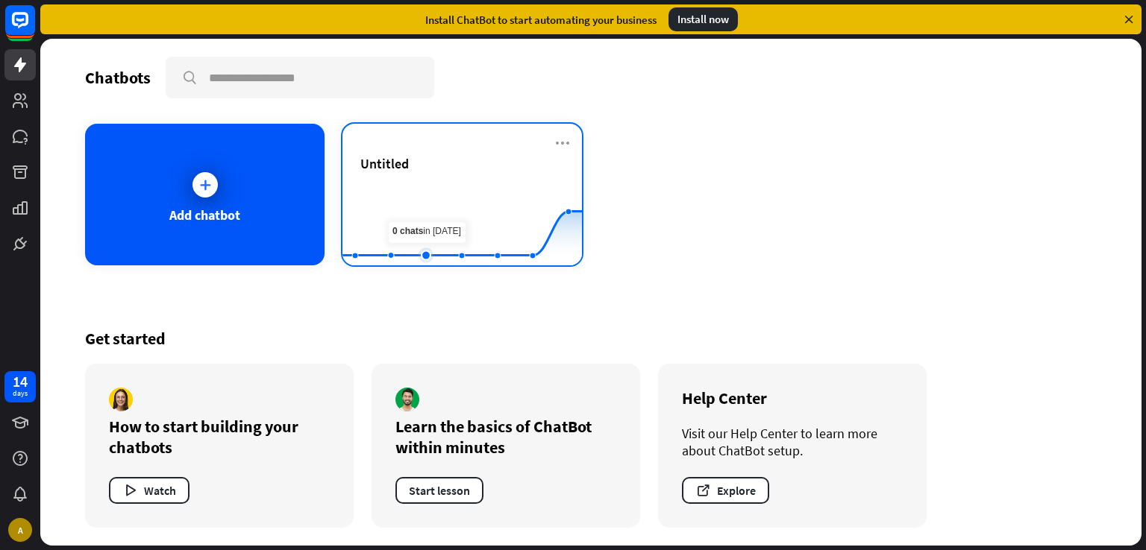
click at [421, 213] on rect at bounding box center [461, 228] width 239 height 93
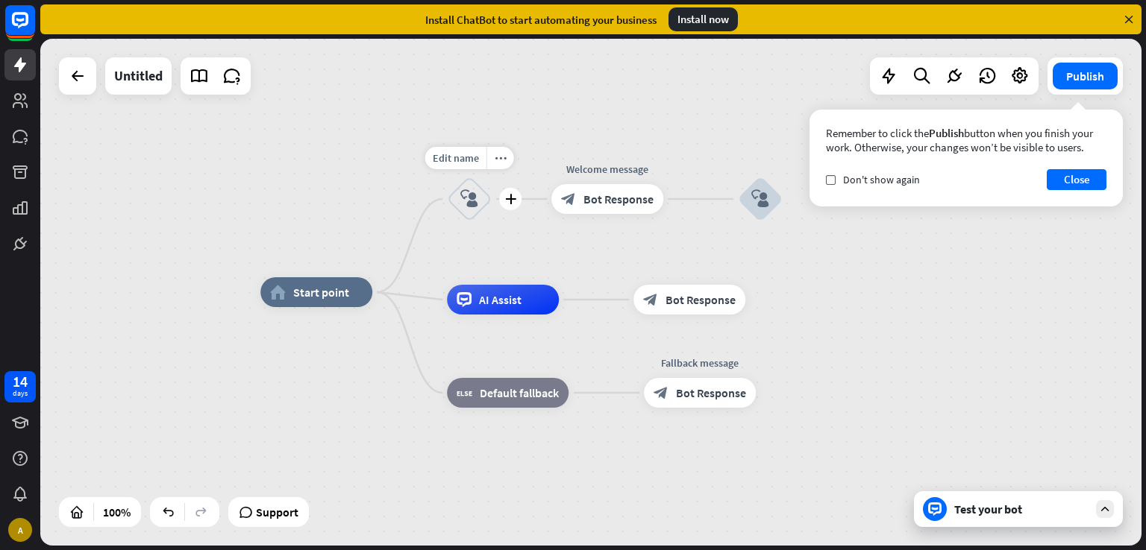
click at [465, 198] on icon "block_user_input" at bounding box center [469, 199] width 18 height 18
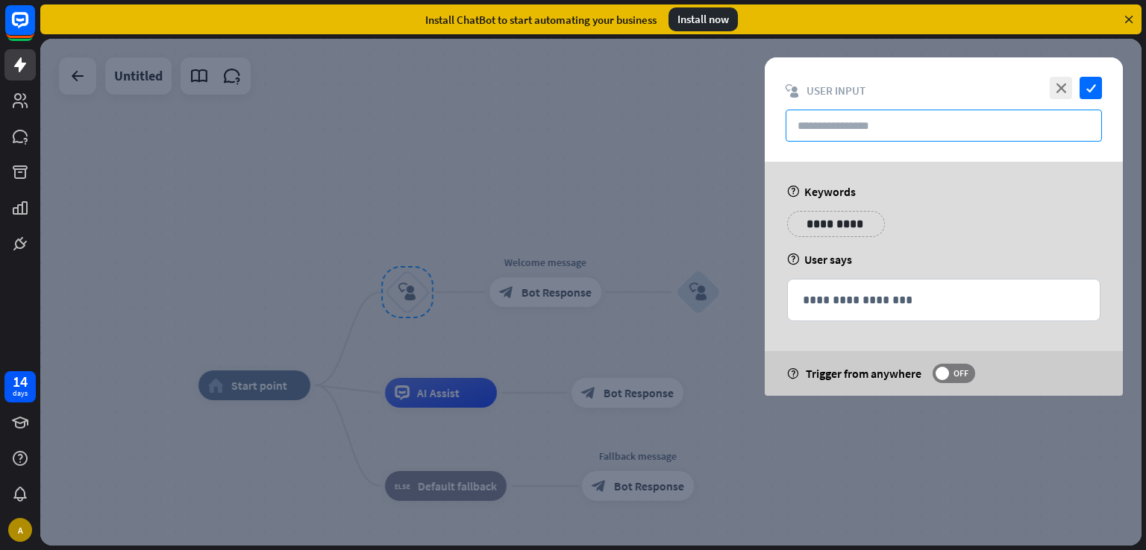
click at [886, 118] on input "text" at bounding box center [943, 126] width 316 height 32
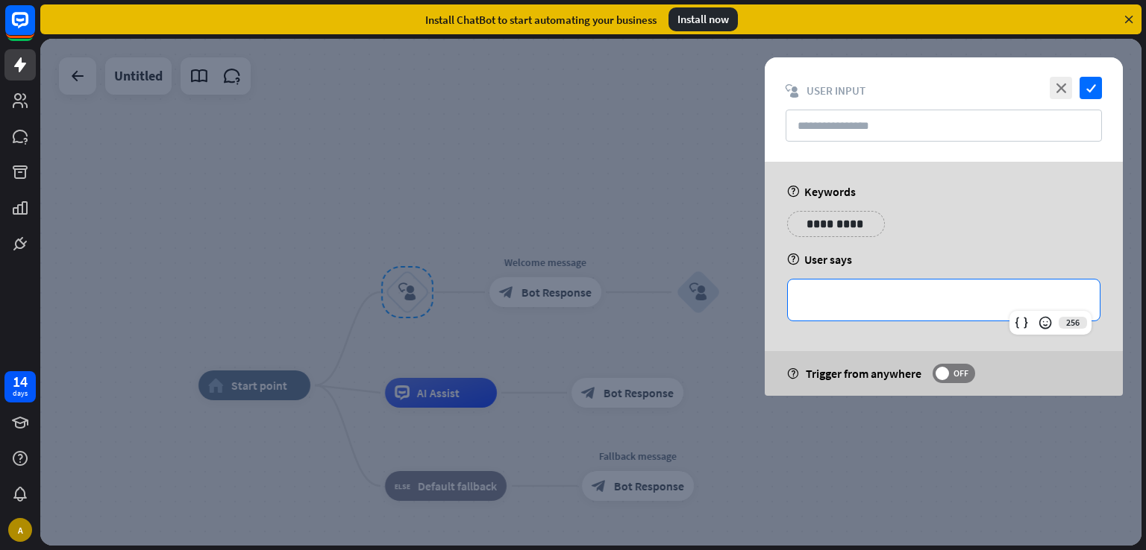
click at [837, 291] on p "**********" at bounding box center [944, 300] width 282 height 19
click at [953, 375] on span "OFF" at bounding box center [960, 374] width 23 height 12
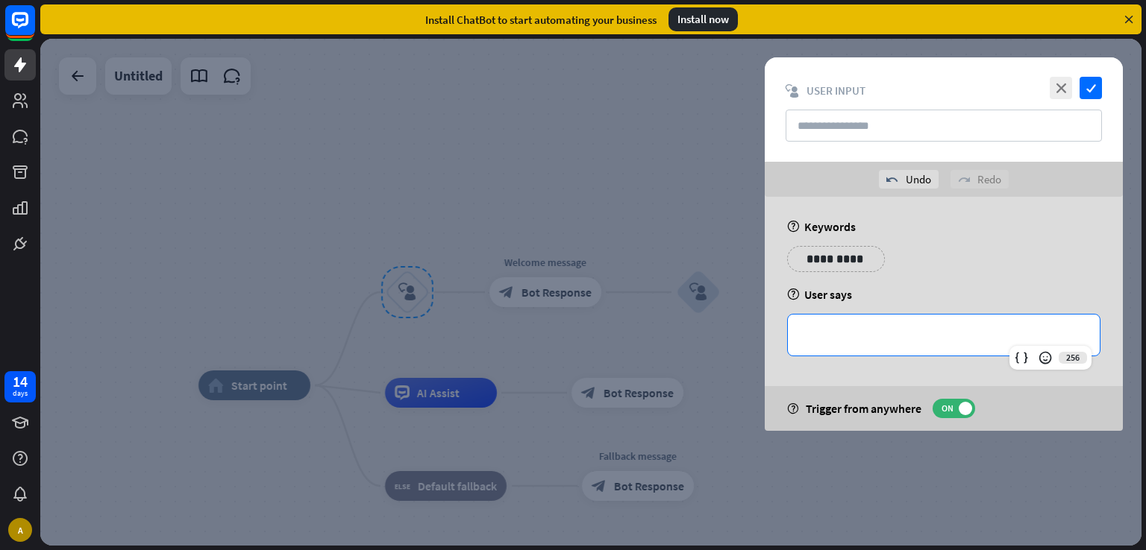
click at [853, 338] on p "**********" at bounding box center [944, 335] width 282 height 19
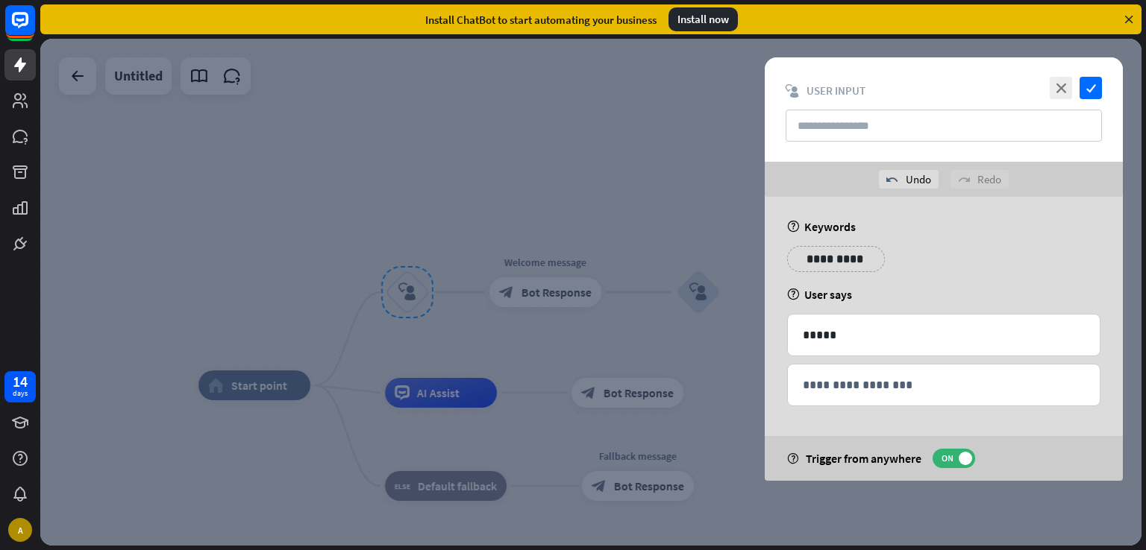
click at [835, 248] on div "**********" at bounding box center [836, 259] width 98 height 26
click at [835, 262] on p "**********" at bounding box center [828, 259] width 60 height 19
click at [1000, 266] on div "**********" at bounding box center [943, 264] width 322 height 37
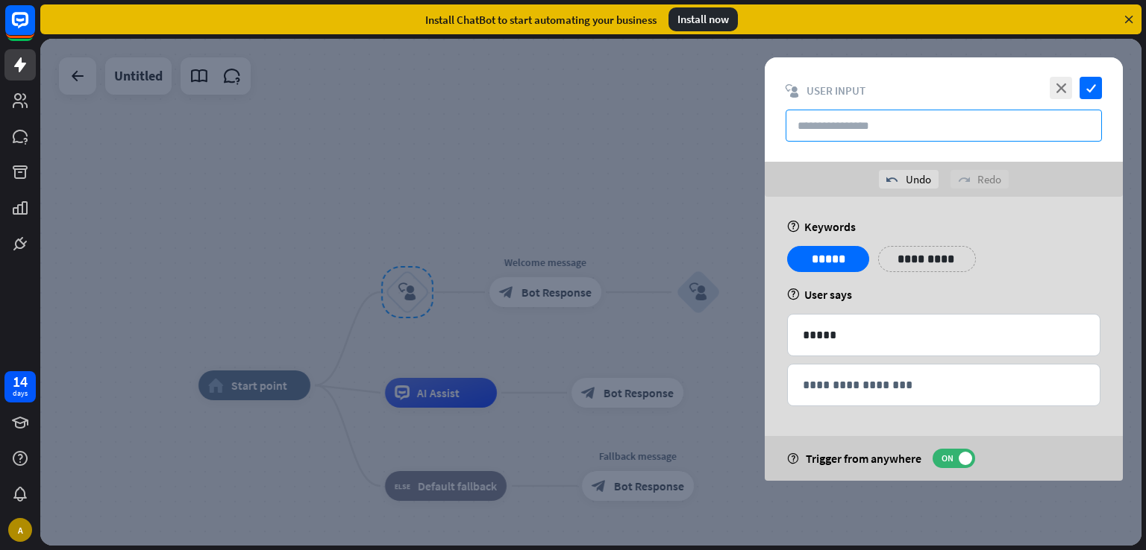
click at [976, 122] on input "text" at bounding box center [943, 126] width 316 height 32
click at [1089, 91] on icon "check" at bounding box center [1090, 88] width 22 height 22
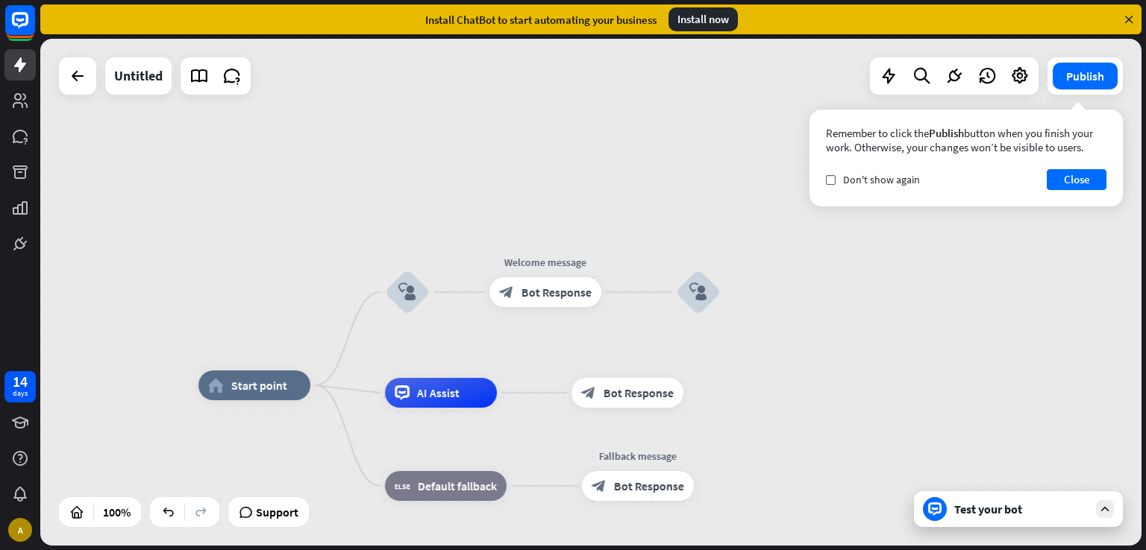
click at [996, 520] on div "Test your bot" at bounding box center [1018, 510] width 209 height 36
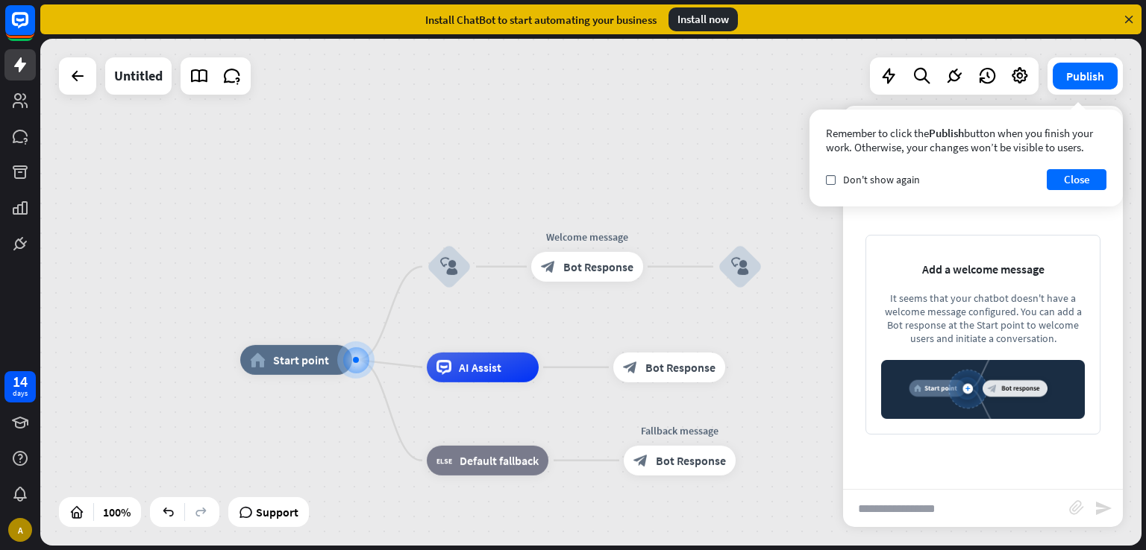
click at [1023, 490] on input "text" at bounding box center [956, 508] width 226 height 37
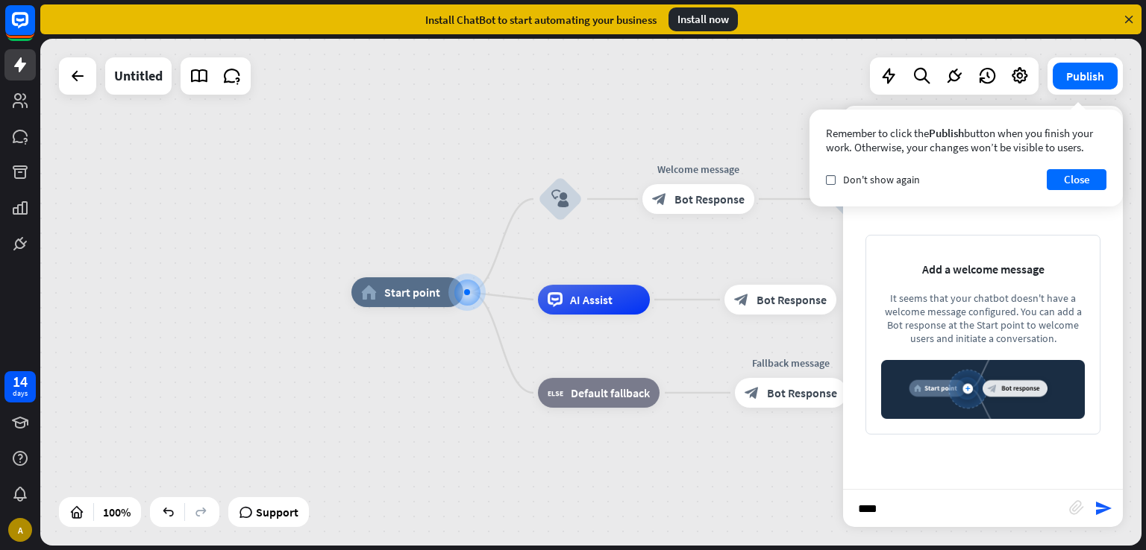
type input "*****"
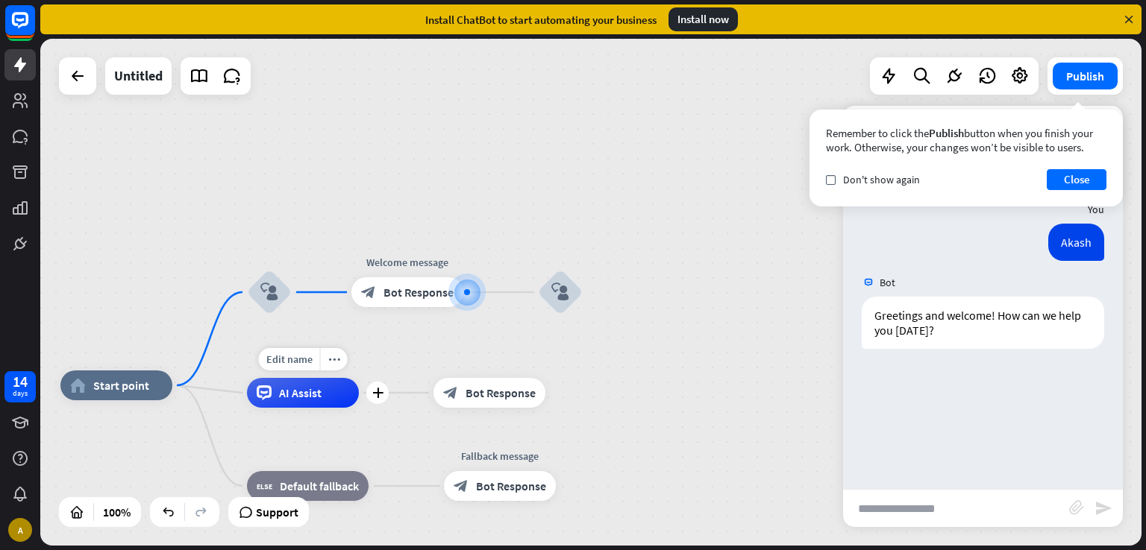
click at [302, 392] on span "AI Assist" at bounding box center [300, 393] width 43 height 15
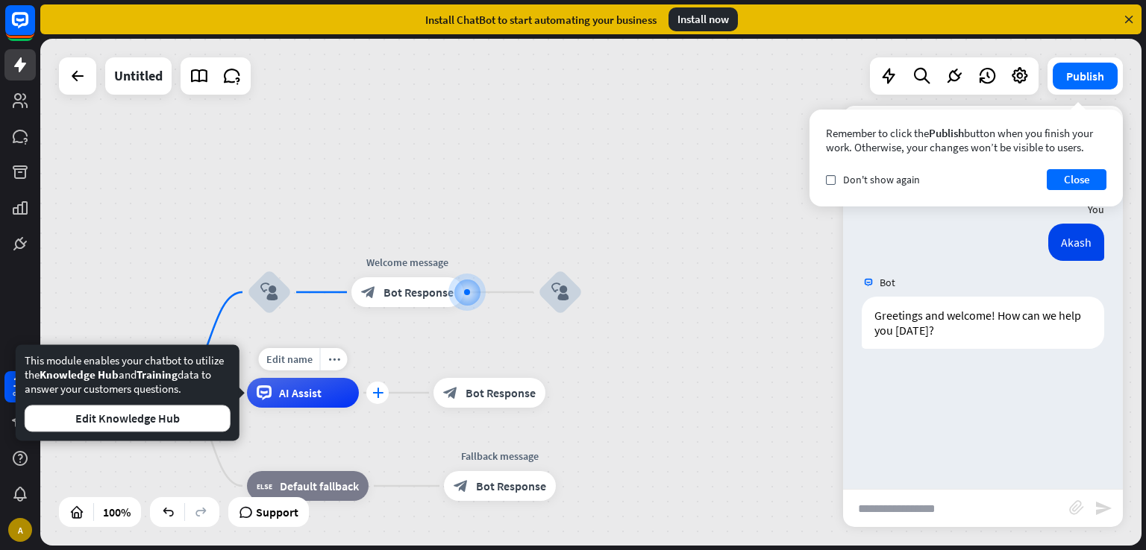
click at [369, 392] on div "plus" at bounding box center [377, 393] width 22 height 22
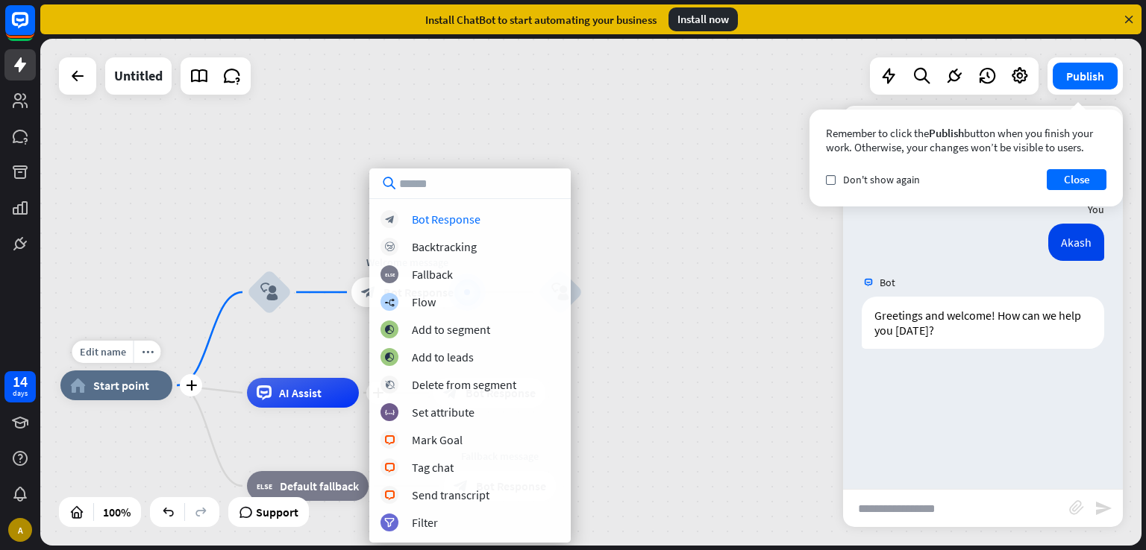
click at [172, 398] on div "Edit name more_horiz plus home_2 Start point" at bounding box center [116, 386] width 112 height 30
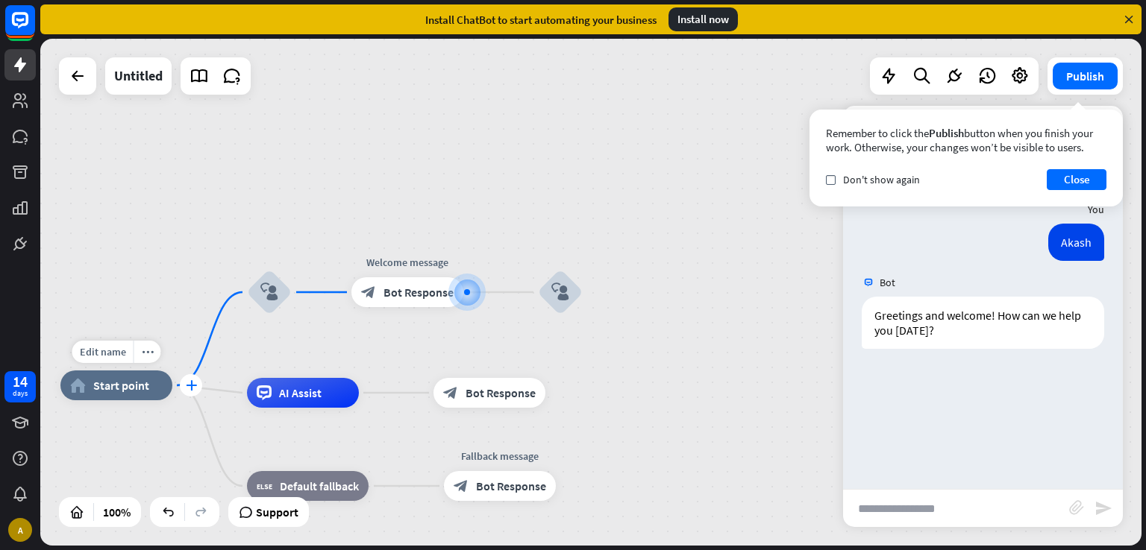
click at [195, 392] on div "plus" at bounding box center [191, 385] width 22 height 22
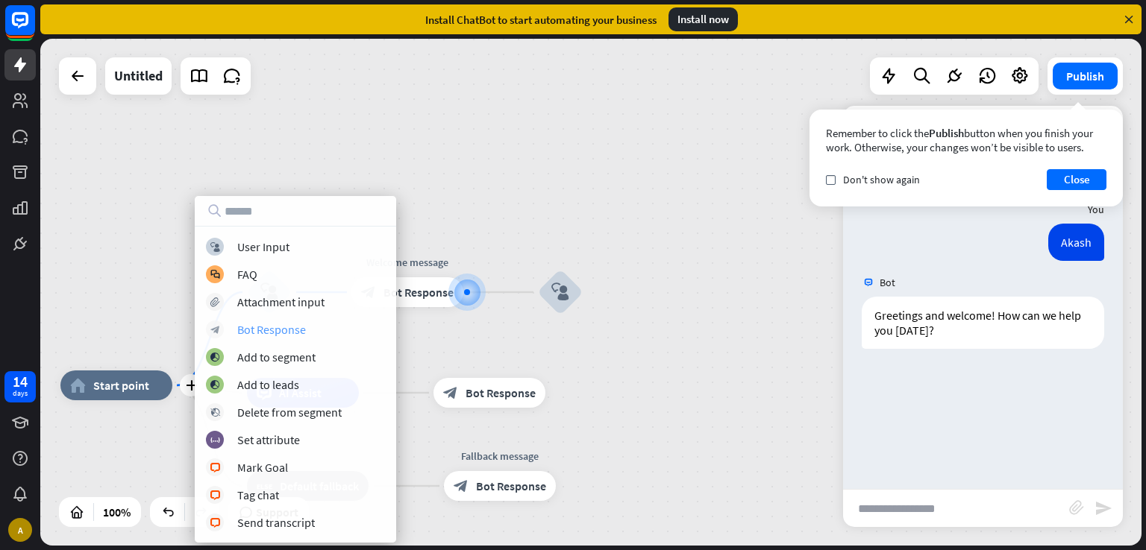
click at [291, 327] on div "Bot Response" at bounding box center [271, 329] width 69 height 15
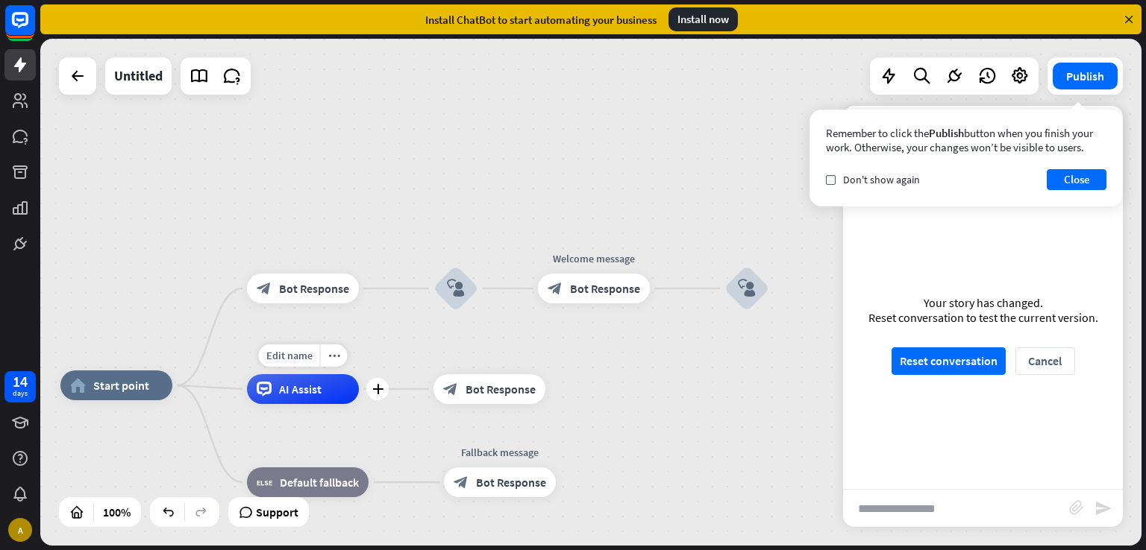
click at [319, 395] on span "AI Assist" at bounding box center [300, 389] width 43 height 15
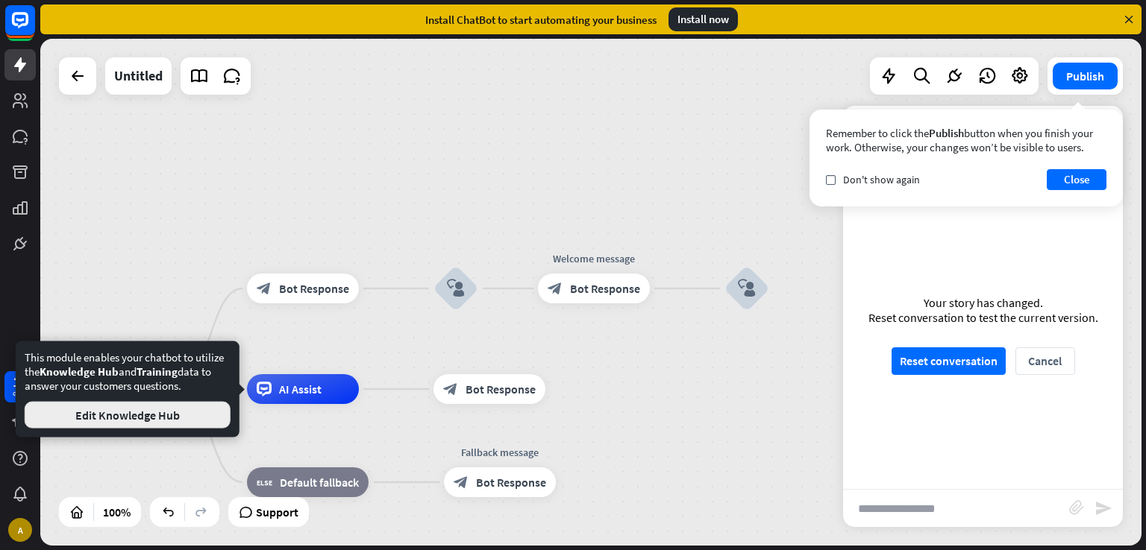
click at [176, 414] on button "Edit Knowledge Hub" at bounding box center [128, 415] width 206 height 27
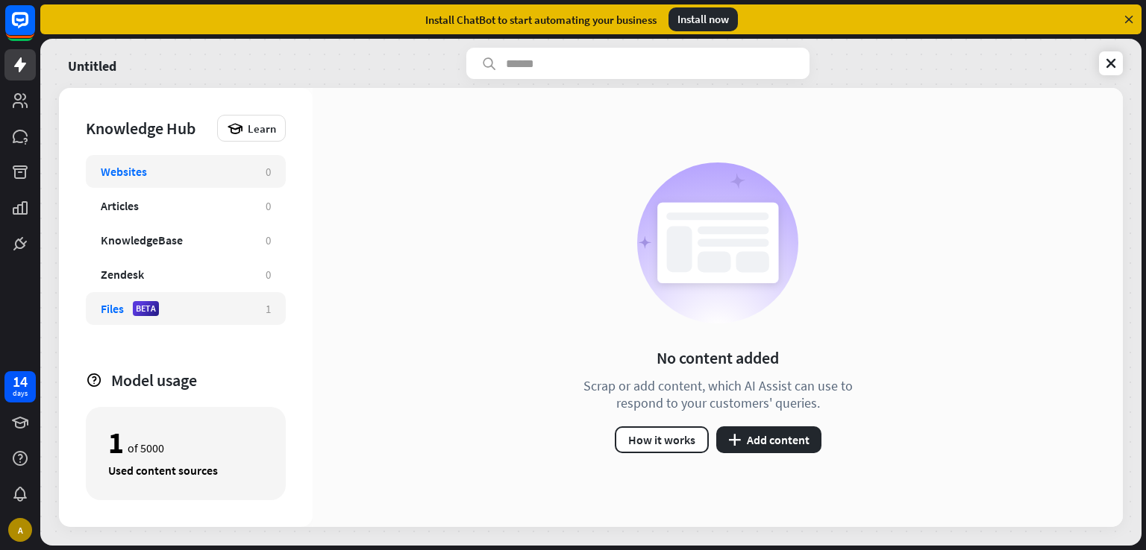
click at [216, 304] on div "Files BETA" at bounding box center [176, 308] width 150 height 15
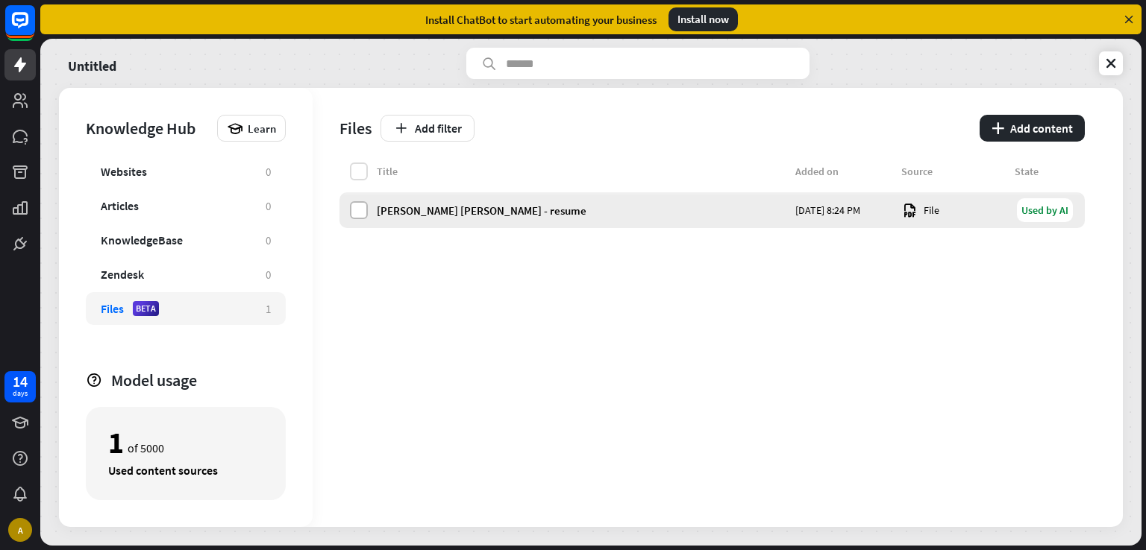
click at [363, 213] on label at bounding box center [359, 210] width 18 height 18
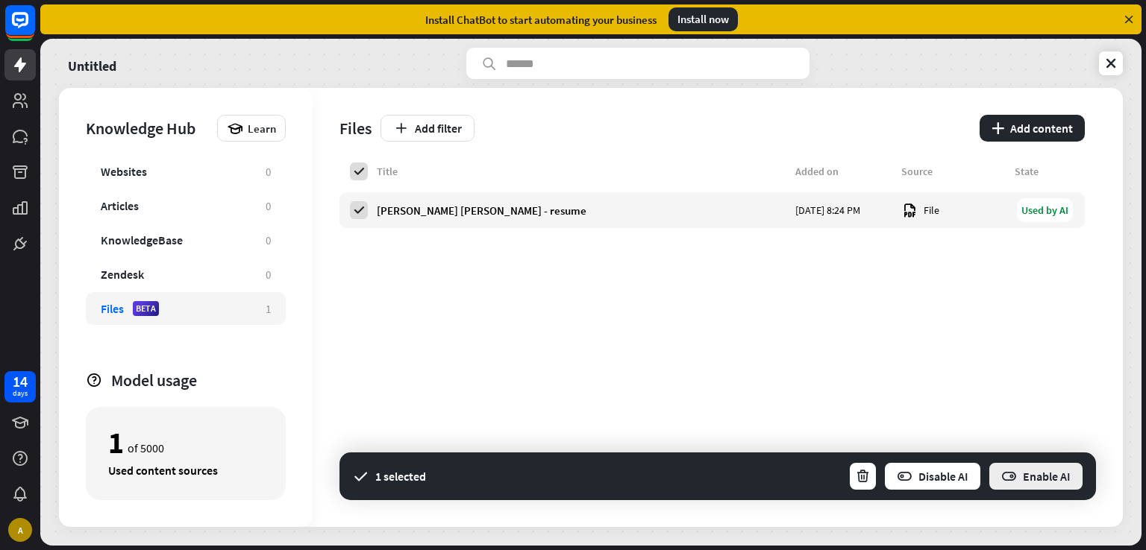
click at [1029, 474] on button "Enable AI" at bounding box center [1036, 477] width 96 height 30
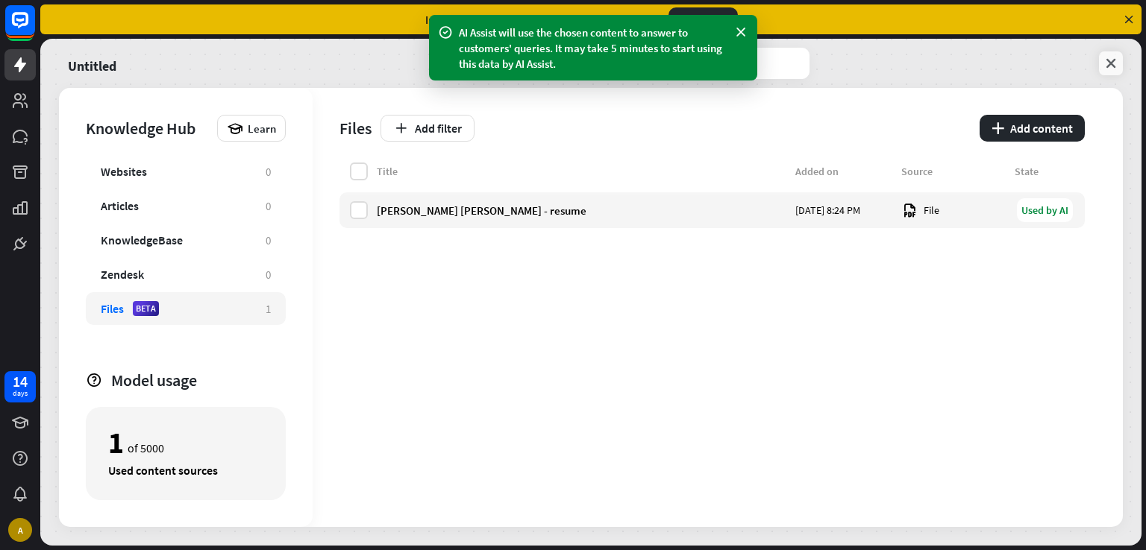
click at [1108, 53] on link at bounding box center [1111, 63] width 24 height 24
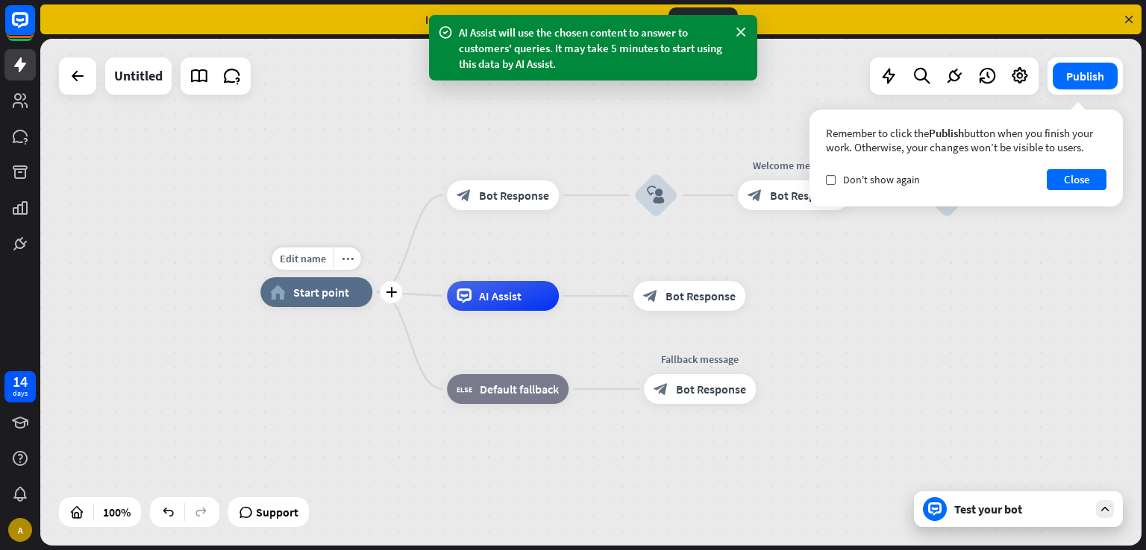
click at [333, 296] on span "Start point" at bounding box center [321, 292] width 56 height 15
click at [1049, 502] on div "Test your bot" at bounding box center [1021, 509] width 134 height 15
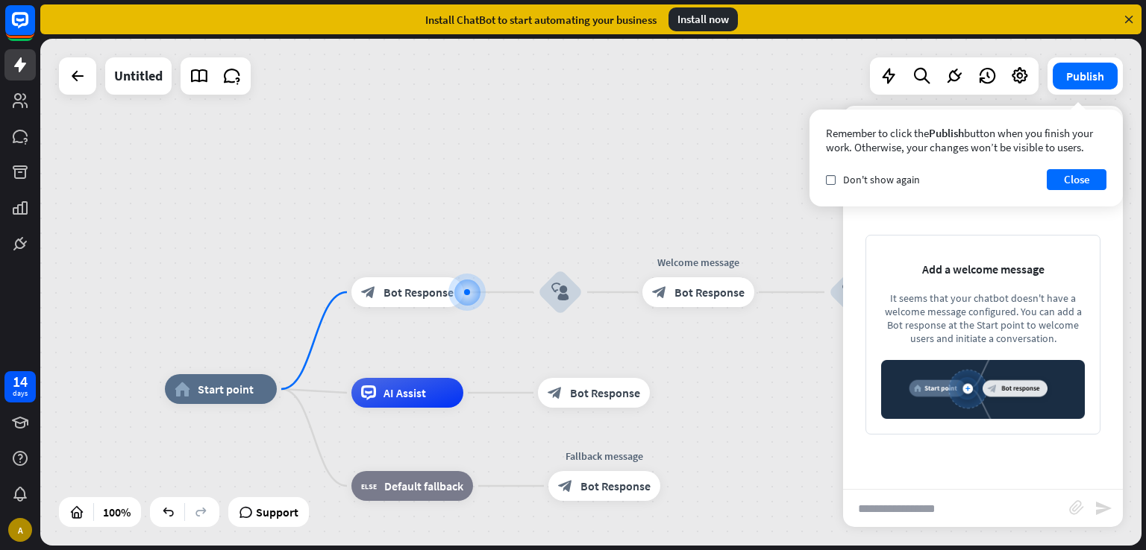
click at [1000, 512] on input "text" at bounding box center [956, 508] width 226 height 37
click at [396, 296] on span "Bot Response" at bounding box center [418, 292] width 70 height 15
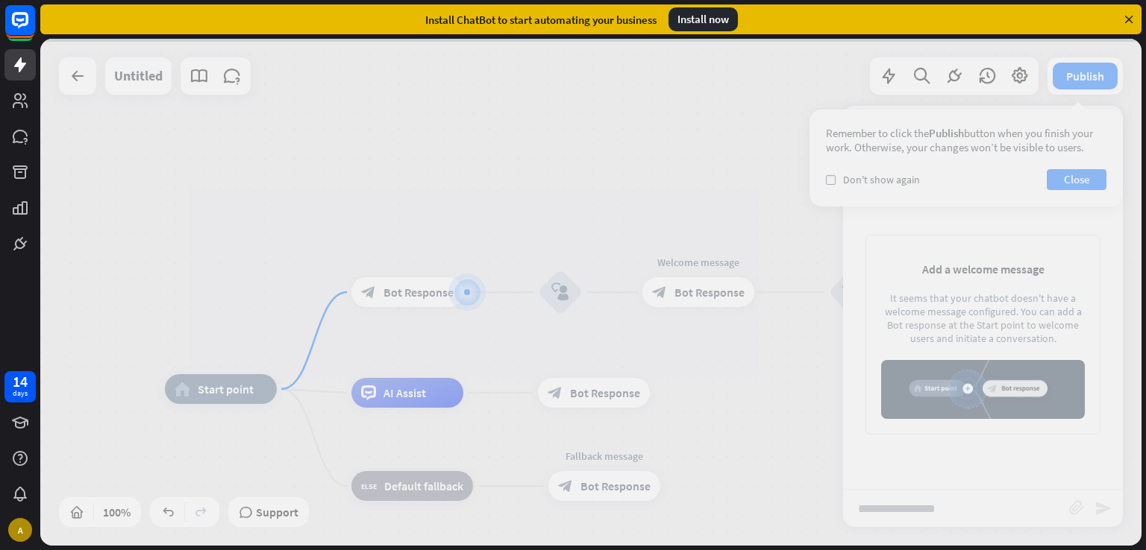
drag, startPoint x: 396, startPoint y: 296, endPoint x: 412, endPoint y: 295, distance: 16.5
click at [412, 295] on div at bounding box center [590, 292] width 1101 height 507
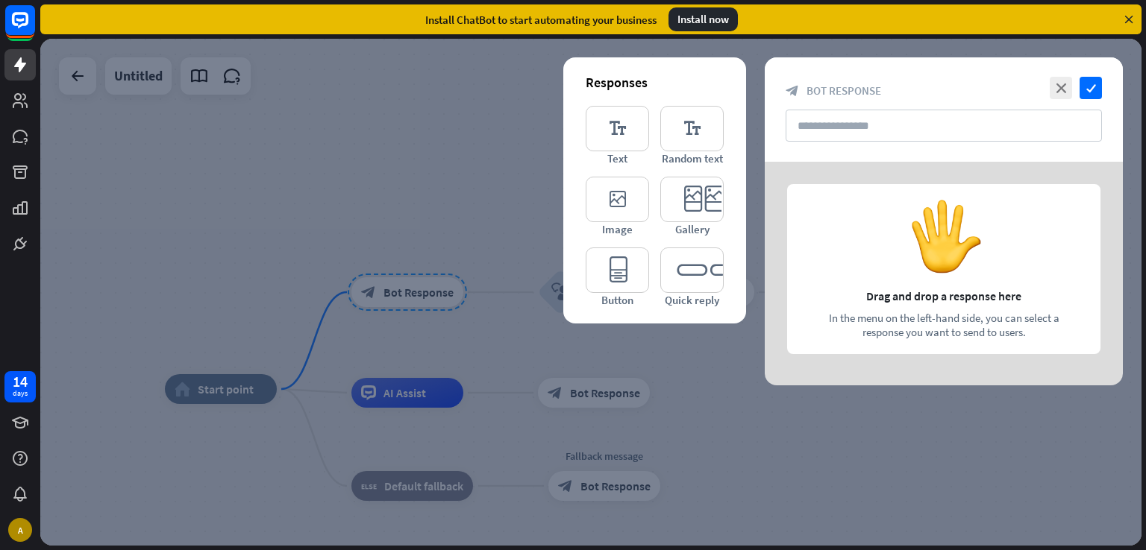
click at [474, 313] on div at bounding box center [590, 292] width 1101 height 507
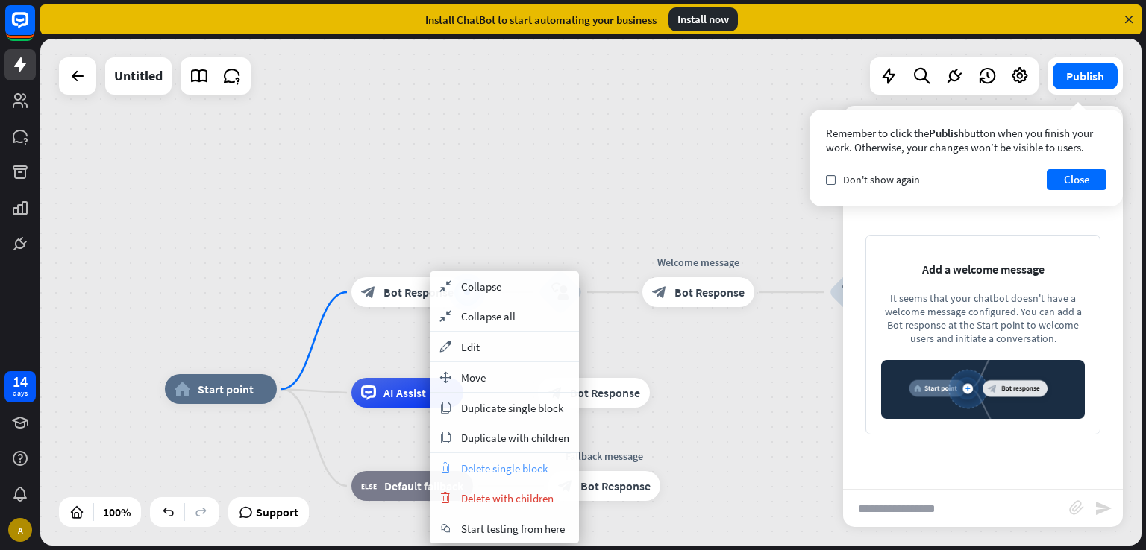
click at [487, 478] on div "trash Delete single block" at bounding box center [504, 469] width 149 height 30
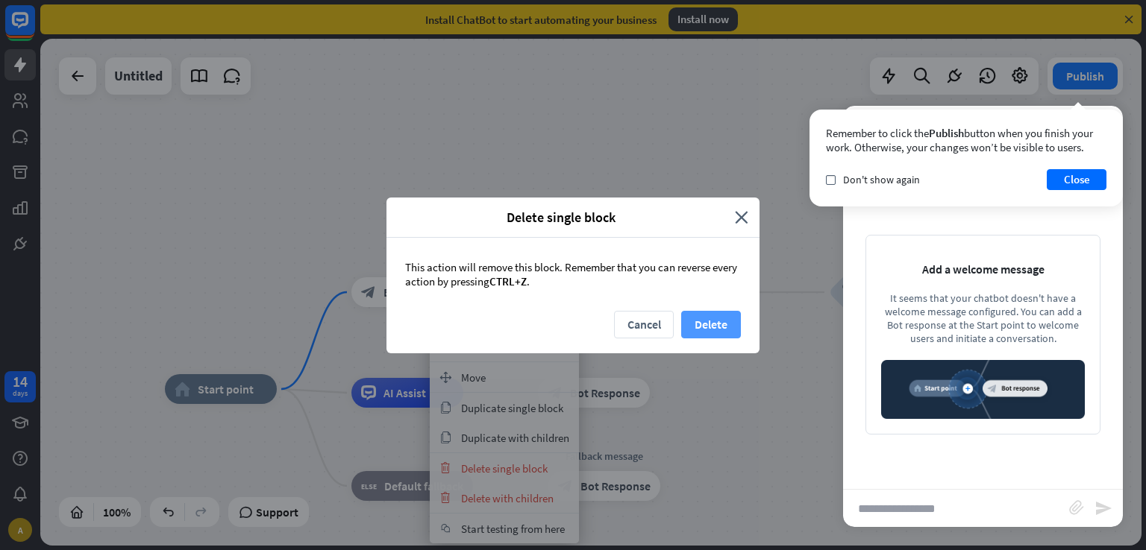
click at [718, 320] on button "Delete" at bounding box center [711, 325] width 60 height 28
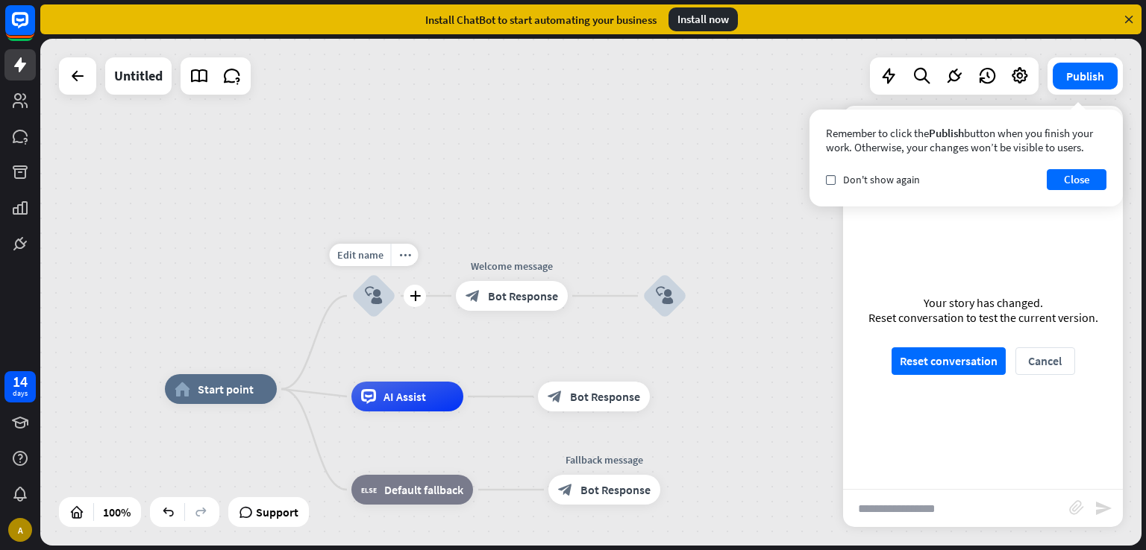
click at [379, 301] on icon "block_user_input" at bounding box center [374, 296] width 18 height 18
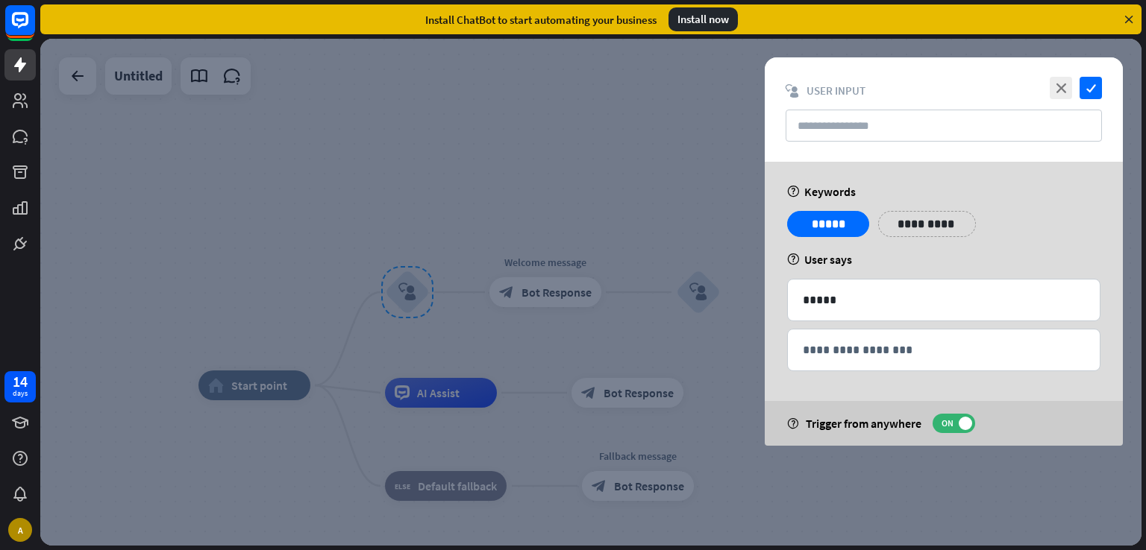
drag, startPoint x: 379, startPoint y: 301, endPoint x: 392, endPoint y: 335, distance: 36.2
click at [392, 335] on div at bounding box center [590, 292] width 1101 height 507
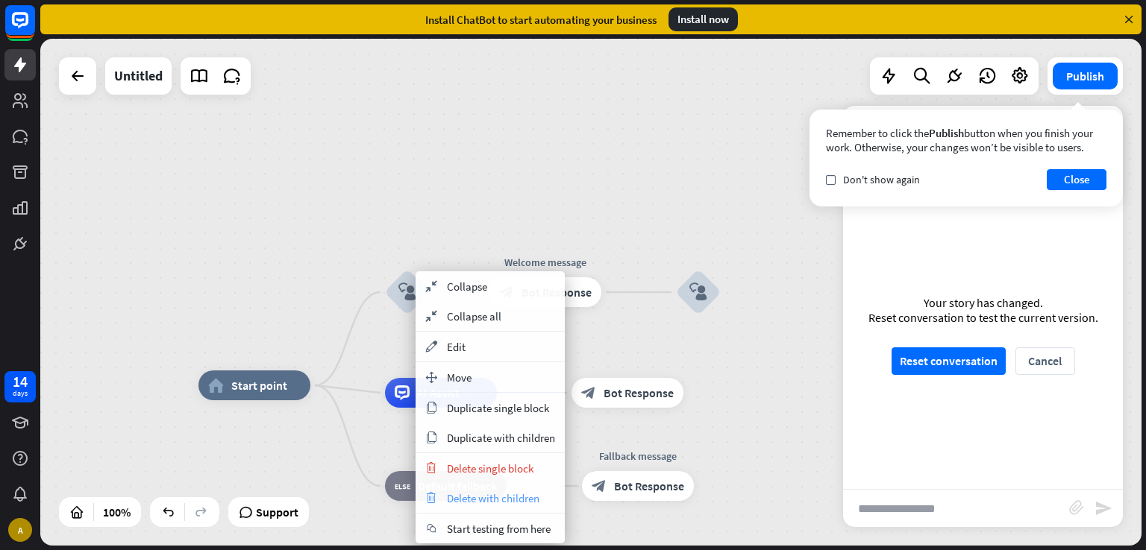
click at [500, 495] on span "Delete with children" at bounding box center [493, 499] width 92 height 14
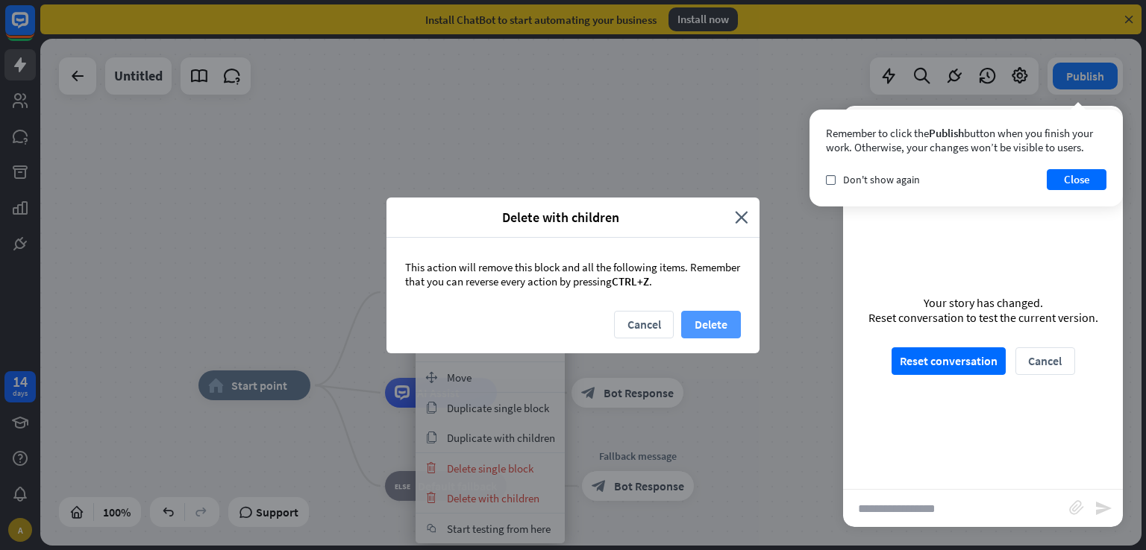
click at [710, 311] on button "Delete" at bounding box center [711, 325] width 60 height 28
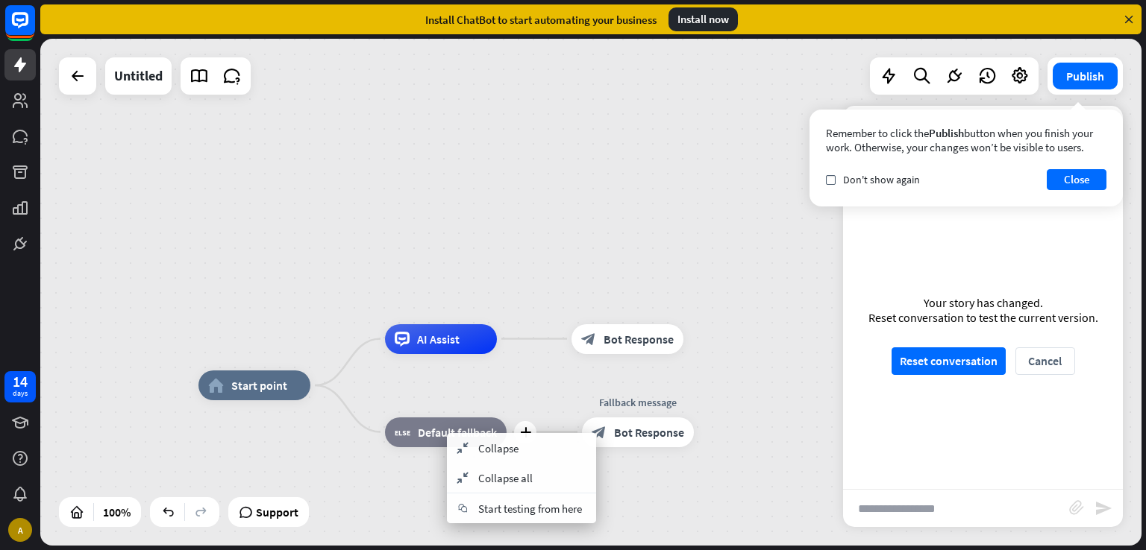
click at [433, 448] on div "plus block_fallback Default fallback" at bounding box center [446, 433] width 122 height 30
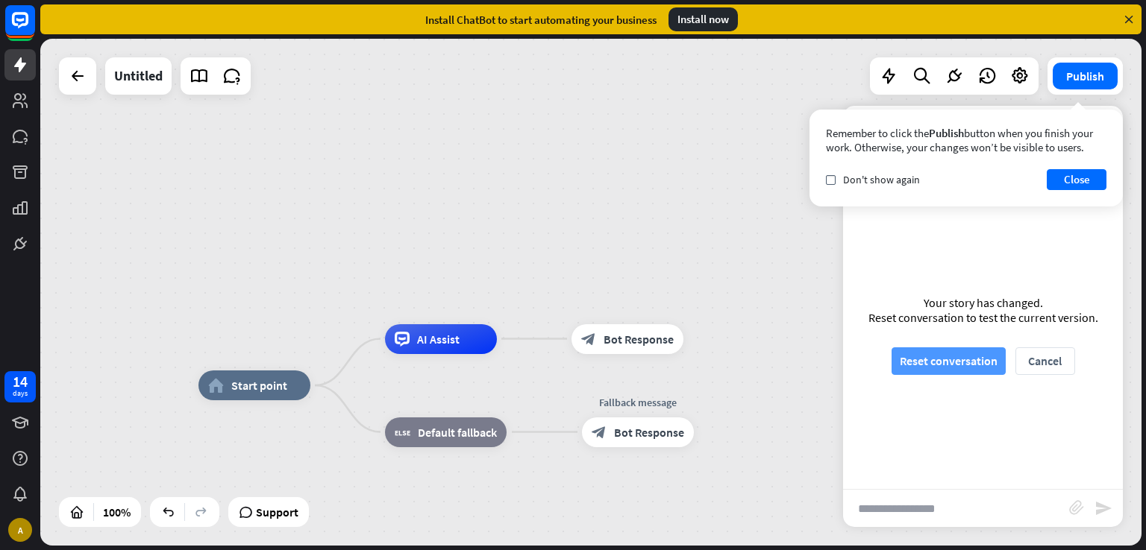
click at [958, 357] on button "Reset conversation" at bounding box center [948, 362] width 114 height 28
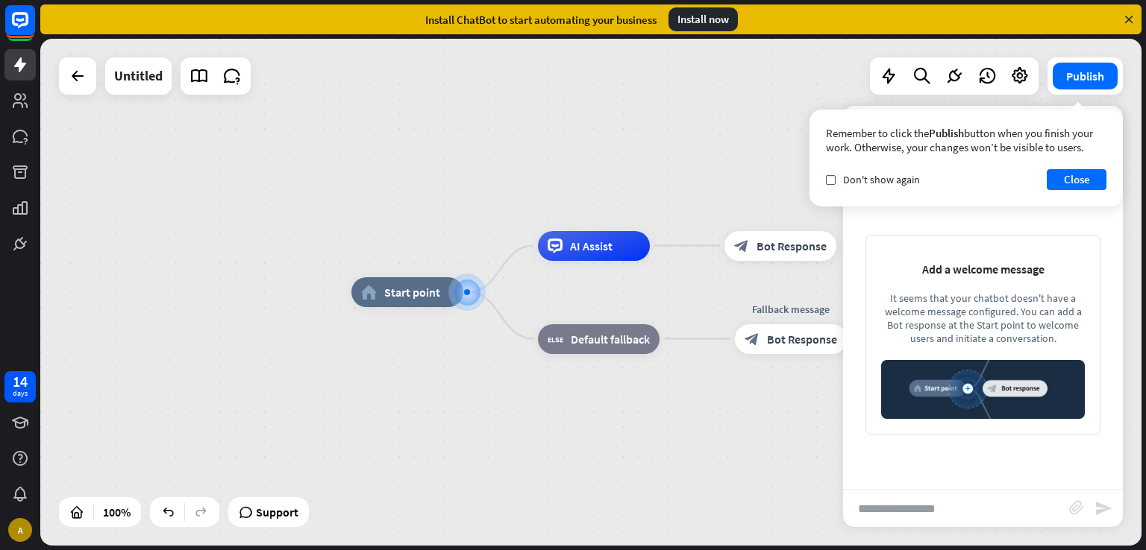
click at [953, 507] on input "text" at bounding box center [956, 508] width 226 height 37
type input "*****"
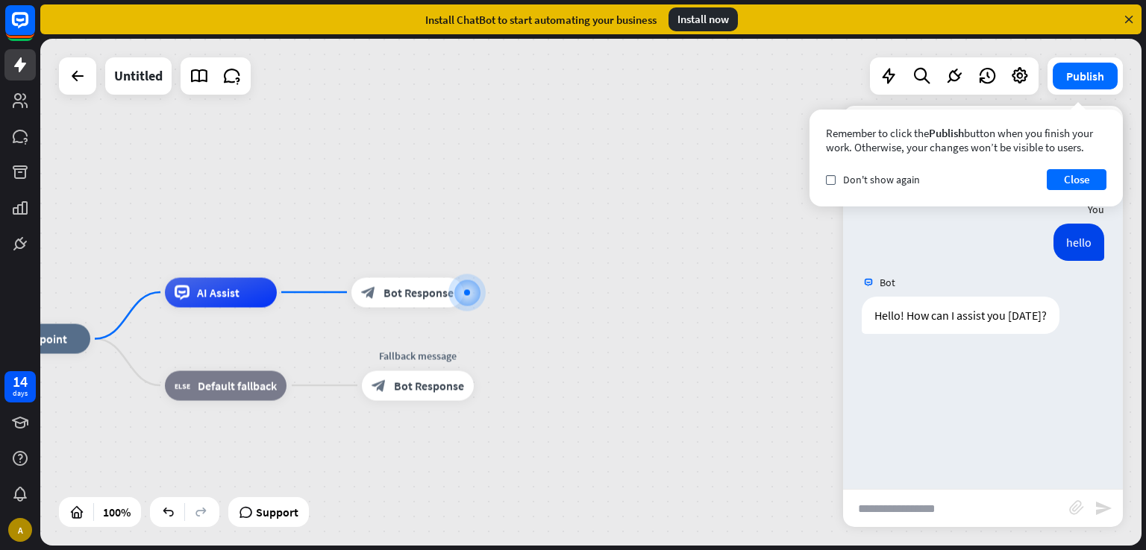
click at [953, 507] on input "text" at bounding box center [956, 508] width 226 height 37
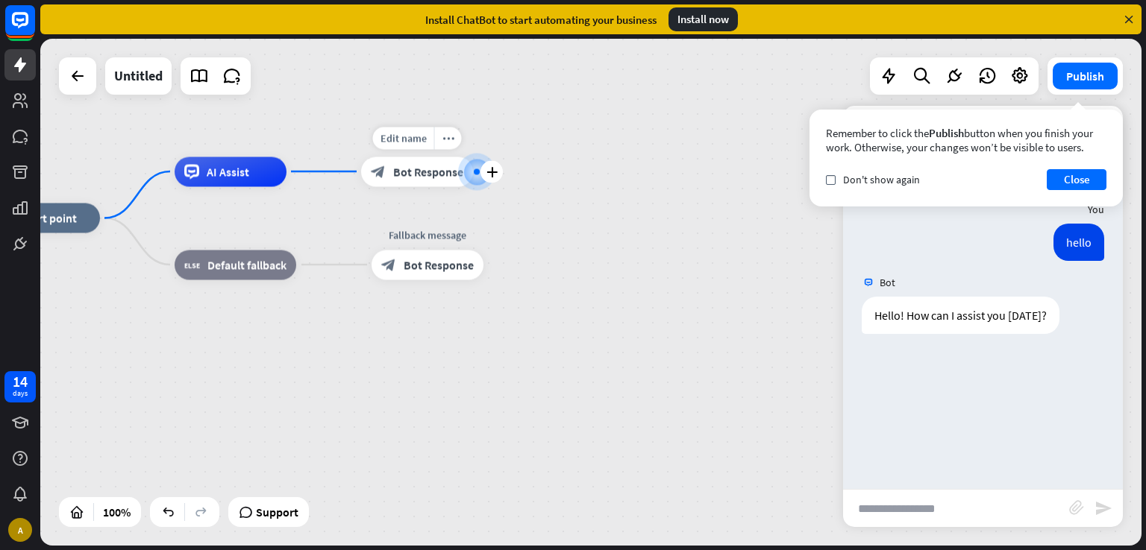
drag, startPoint x: 467, startPoint y: 292, endPoint x: 477, endPoint y: 171, distance: 121.2
click at [477, 171] on div at bounding box center [477, 172] width 6 height 6
click at [498, 170] on div "plus" at bounding box center [491, 171] width 22 height 22
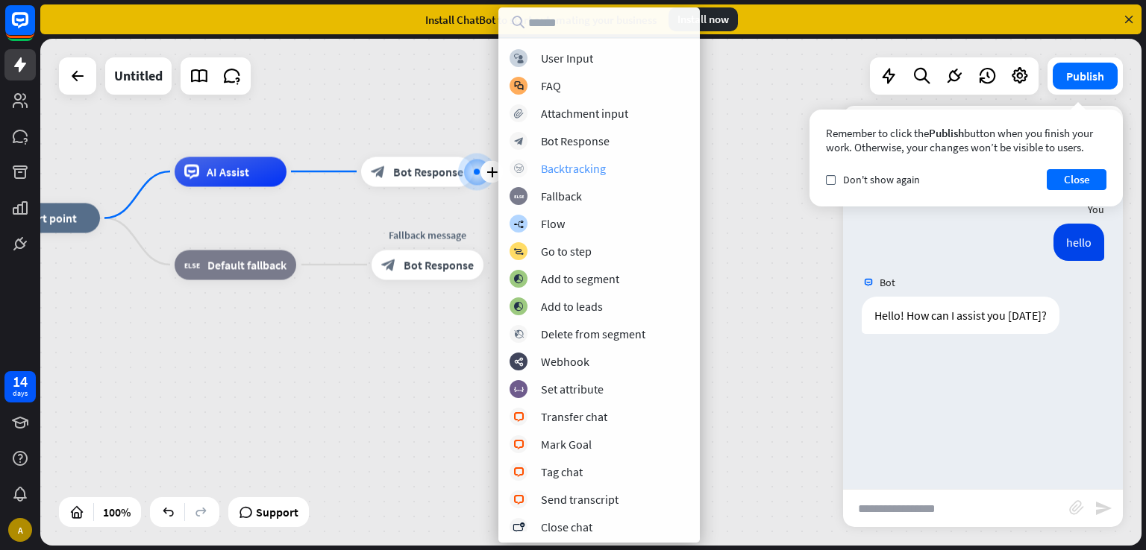
click at [594, 168] on div "Backtracking" at bounding box center [573, 168] width 65 height 15
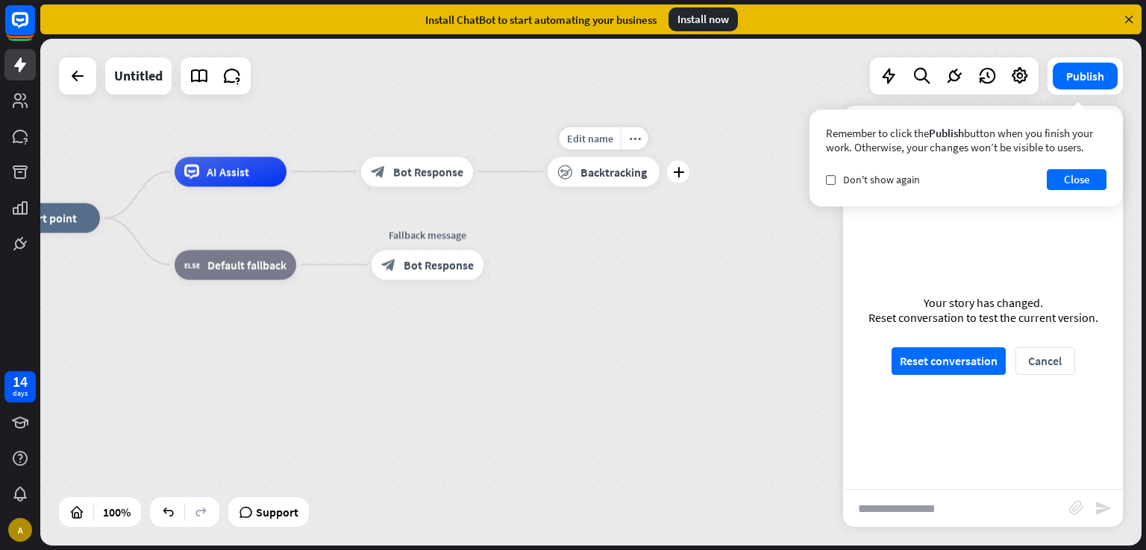
click at [609, 175] on span "Backtracking" at bounding box center [613, 171] width 66 height 15
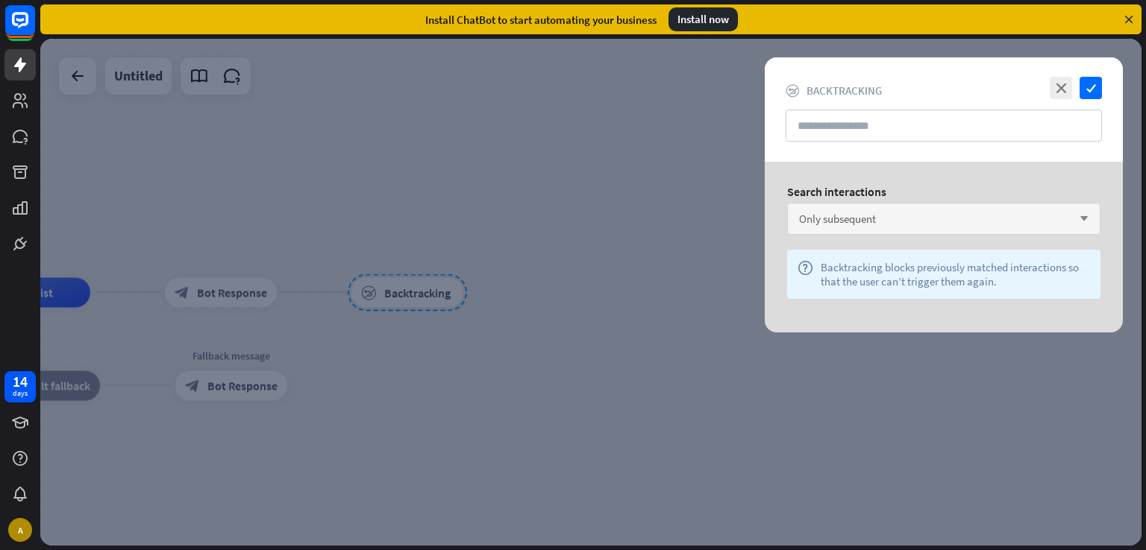
click at [832, 204] on div "Only subsequent arrow_down" at bounding box center [943, 219] width 313 height 32
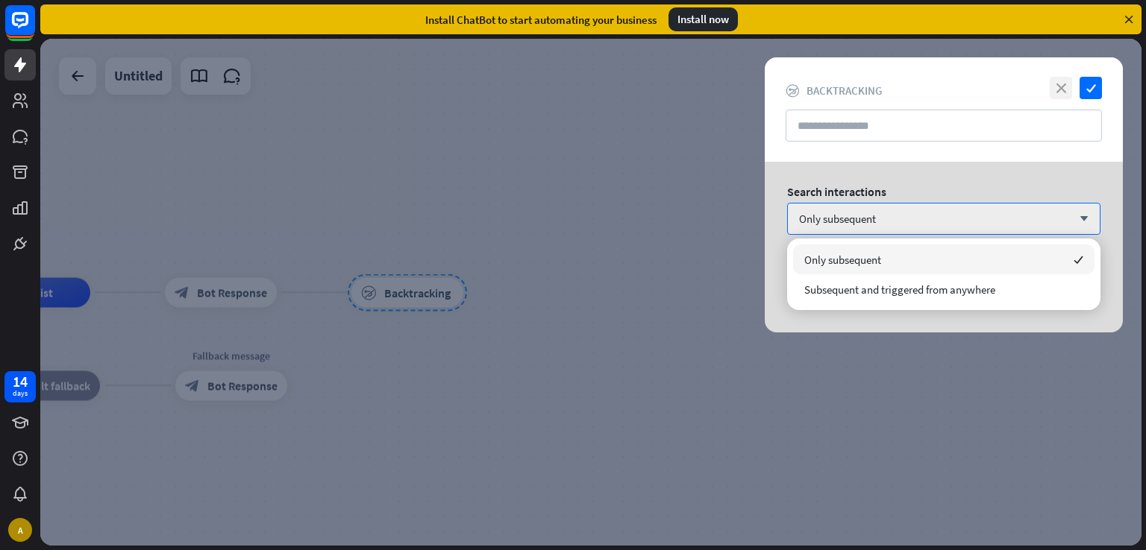
click at [1052, 91] on div "close check block_backtracking Backtracking" at bounding box center [944, 109] width 358 height 104
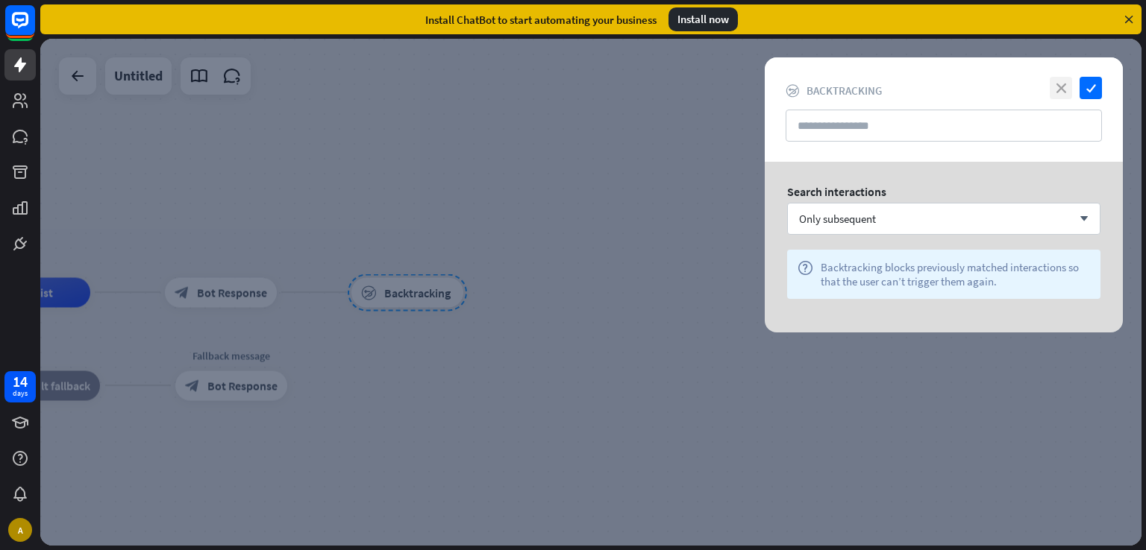
click at [1052, 91] on icon "close" at bounding box center [1060, 88] width 22 height 22
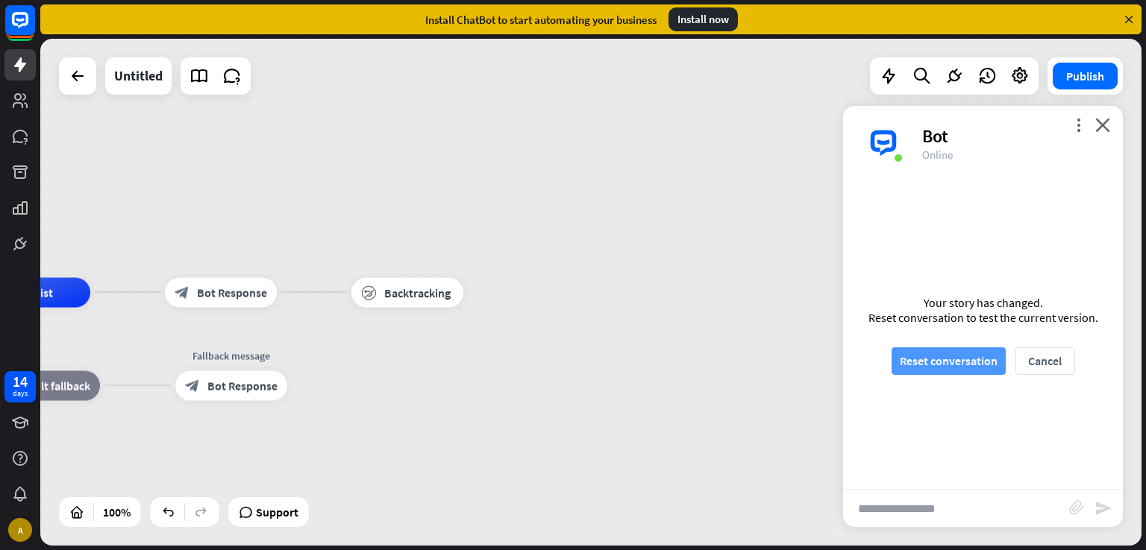
click at [955, 350] on button "Reset conversation" at bounding box center [948, 362] width 114 height 28
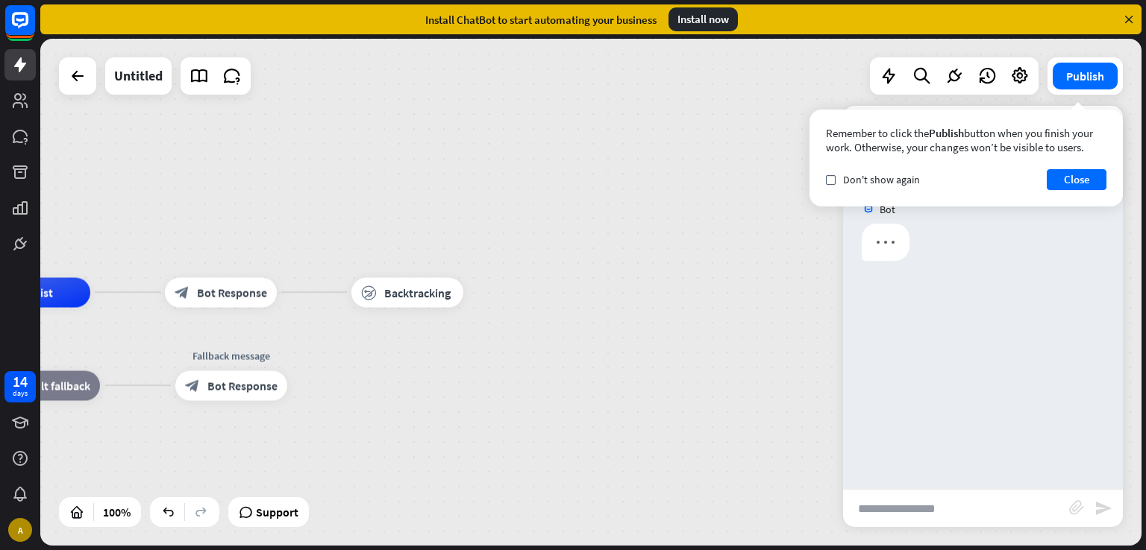
click at [901, 508] on input "text" at bounding box center [956, 508] width 226 height 37
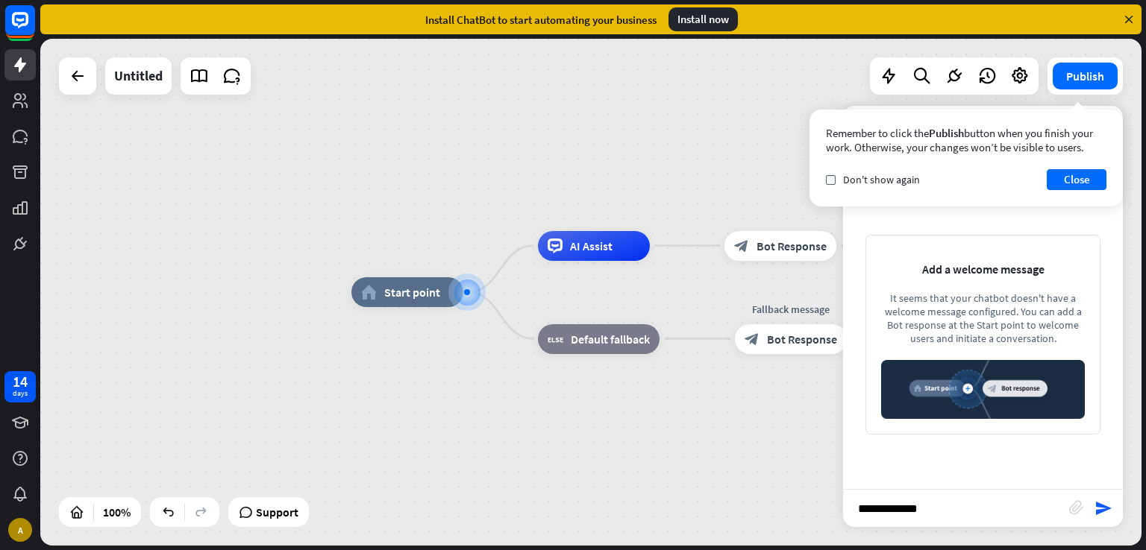
type input "**********"
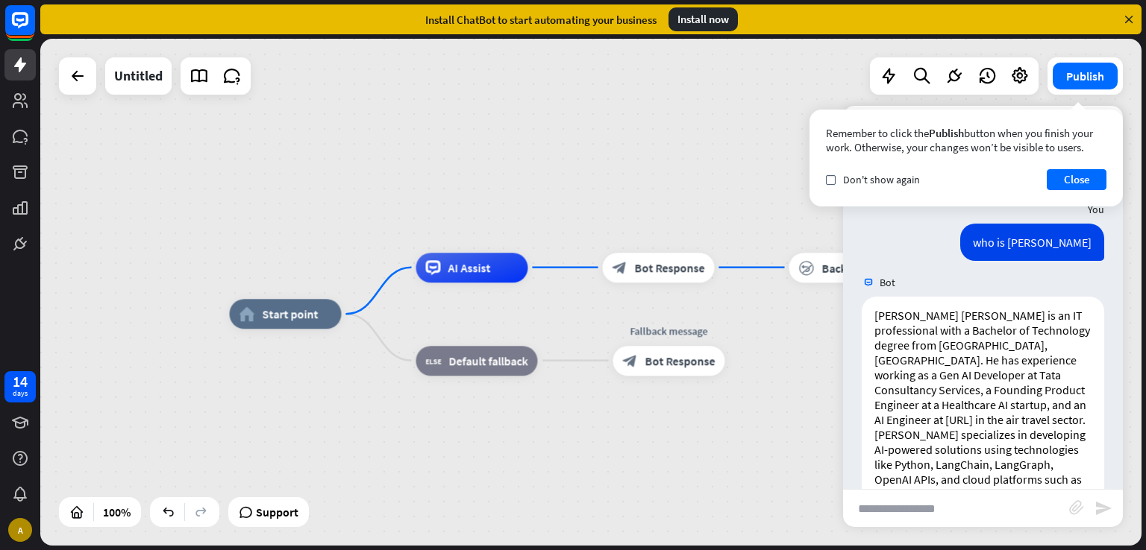
scroll to position [91, 0]
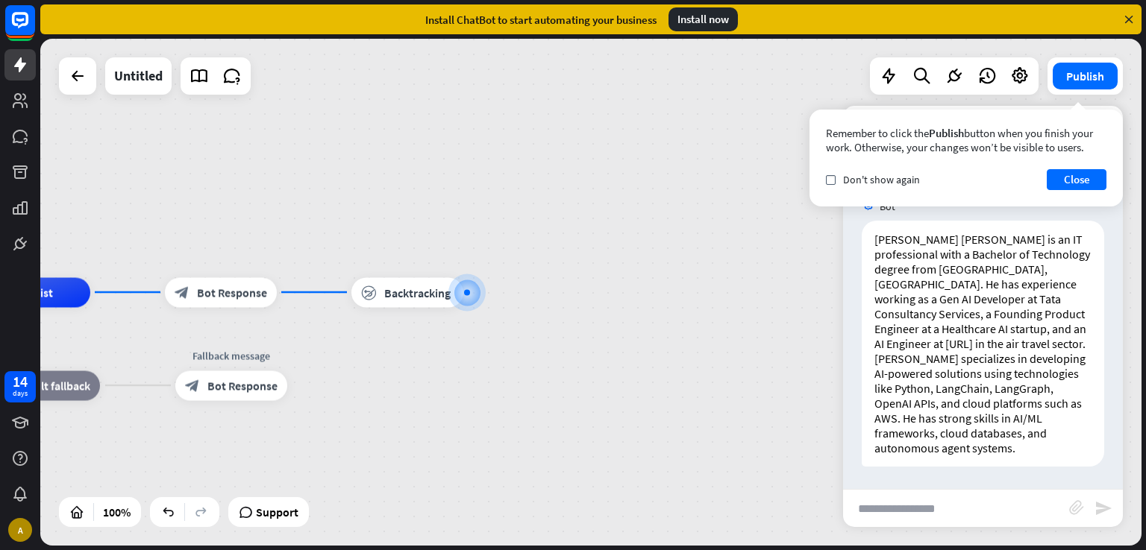
click at [901, 515] on input "text" at bounding box center [956, 508] width 226 height 37
type input "**********"
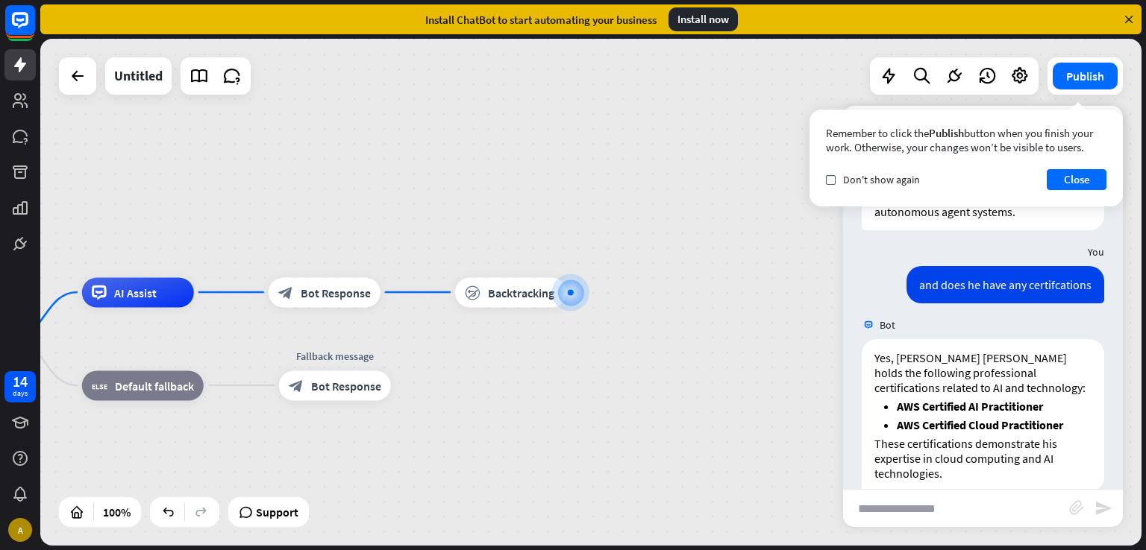
scroll to position [352, 0]
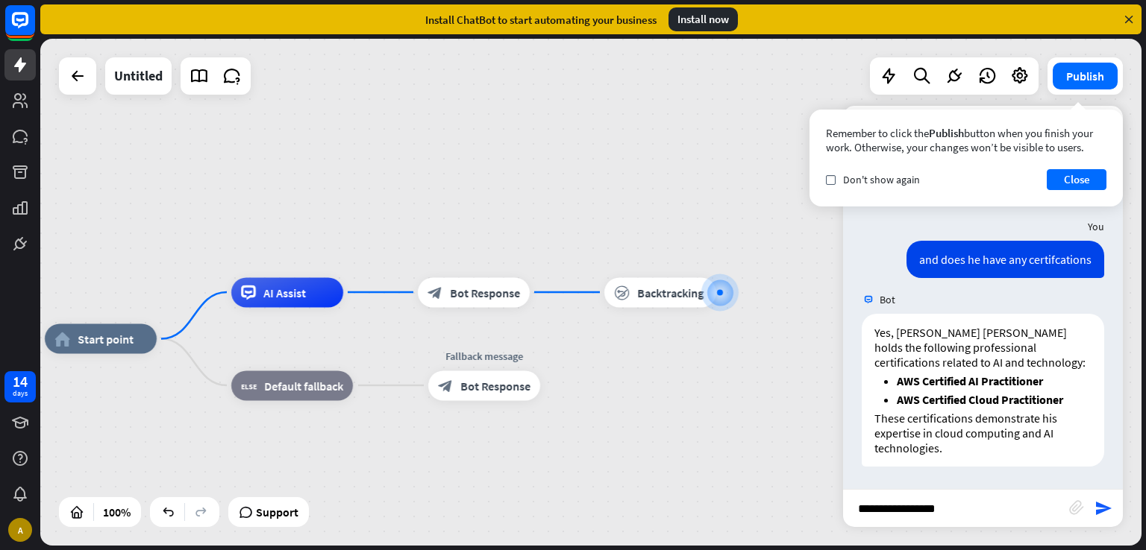
type input "**********"
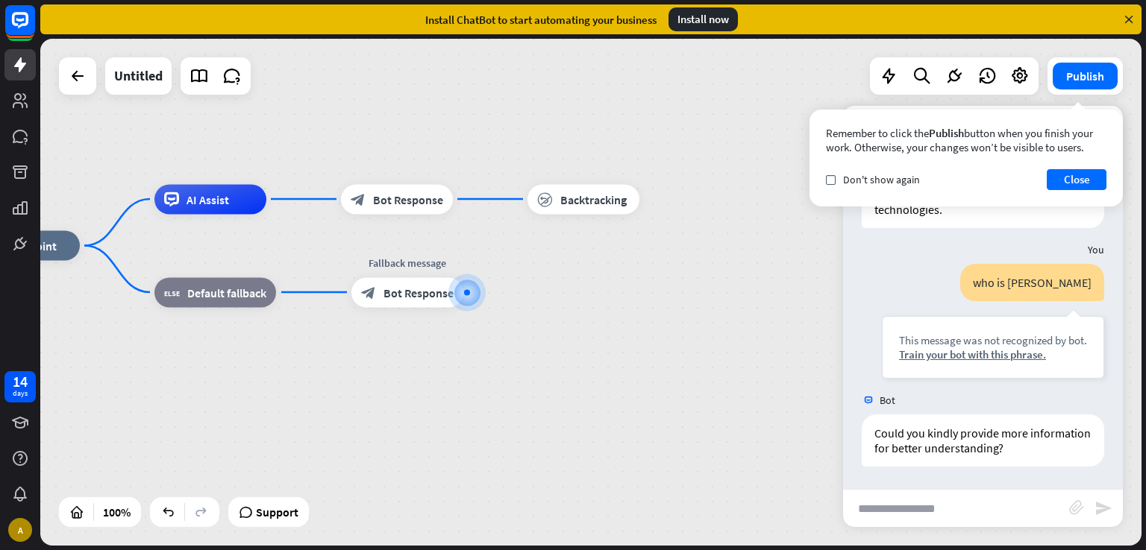
scroll to position [591, 0]
type input "**********"
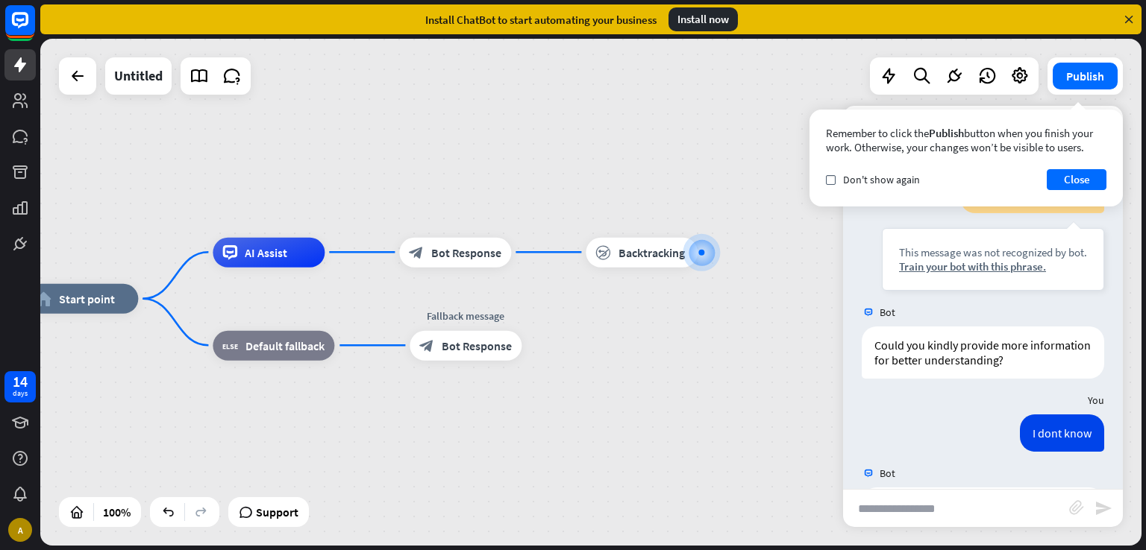
scroll to position [841, 0]
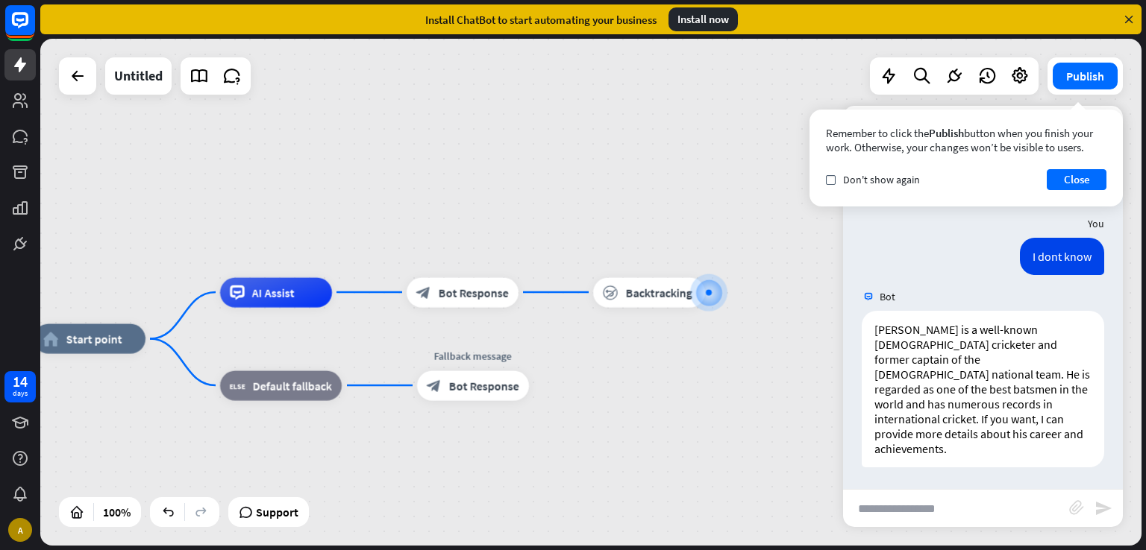
click at [934, 518] on input "text" at bounding box center [956, 508] width 226 height 37
type input "***"
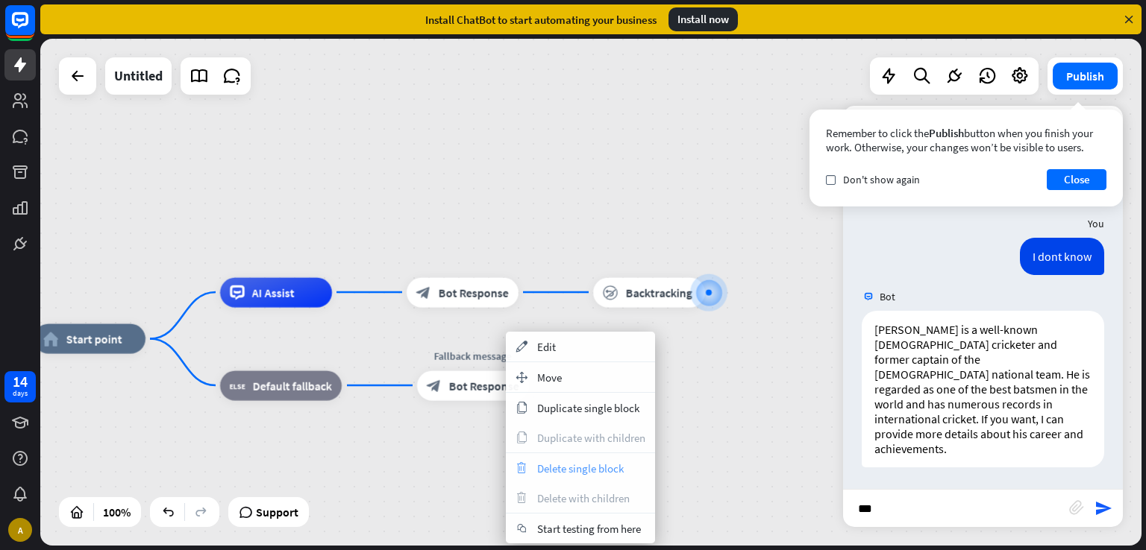
click at [565, 475] on div "trash Delete single block" at bounding box center [580, 469] width 149 height 30
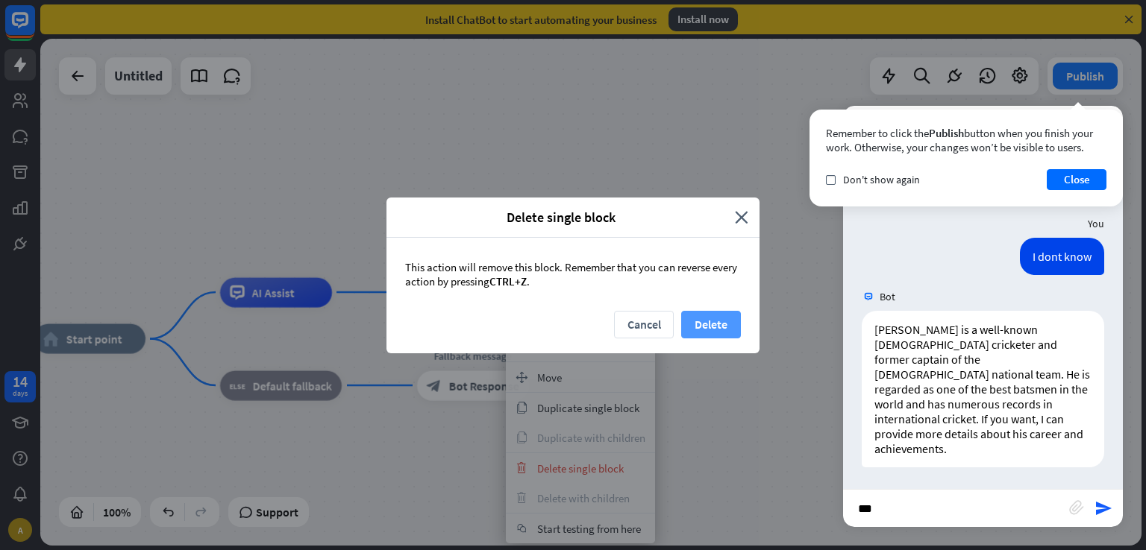
click at [706, 332] on button "Delete" at bounding box center [711, 325] width 60 height 28
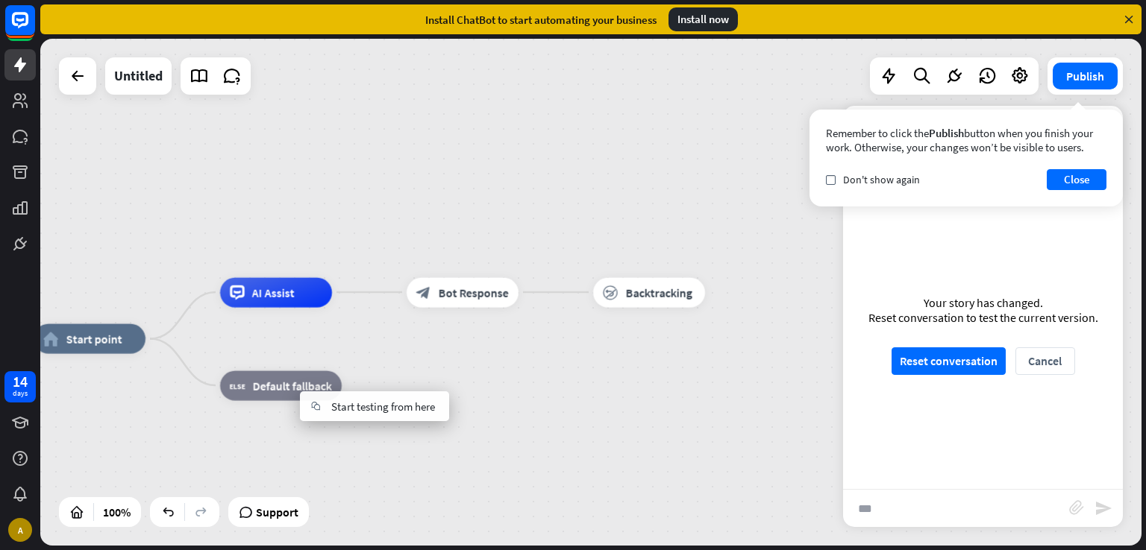
drag, startPoint x: 316, startPoint y: 380, endPoint x: 378, endPoint y: 409, distance: 68.1
drag, startPoint x: 120, startPoint y: 347, endPoint x: 134, endPoint y: 267, distance: 81.1
click at [134, 267] on div "home_2 Start point AI Assist block_bot_response Bot Response block_backtracking…" at bounding box center [590, 292] width 1101 height 507
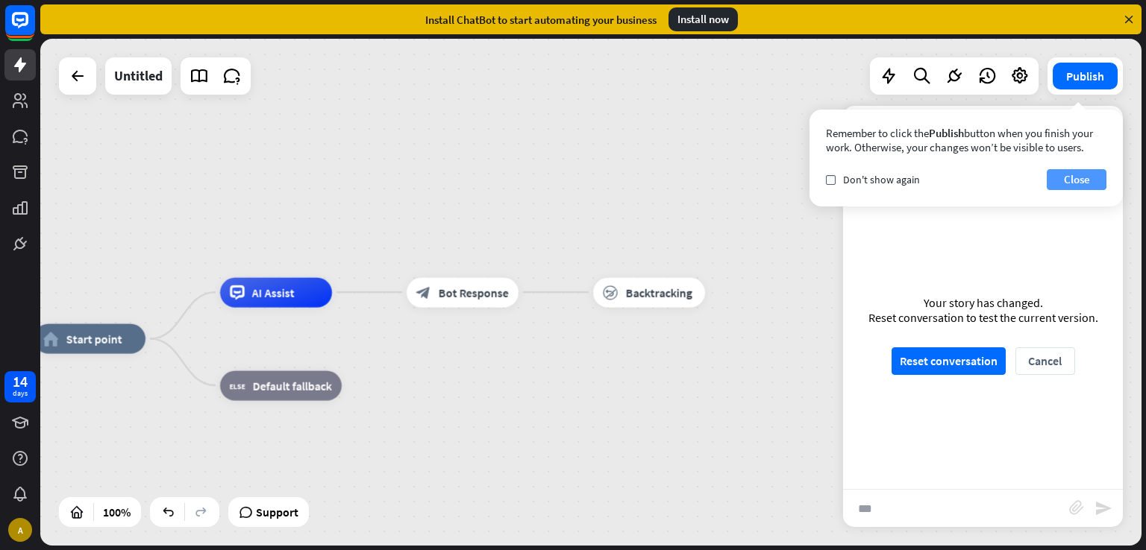
click at [1080, 175] on button "Close" at bounding box center [1076, 179] width 60 height 21
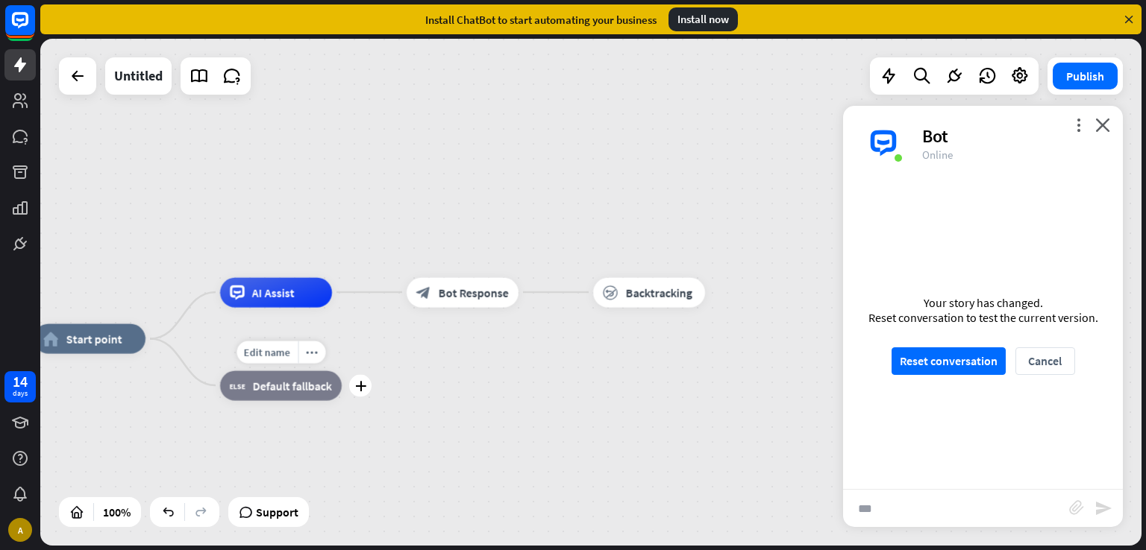
click at [324, 396] on div "block_fallback Default fallback" at bounding box center [281, 386] width 122 height 30
click at [273, 176] on div "home_2 Start point AI Assist block_bot_response Bot Response block_backtracking…" at bounding box center [590, 292] width 1101 height 507
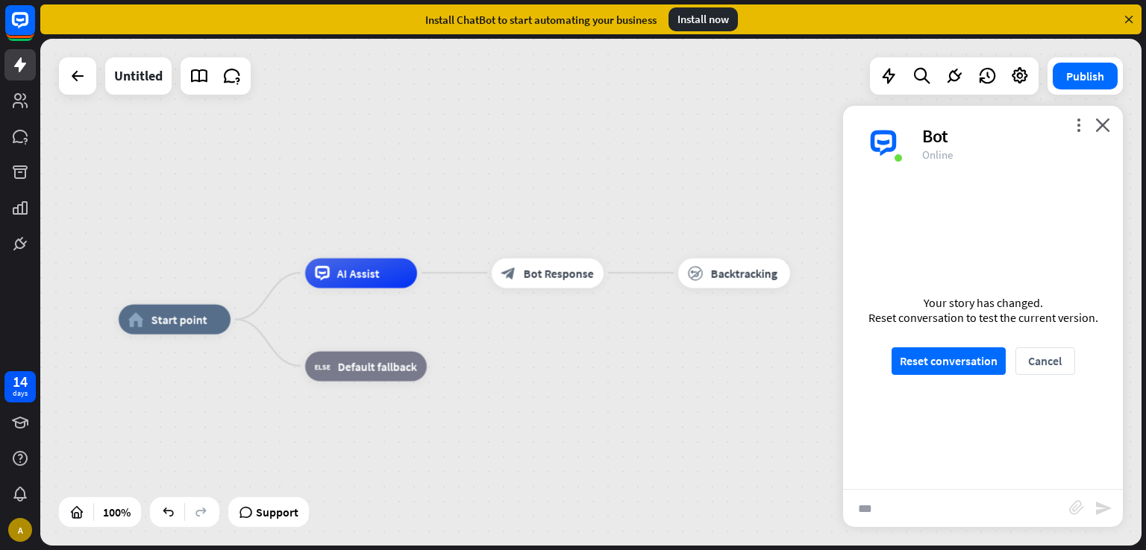
drag, startPoint x: 454, startPoint y: 244, endPoint x: 327, endPoint y: 225, distance: 128.3
click at [327, 225] on div "home_2 Start point AI Assist block_bot_response Bot Response block_backtracking…" at bounding box center [590, 292] width 1101 height 507
